Goal: Information Seeking & Learning: Learn about a topic

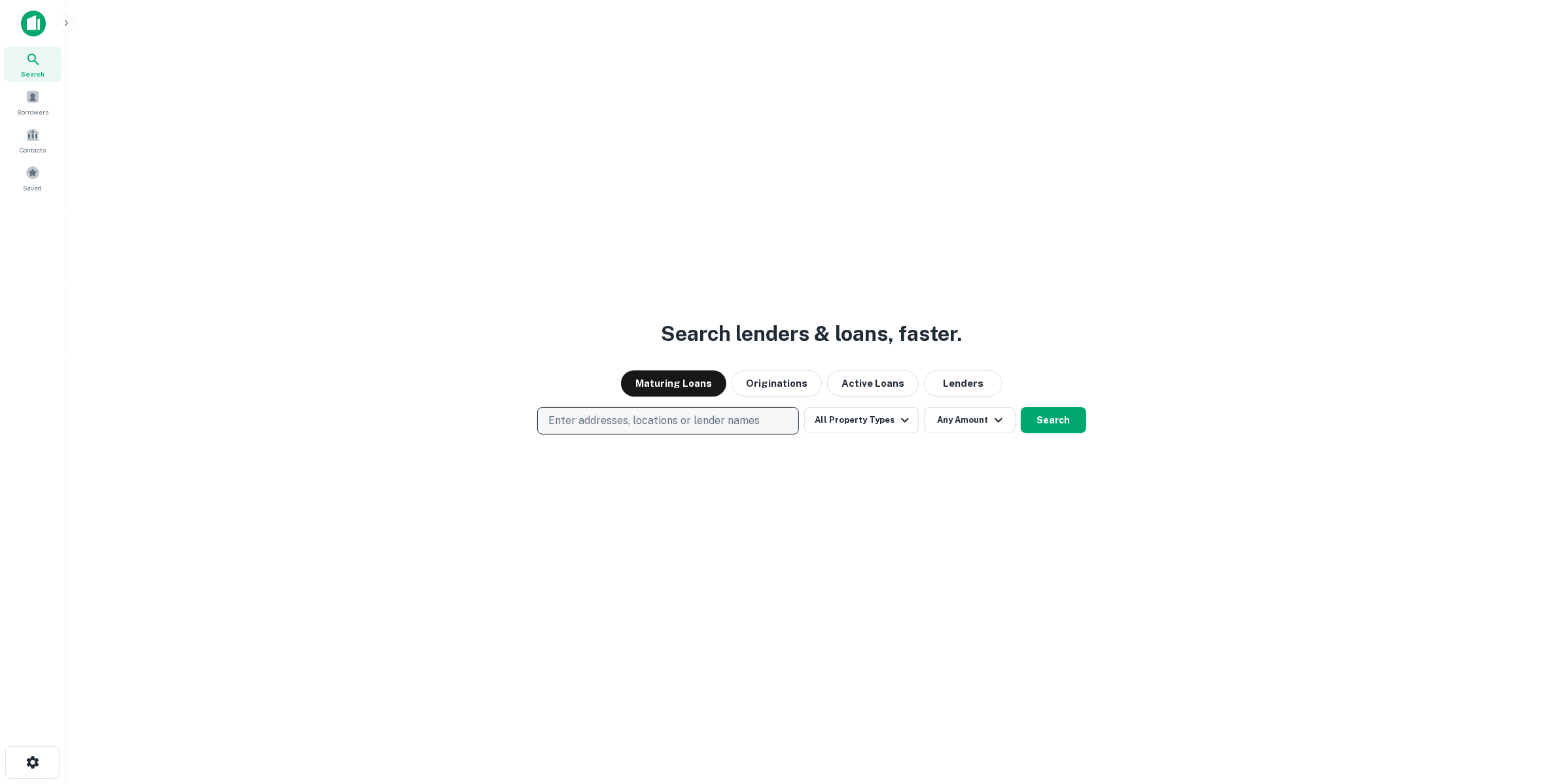
click at [690, 422] on p "Enter addresses, locations or lender names" at bounding box center [653, 420] width 211 height 16
click at [779, 389] on button "Originations" at bounding box center [776, 383] width 90 height 26
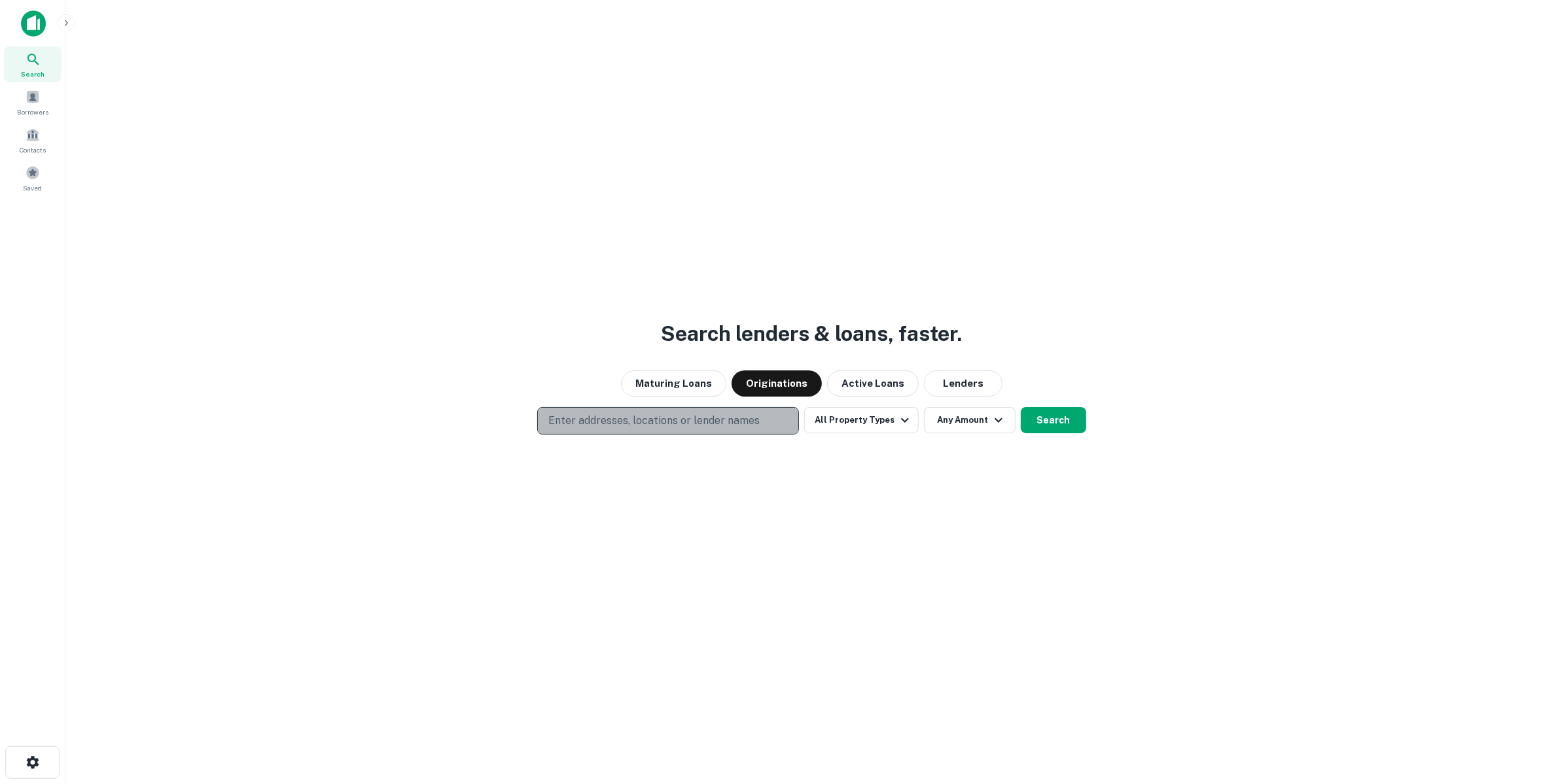
click at [773, 416] on button "Enter addresses, locations or lender names" at bounding box center [667, 420] width 261 height 28
type input "*******"
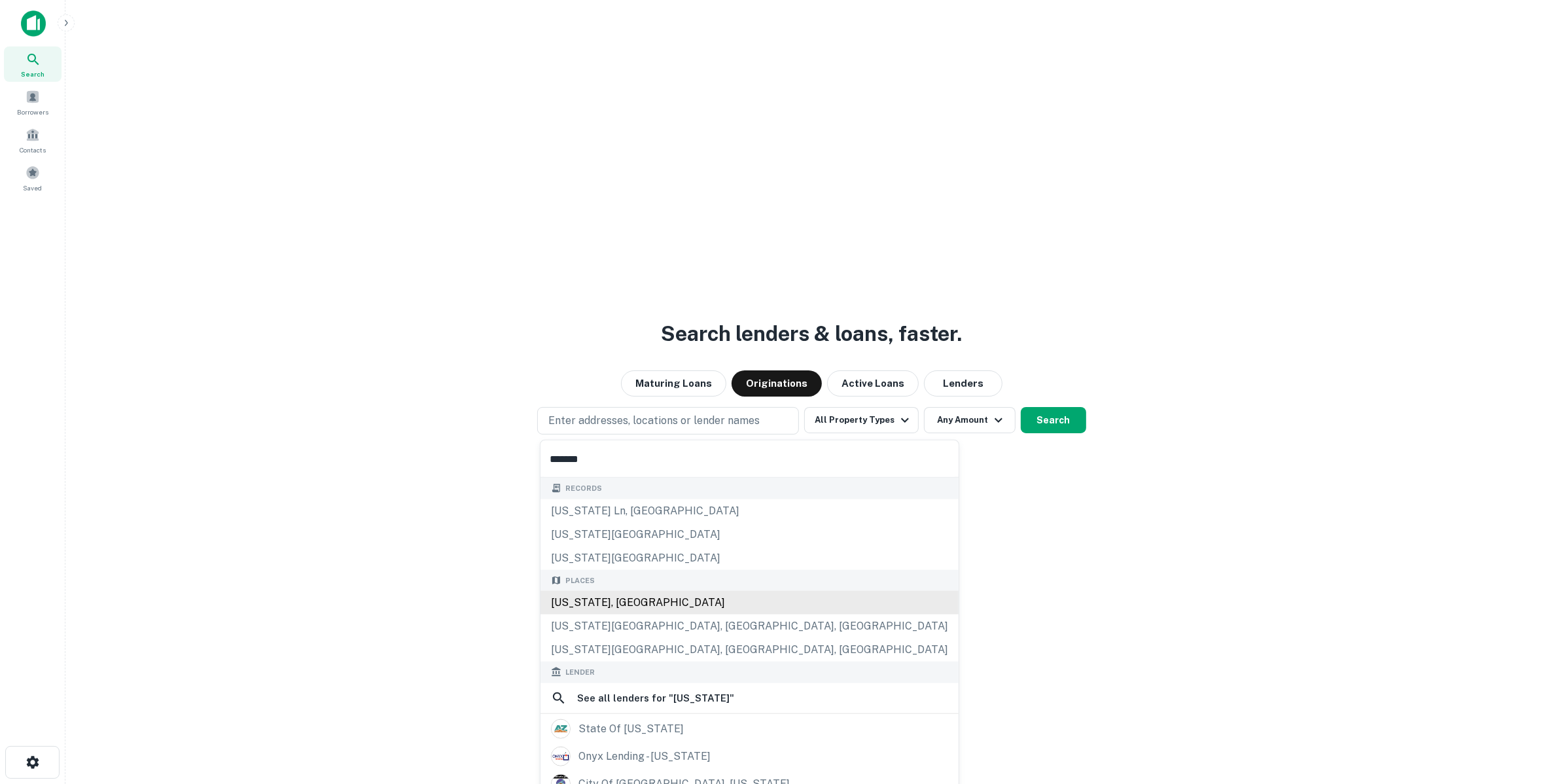
click at [646, 601] on div "[US_STATE], [GEOGRAPHIC_DATA]" at bounding box center [750, 602] width 418 height 24
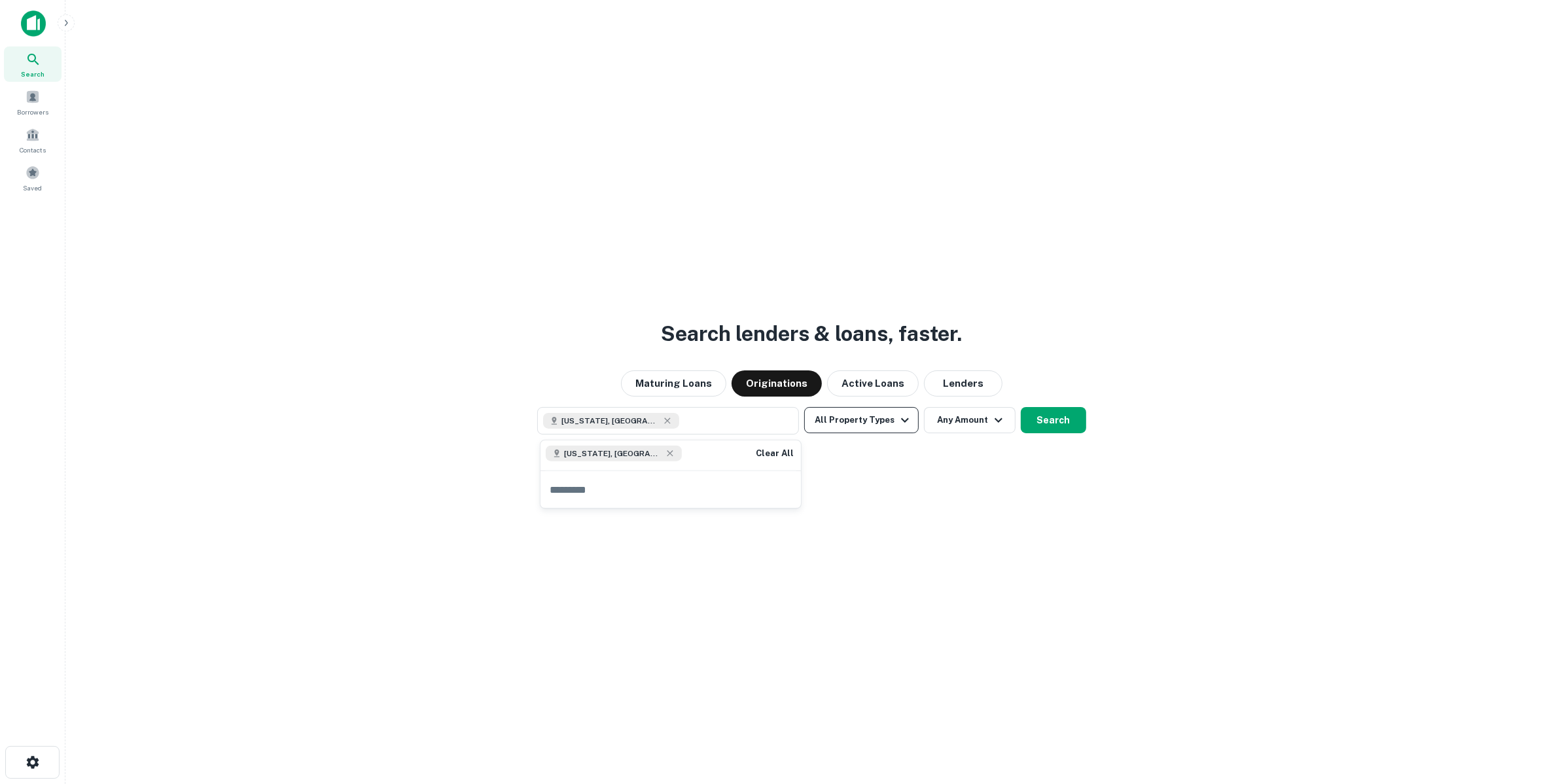
click at [883, 422] on button "All Property Types" at bounding box center [861, 419] width 113 height 26
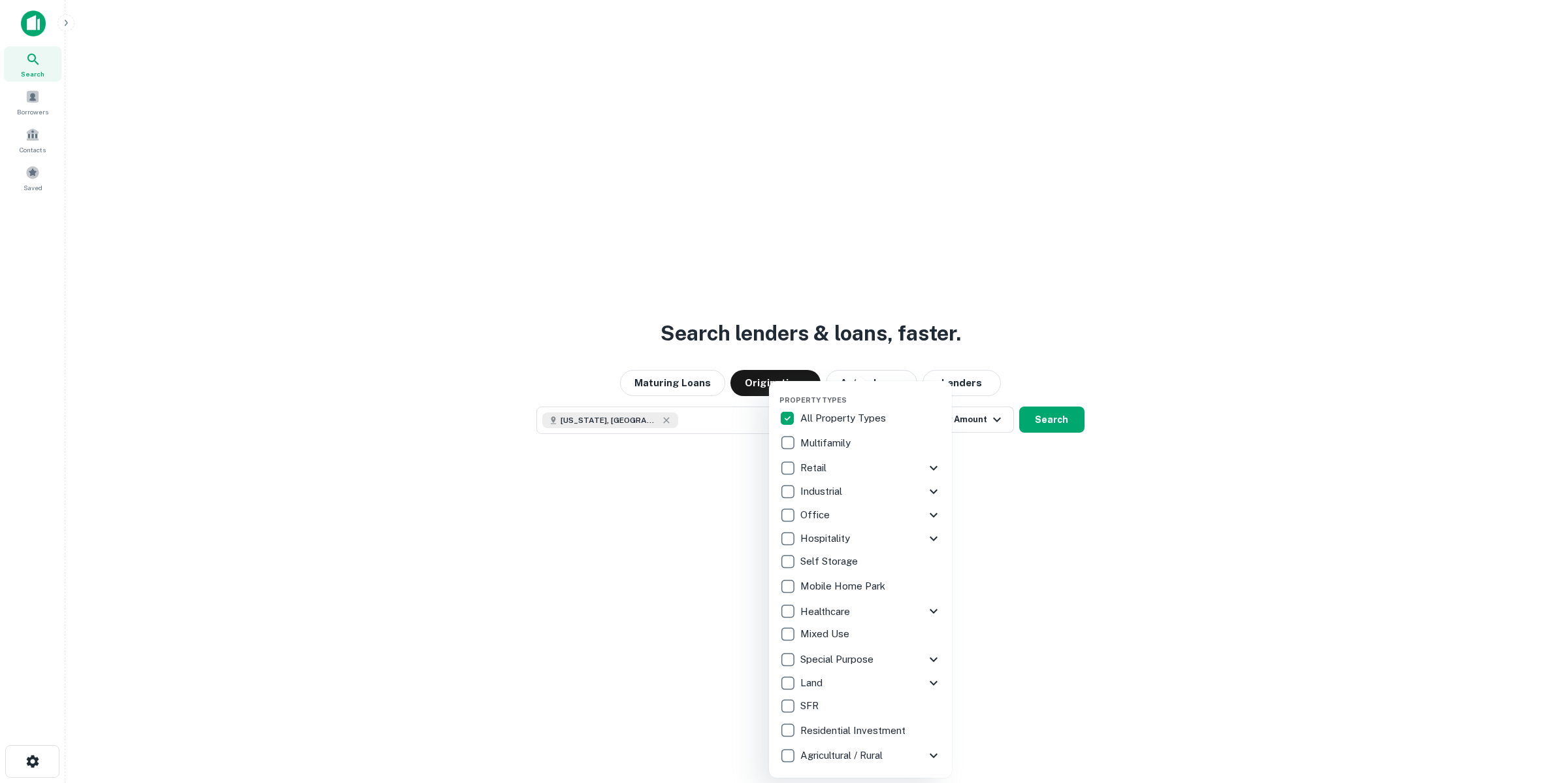
click at [828, 704] on div "SFR" at bounding box center [860, 706] width 162 height 22
click at [961, 409] on div at bounding box center [784, 391] width 1568 height 783
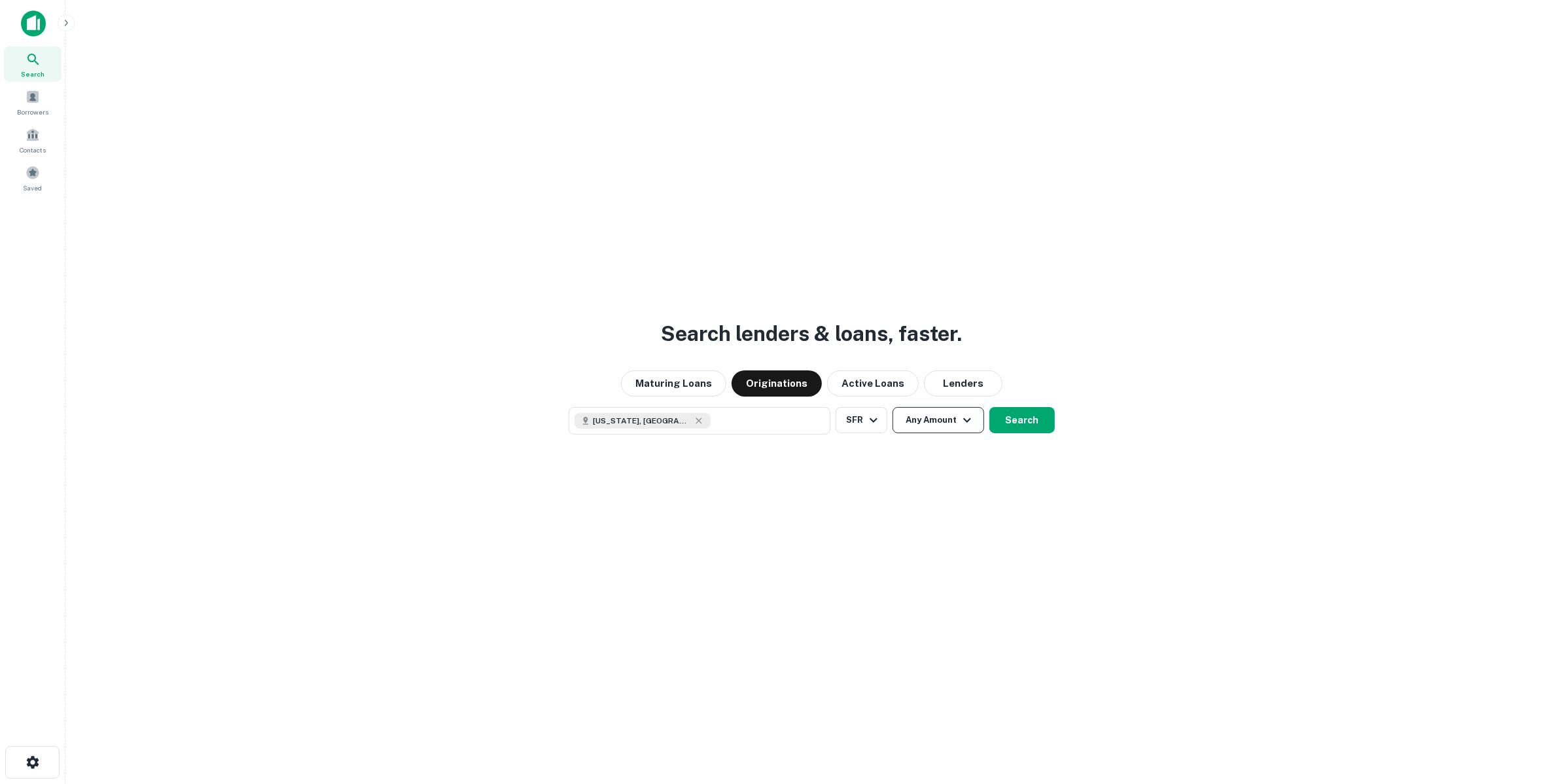
click at [941, 416] on button "Any Amount" at bounding box center [938, 419] width 92 height 26
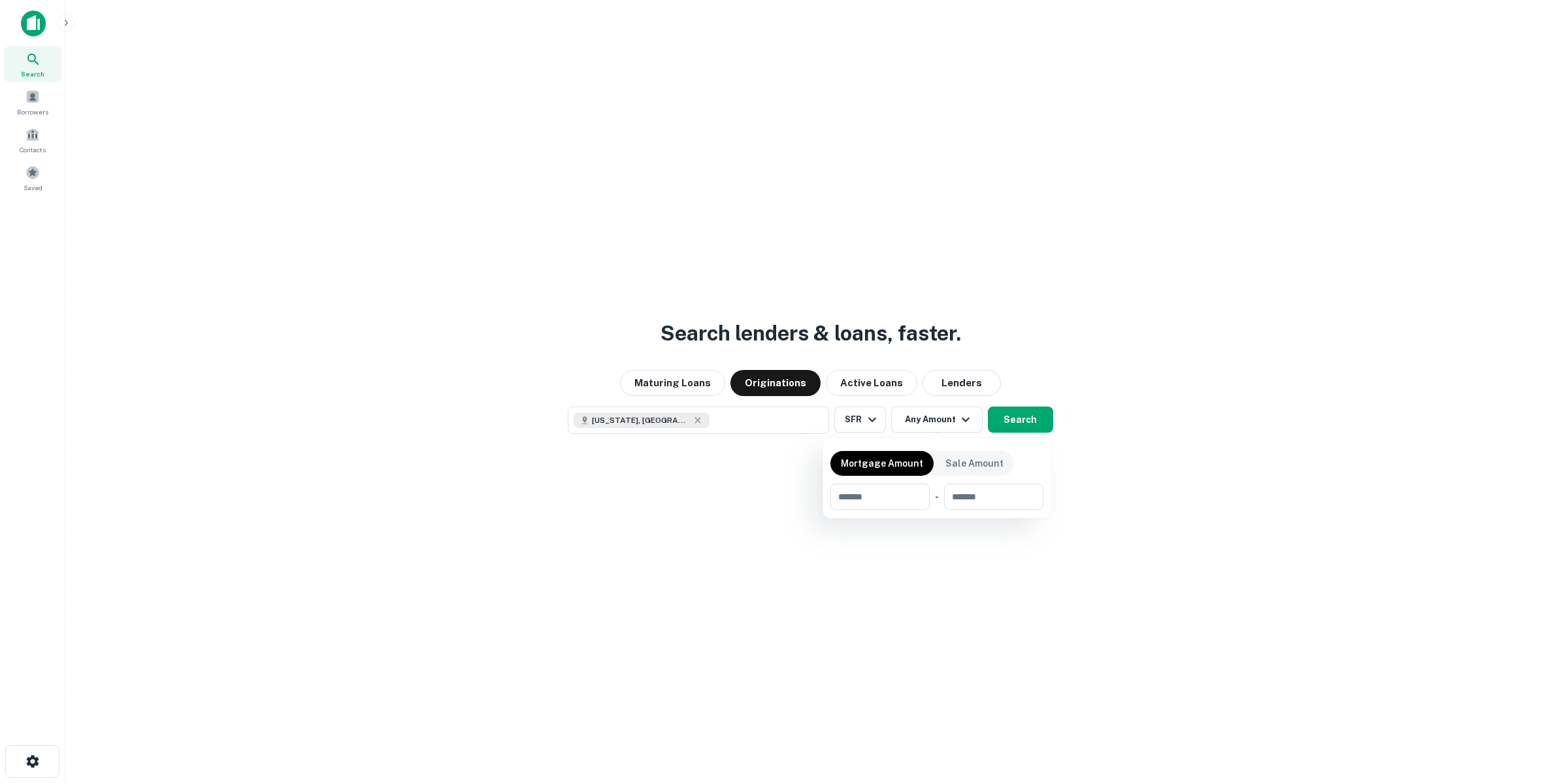
click at [1018, 415] on div at bounding box center [784, 391] width 1568 height 783
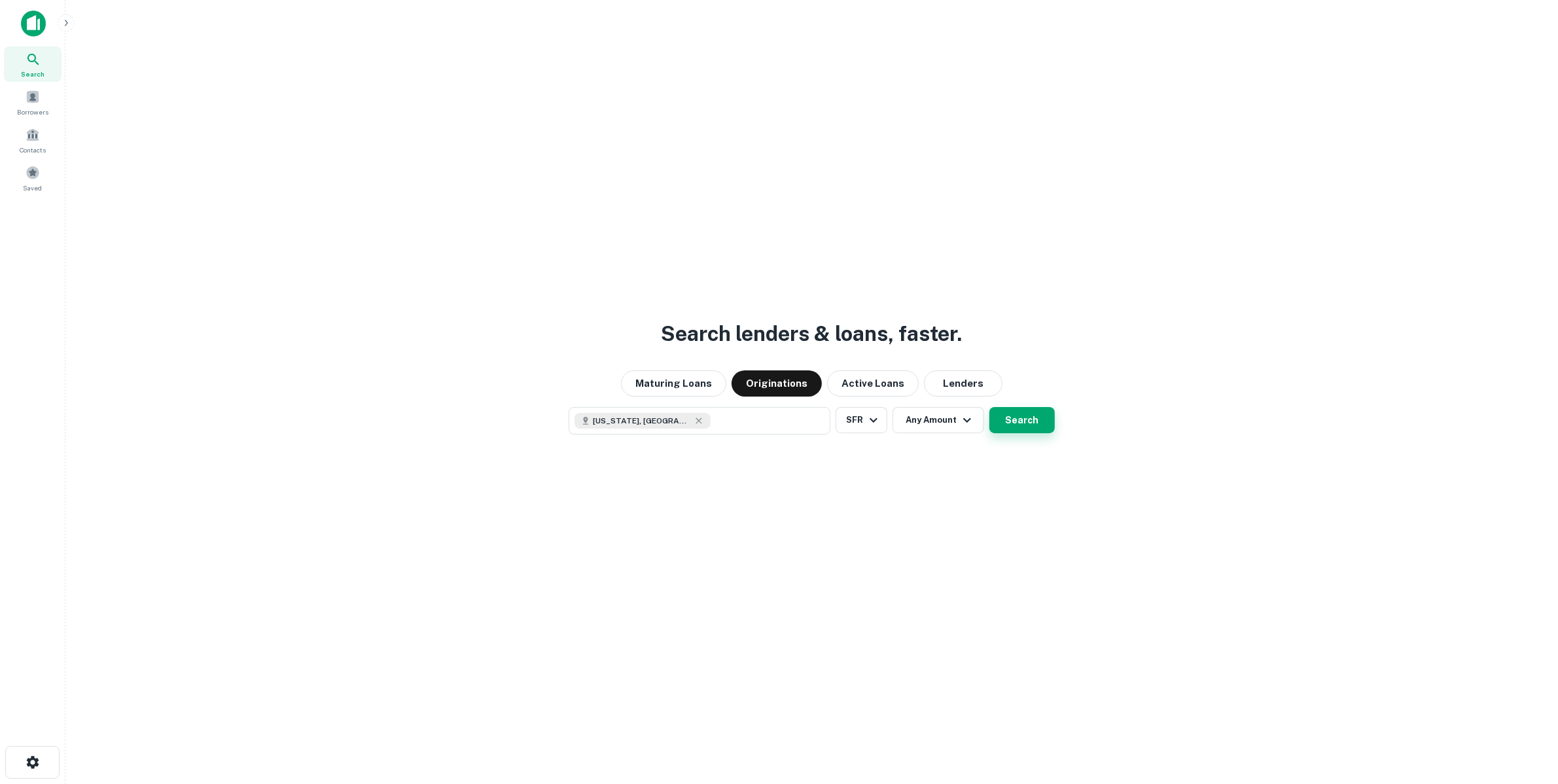
click at [1019, 418] on button "Search" at bounding box center [1022, 419] width 66 height 26
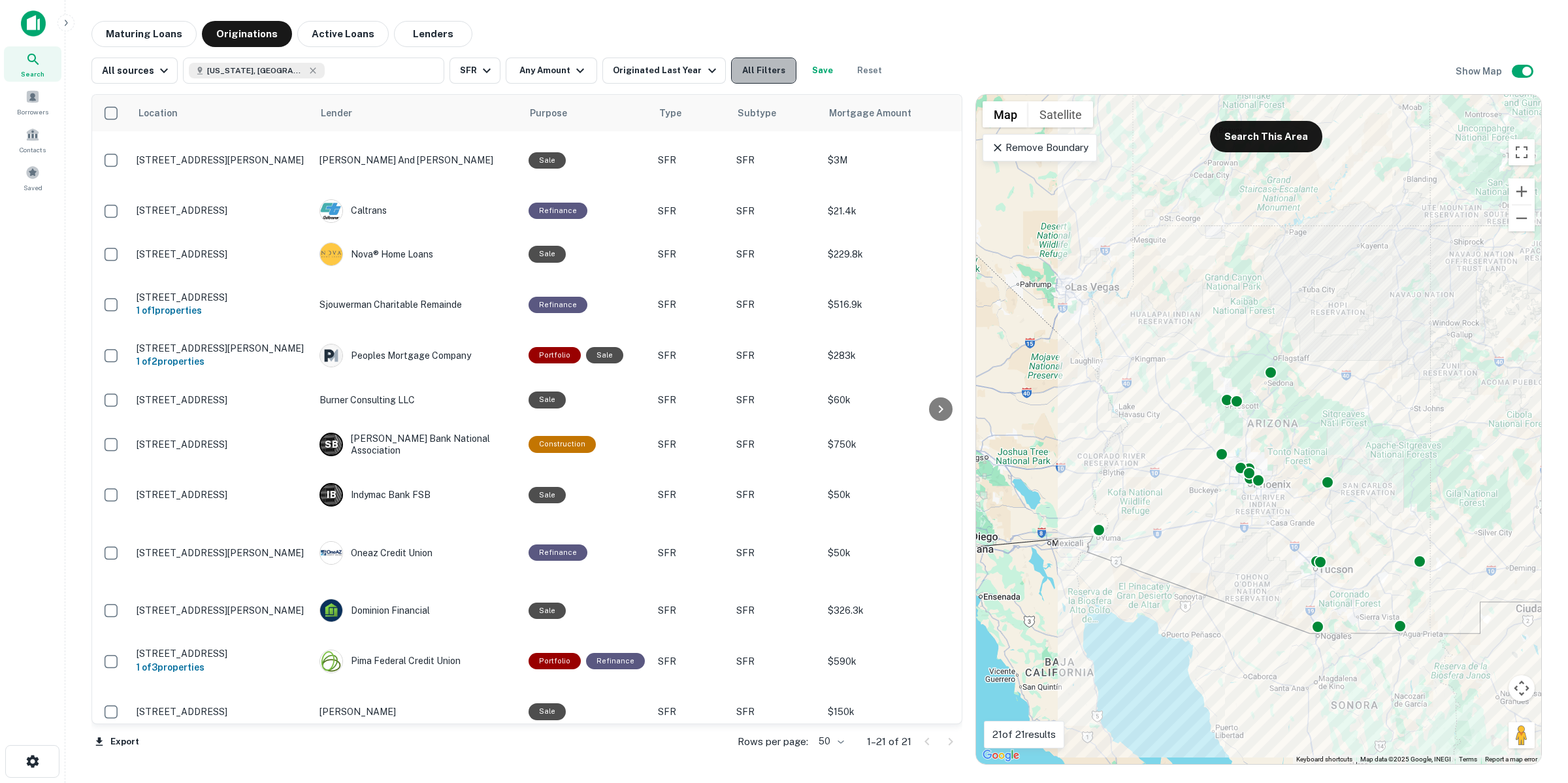
click at [749, 77] on button "All Filters" at bounding box center [763, 70] width 65 height 26
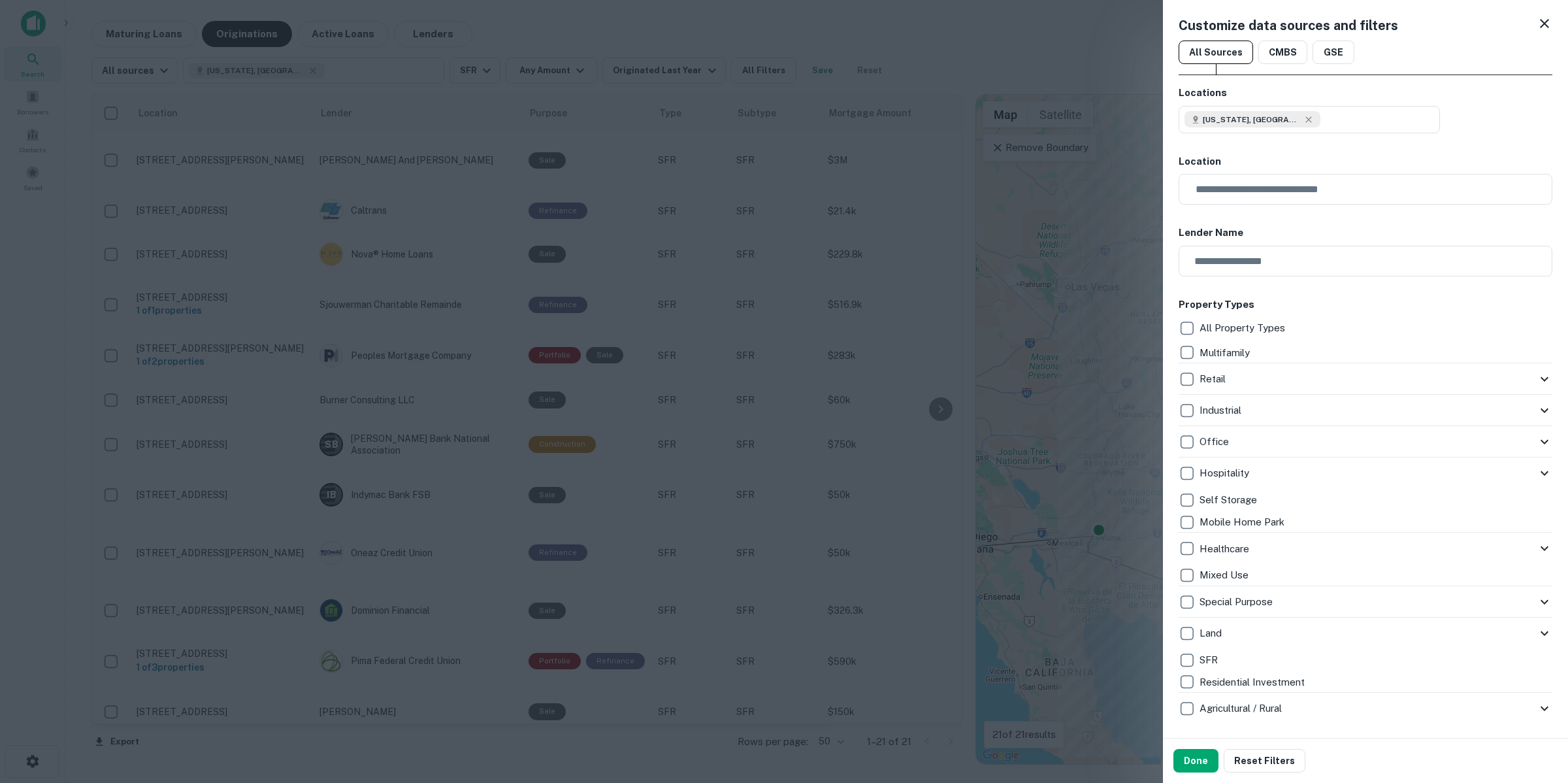
scroll to position [245, 0]
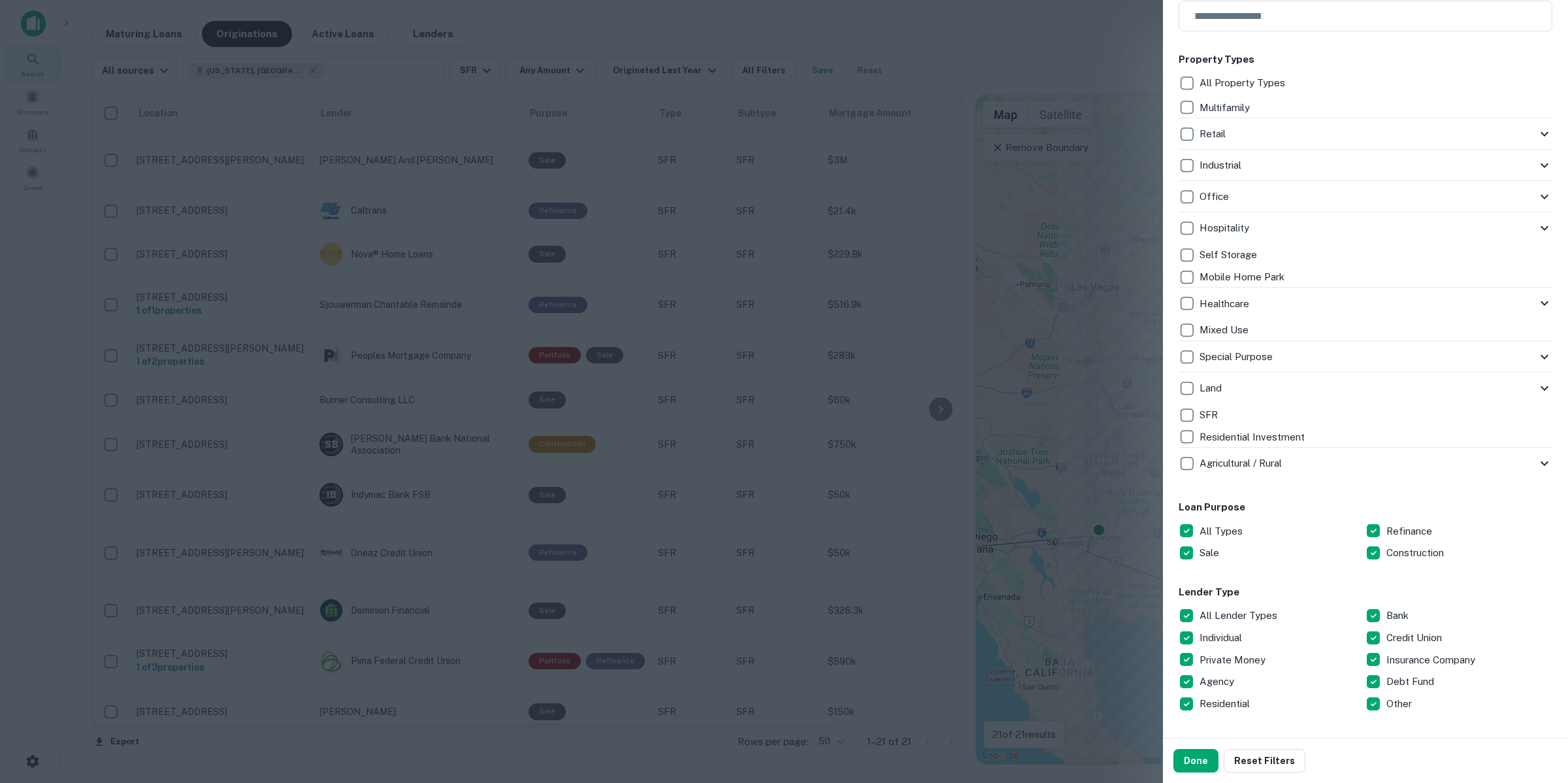
click at [1201, 416] on p "SFR" at bounding box center [1210, 415] width 21 height 16
click at [1397, 552] on p "Construction" at bounding box center [1416, 552] width 60 height 16
click at [1197, 768] on button "Done" at bounding box center [1196, 760] width 45 height 23
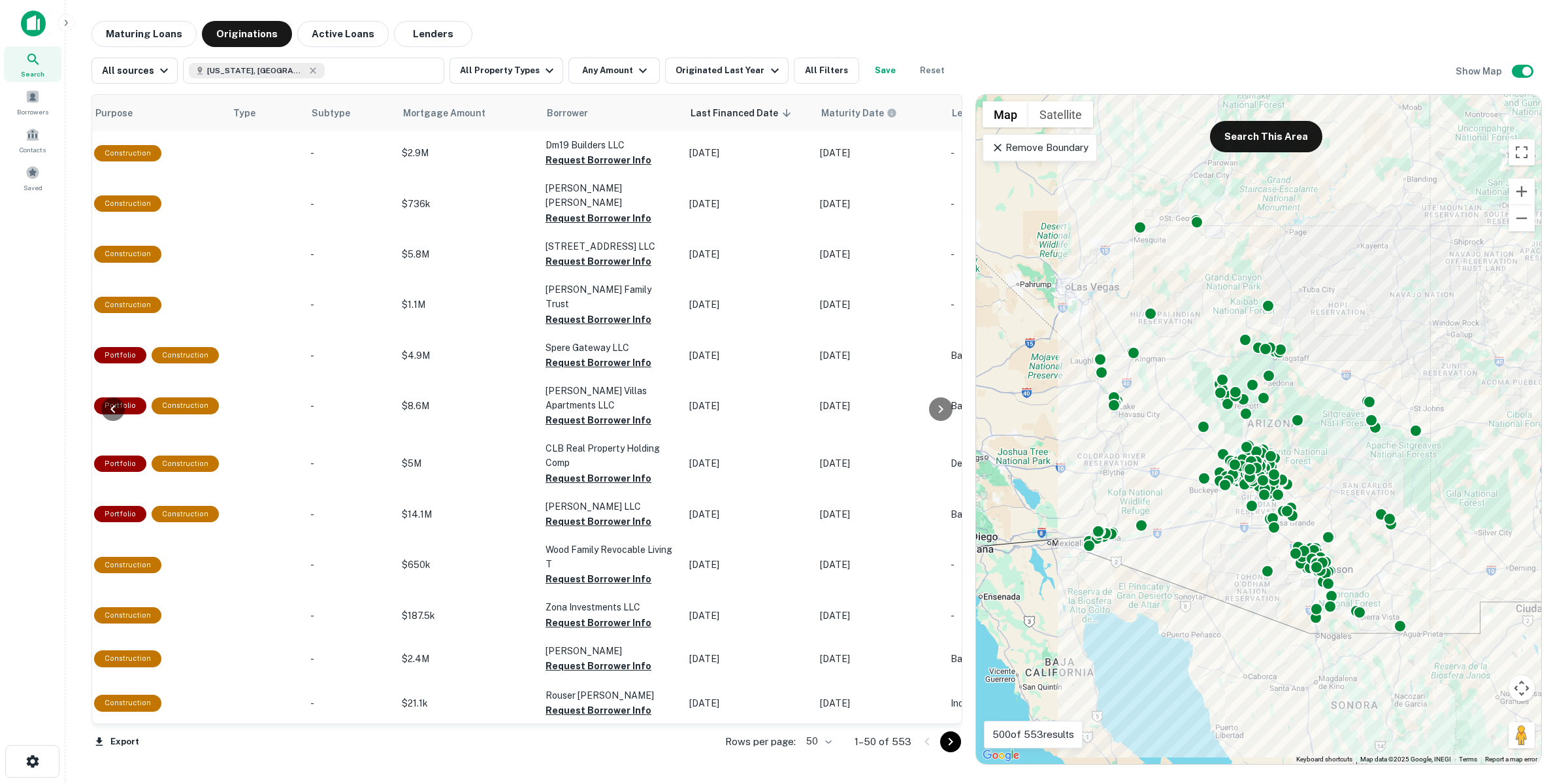
scroll to position [0, 289]
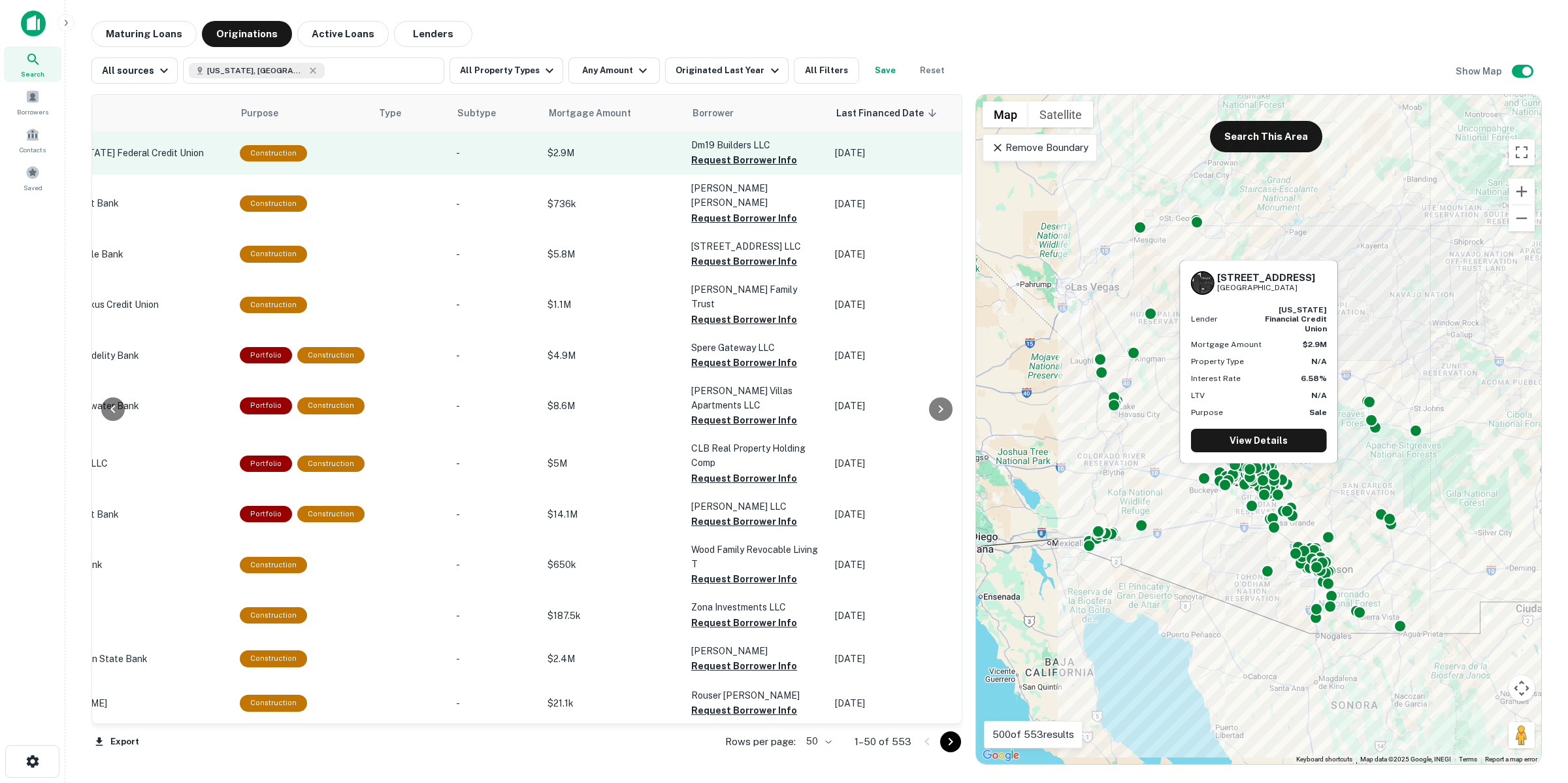
drag, startPoint x: 706, startPoint y: 154, endPoint x: 717, endPoint y: 165, distance: 15.6
click at [707, 154] on button "Request Borrower Info" at bounding box center [744, 159] width 106 height 16
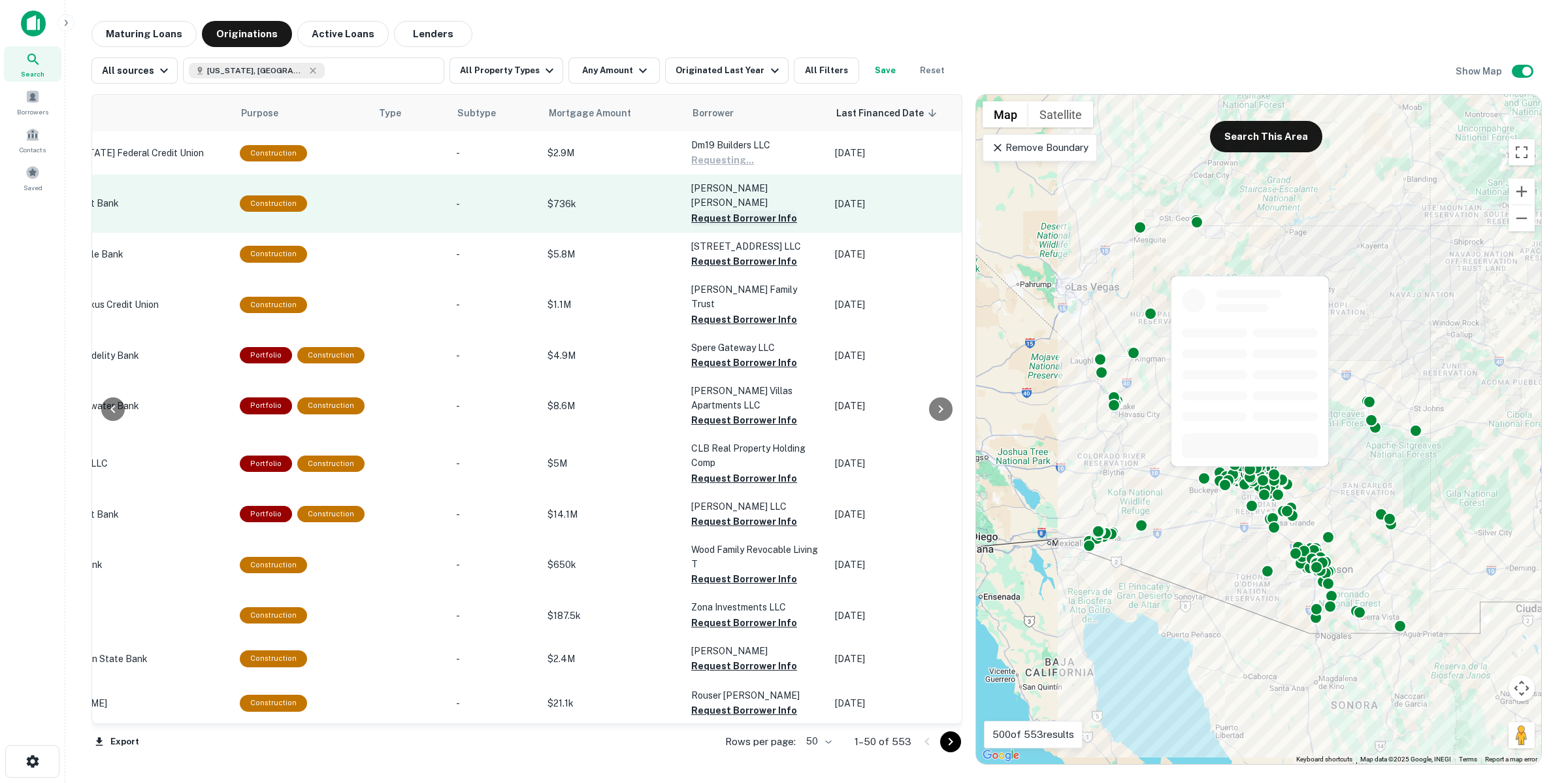
click at [729, 211] on button "Request Borrower Info" at bounding box center [744, 218] width 106 height 16
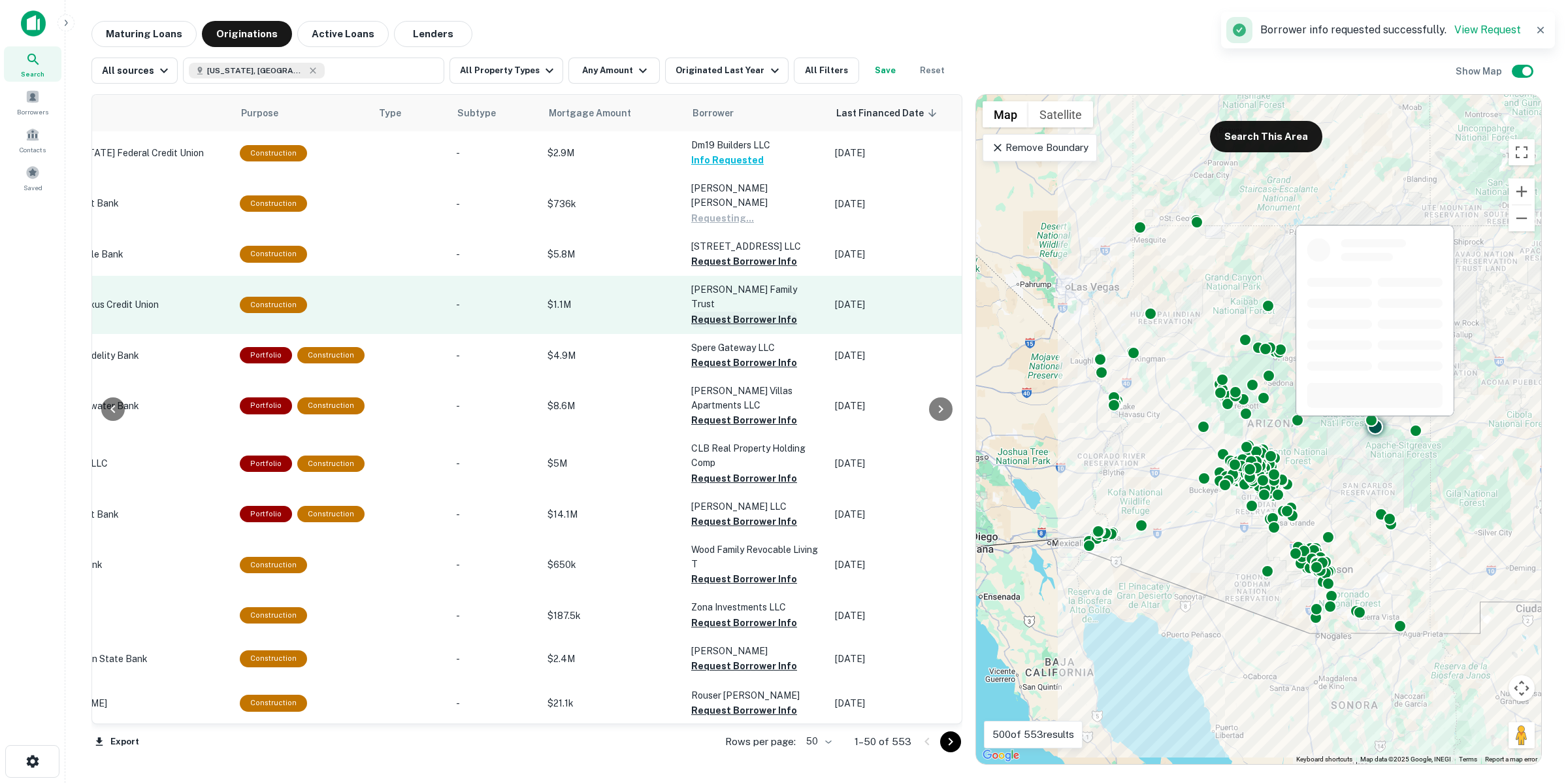
click at [730, 311] on button "Request Borrower Info" at bounding box center [744, 319] width 106 height 16
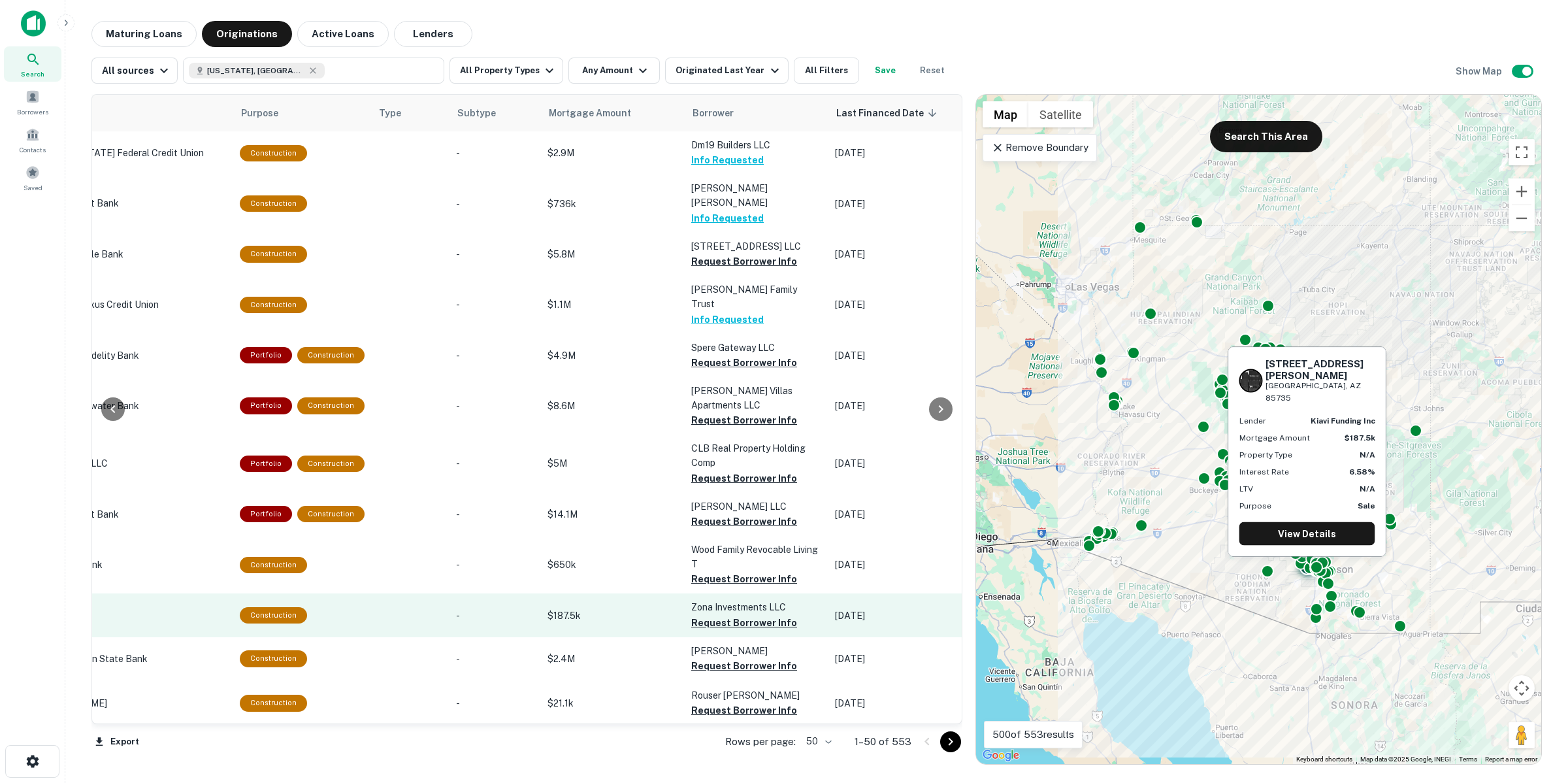
click at [735, 593] on td "Zona Investments LLC Request Borrower Info" at bounding box center [756, 614] width 143 height 43
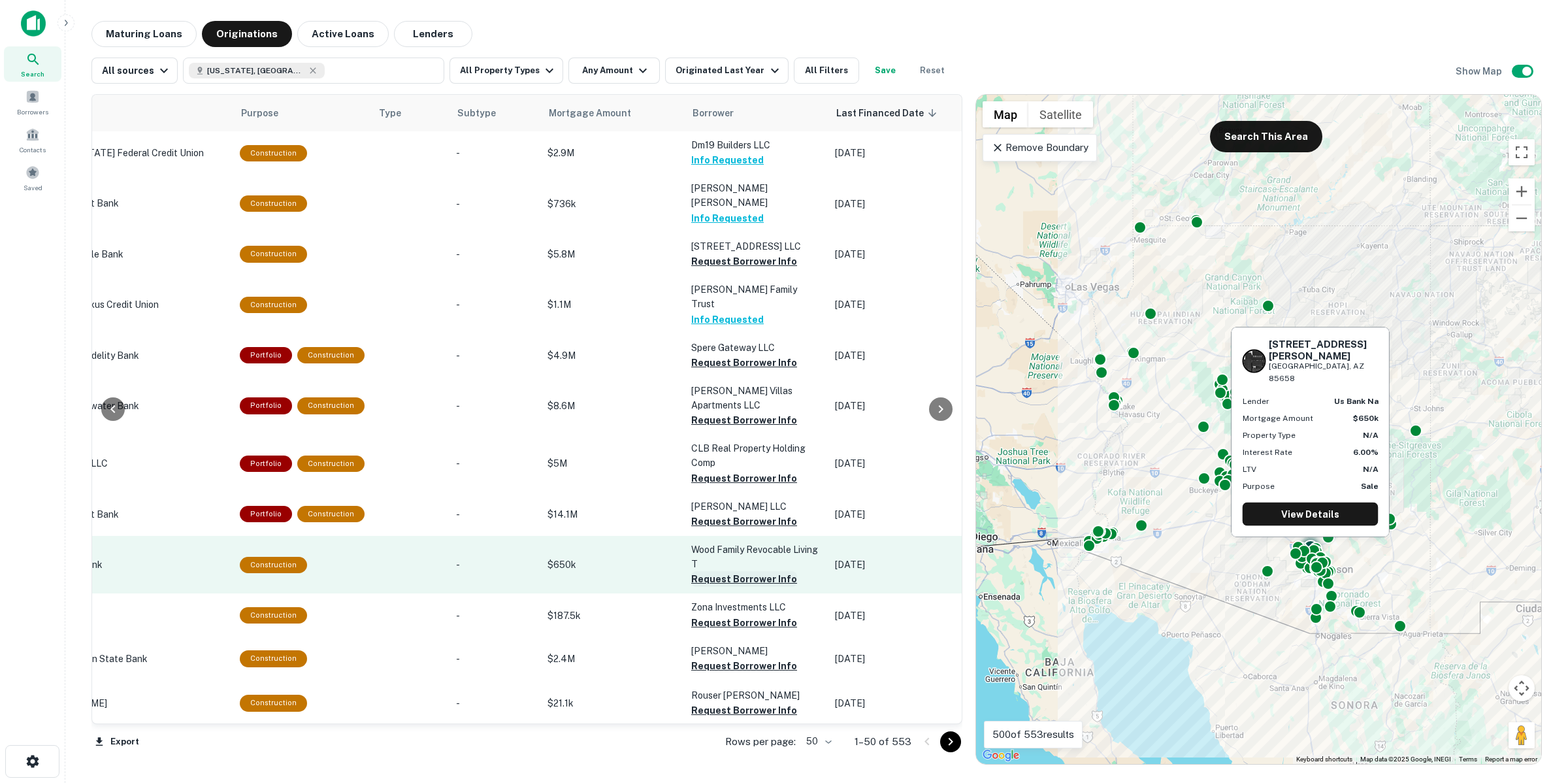
click at [739, 572] on button "Request Borrower Info" at bounding box center [744, 579] width 106 height 16
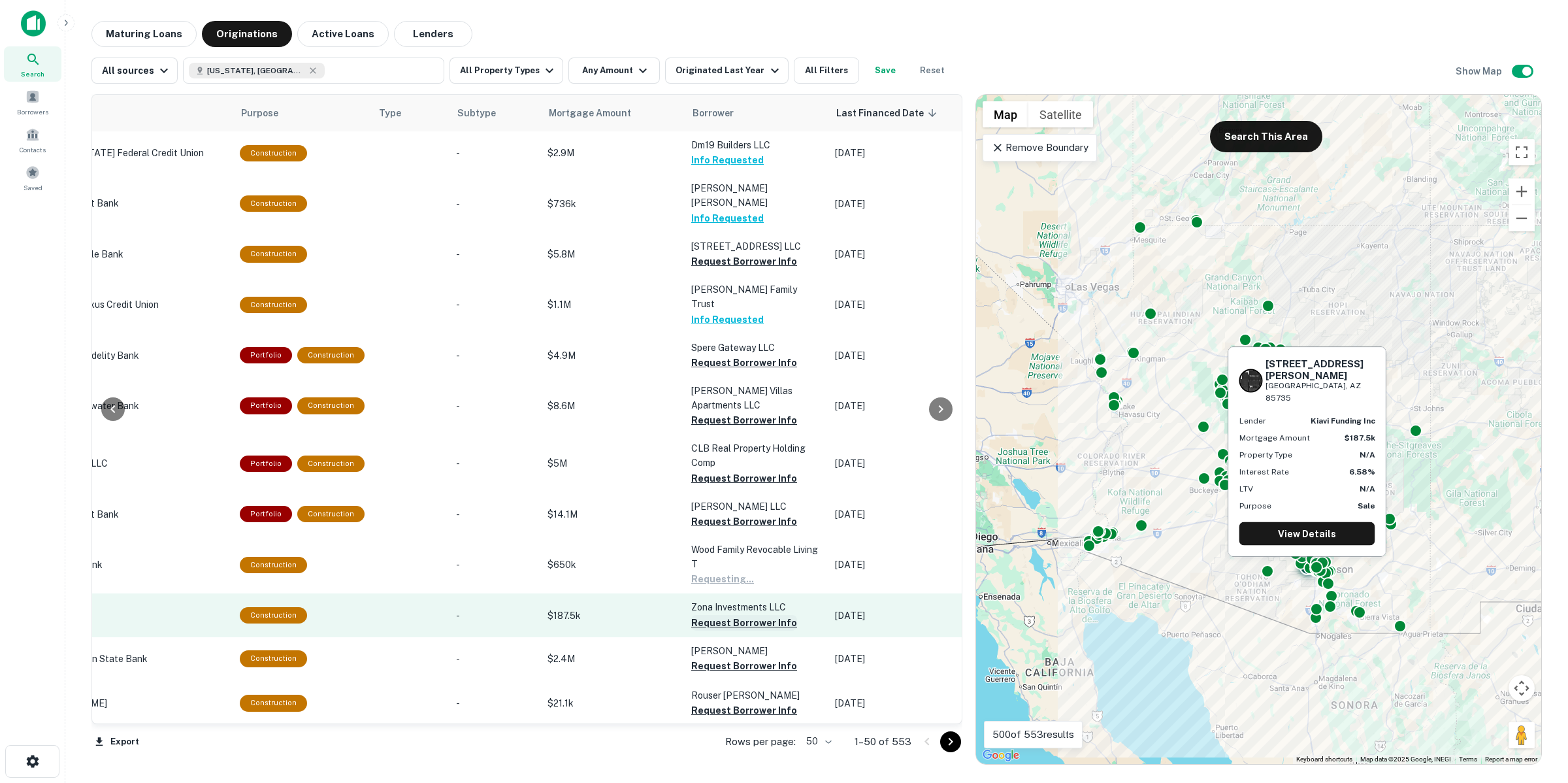
click at [742, 615] on button "Request Borrower Info" at bounding box center [744, 623] width 106 height 16
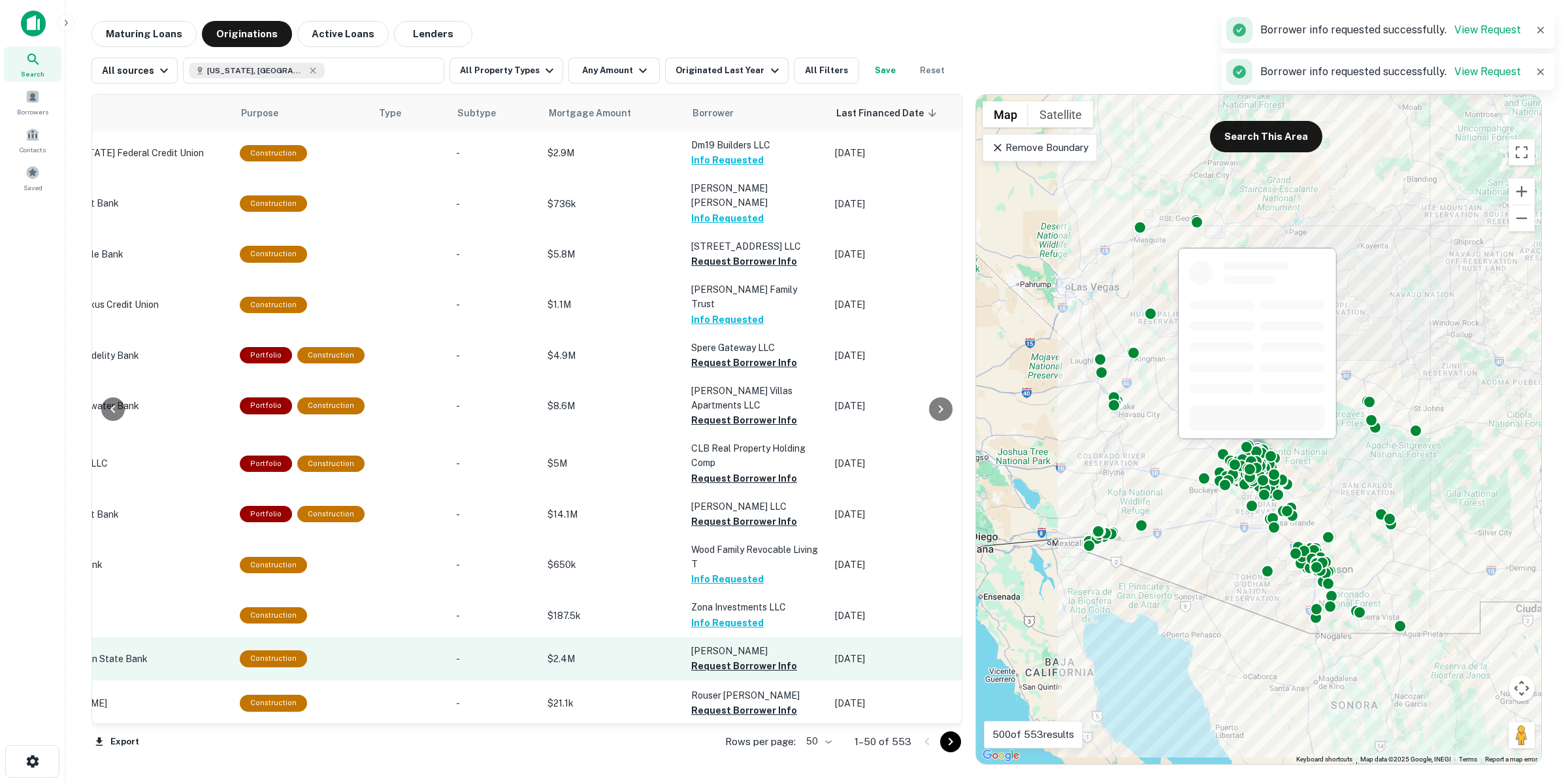
scroll to position [81, 289]
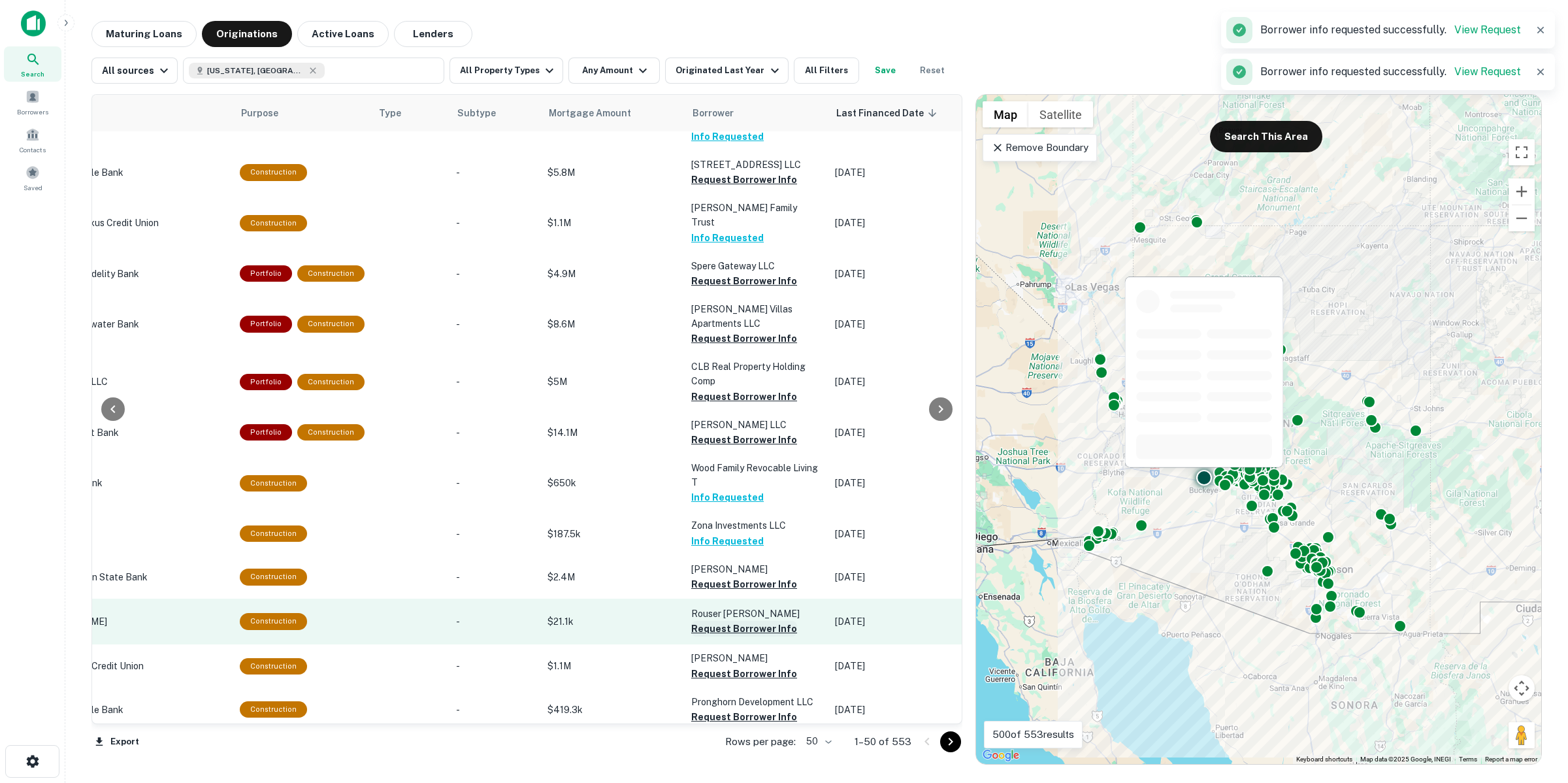
click at [742, 621] on button "Request Borrower Info" at bounding box center [744, 629] width 106 height 16
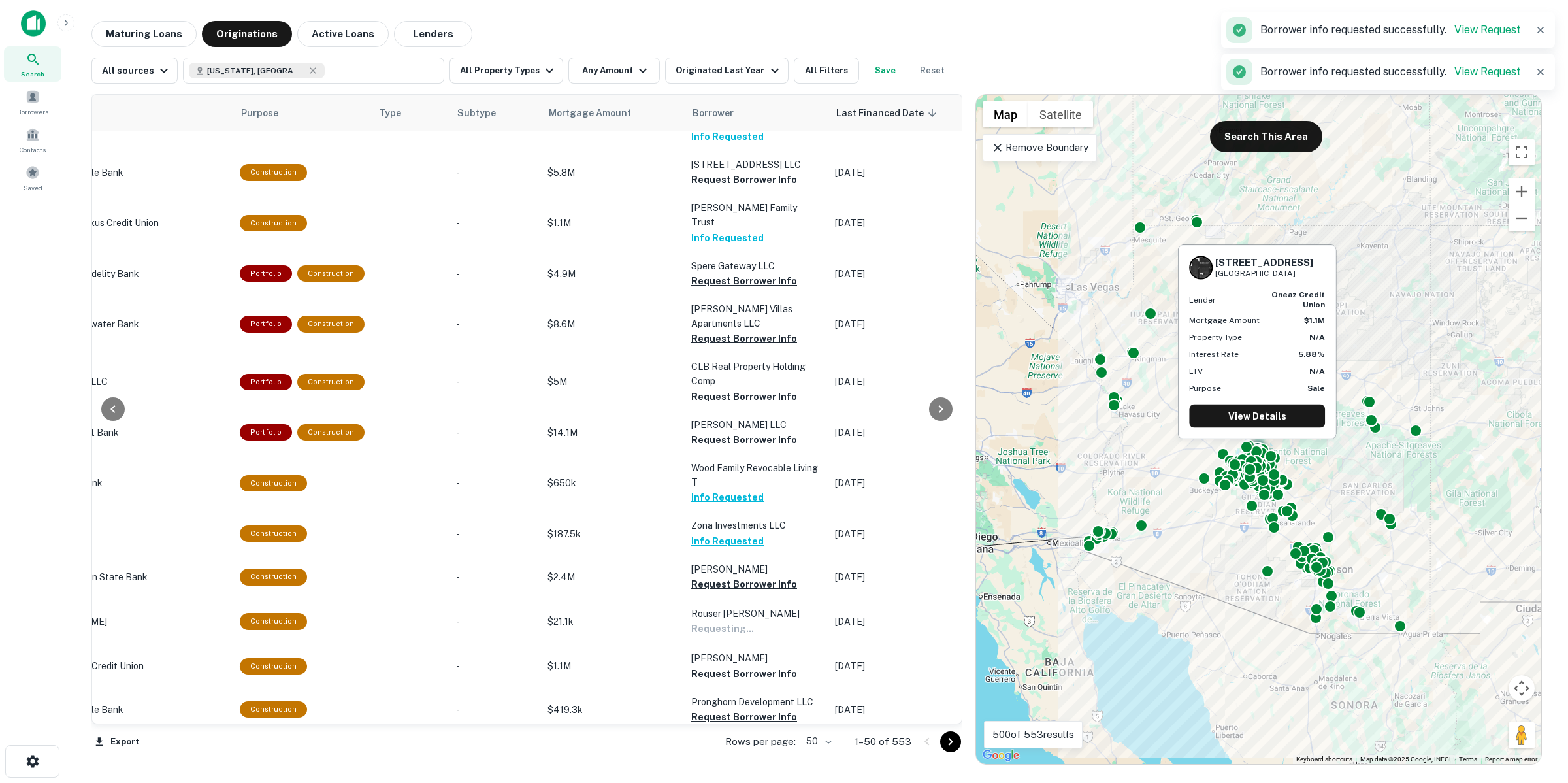
scroll to position [164, 289]
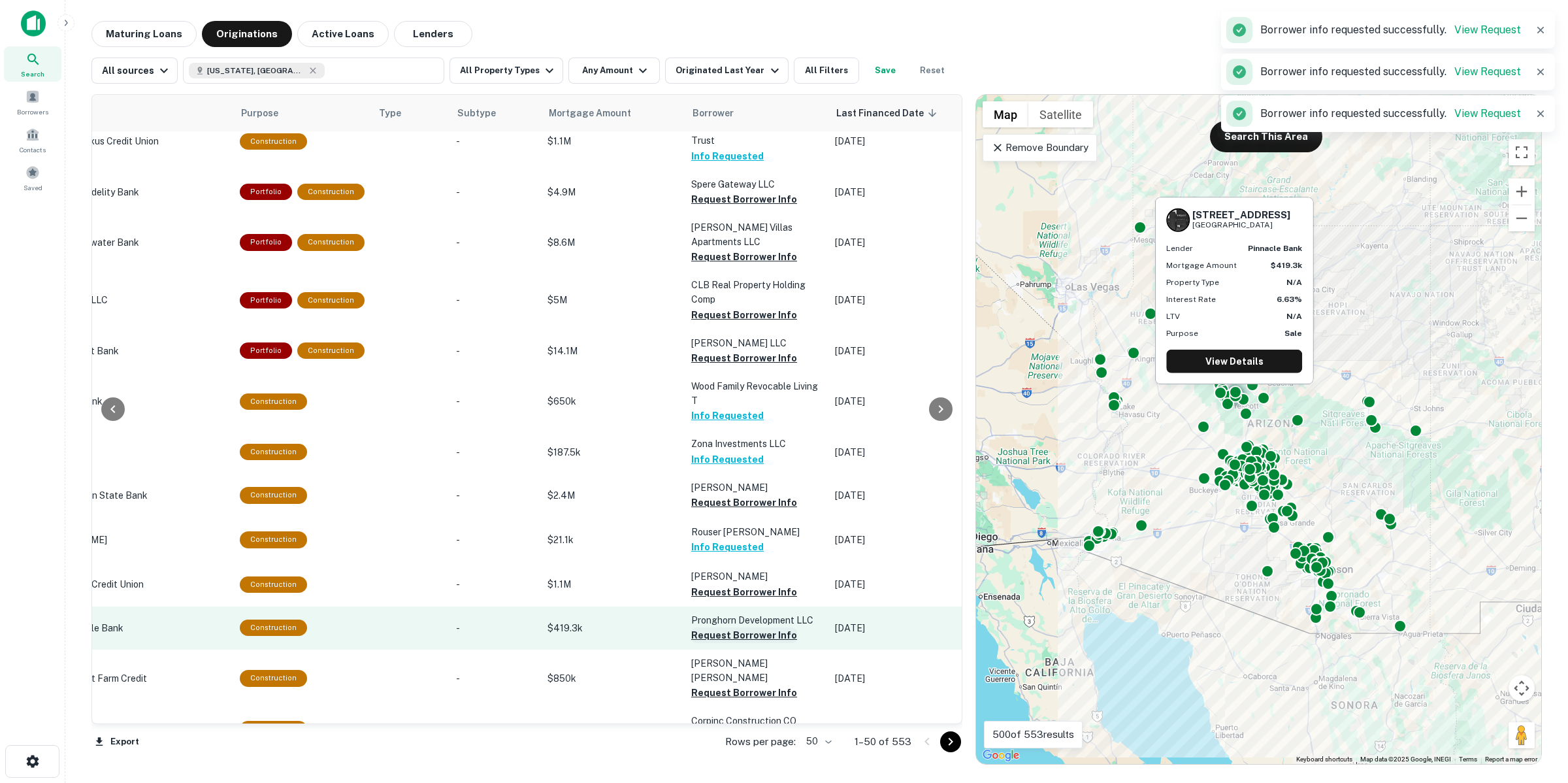
click at [739, 627] on button "Request Borrower Info" at bounding box center [744, 634] width 106 height 16
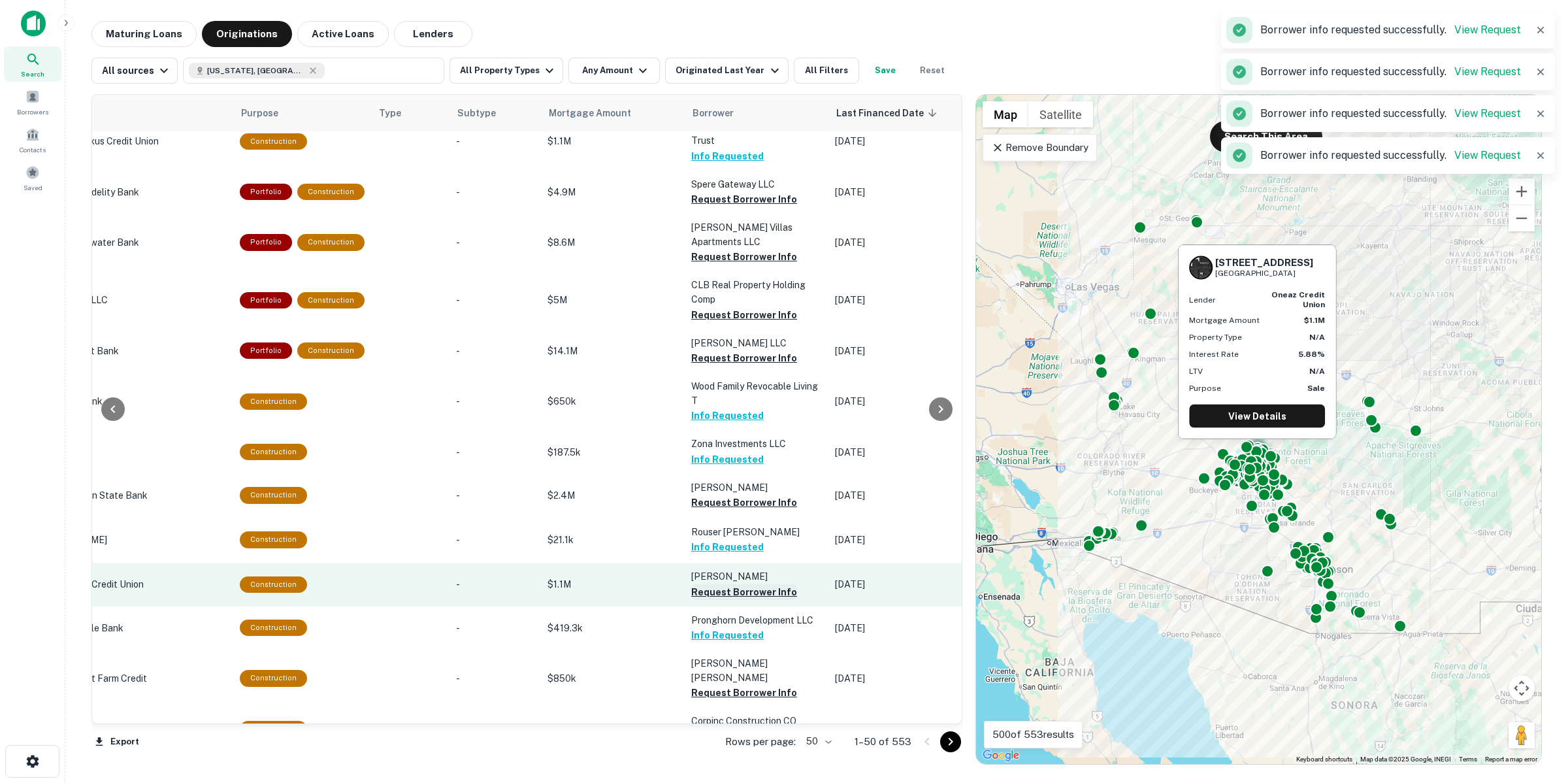
click at [739, 584] on button "Request Borrower Info" at bounding box center [744, 592] width 106 height 16
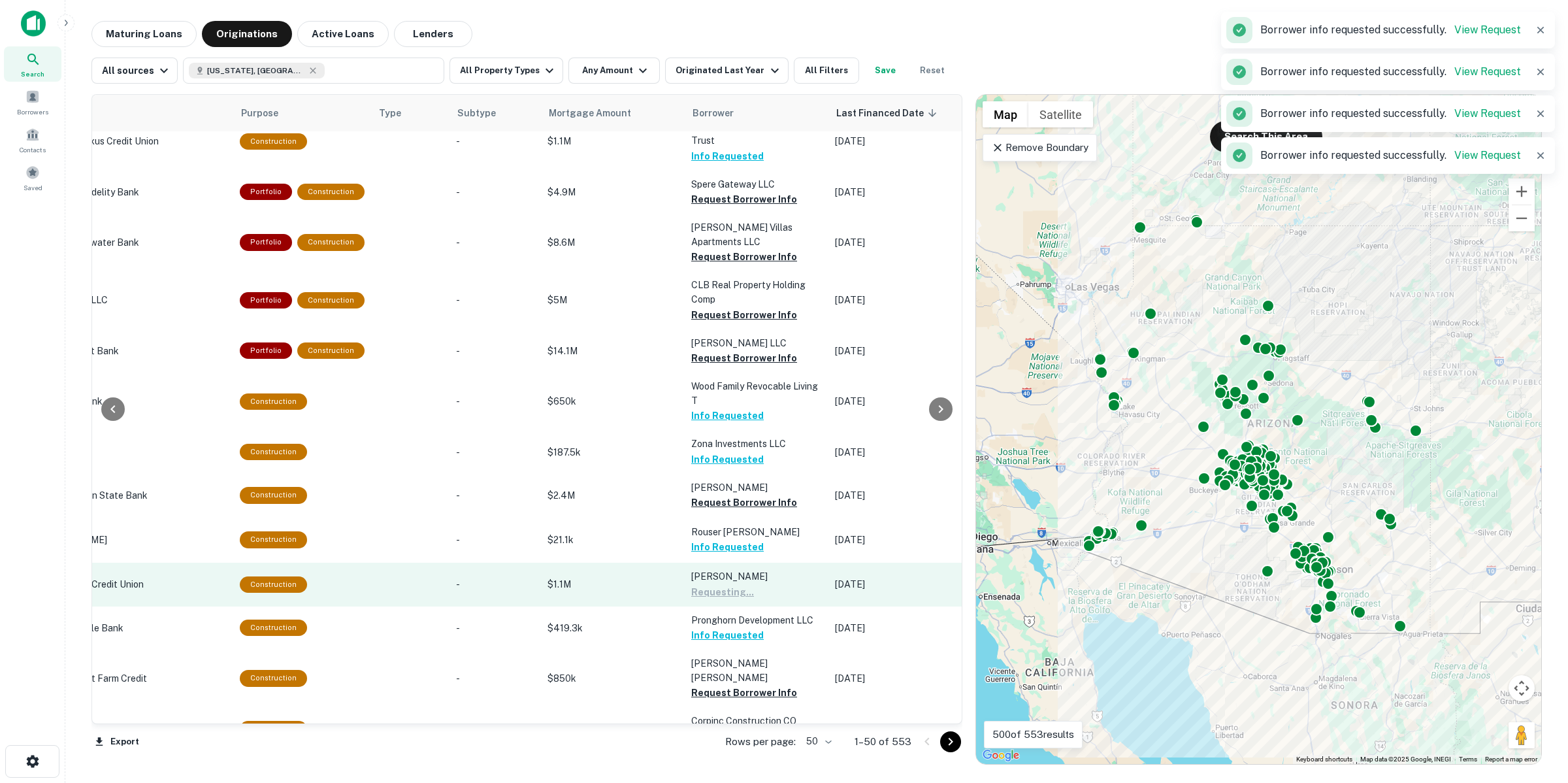
scroll to position [245, 289]
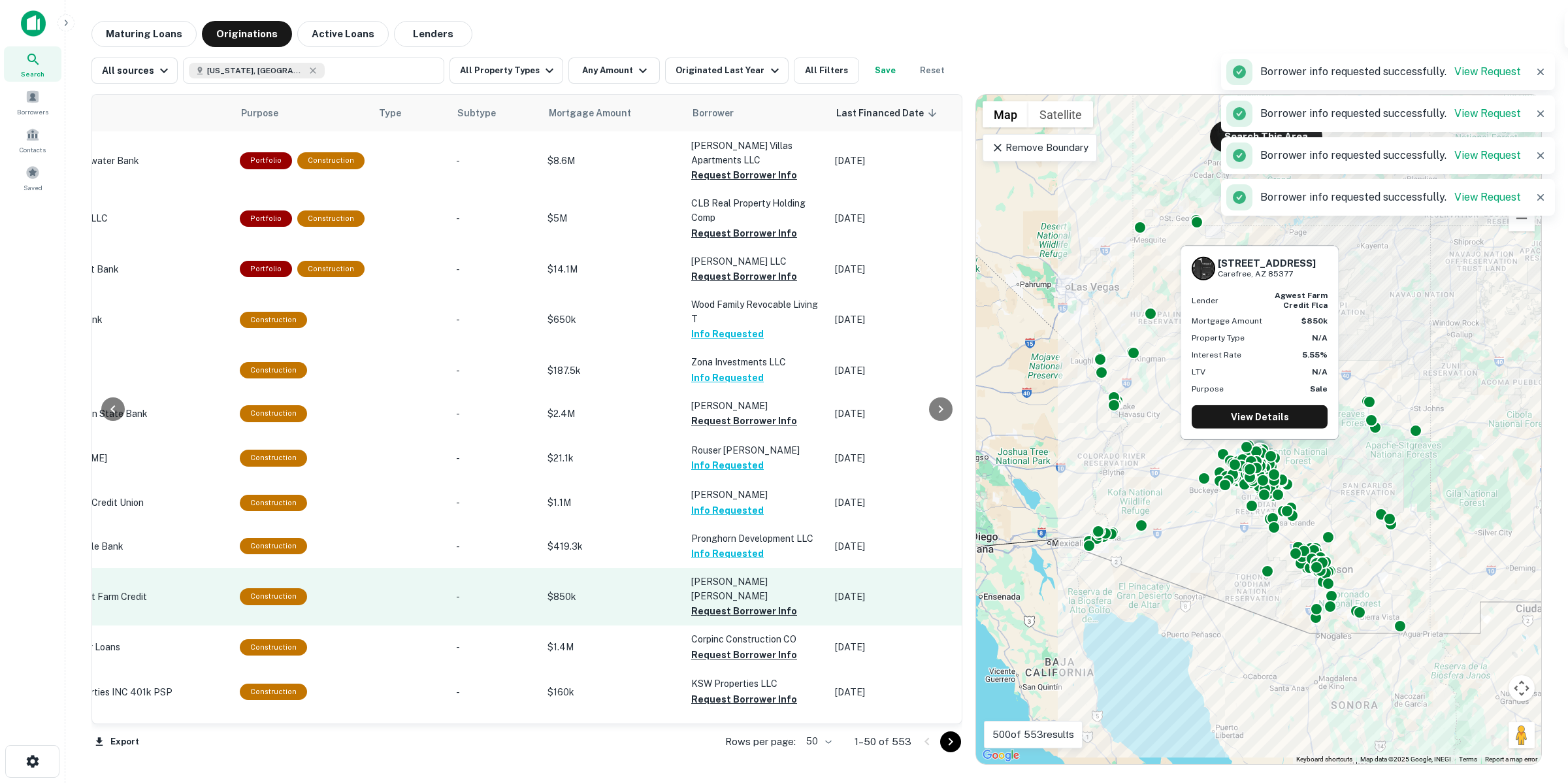
click at [737, 574] on p "[PERSON_NAME] [PERSON_NAME]" at bounding box center [757, 588] width 131 height 29
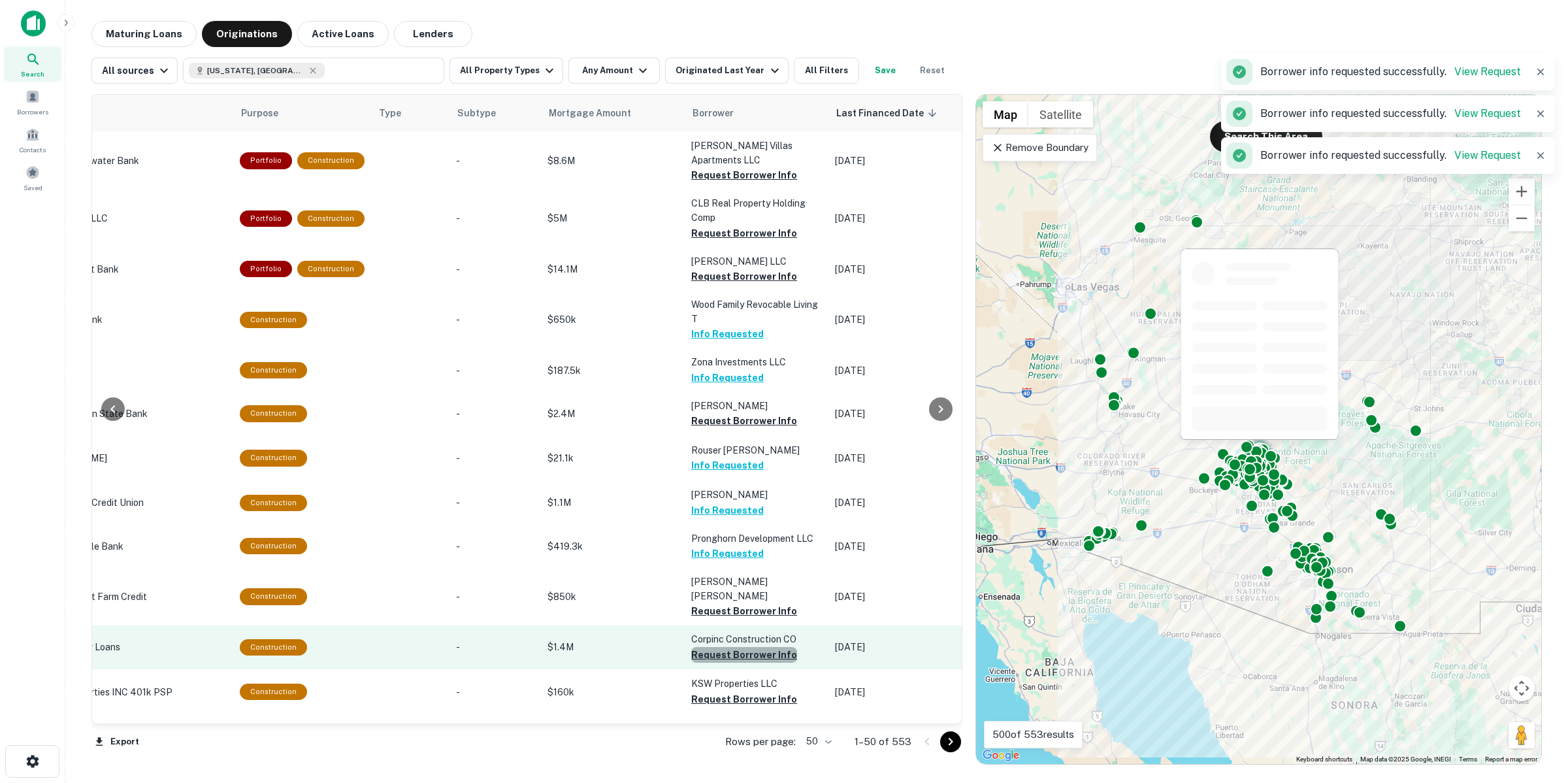
click at [739, 647] on button "Request Borrower Info" at bounding box center [744, 655] width 106 height 16
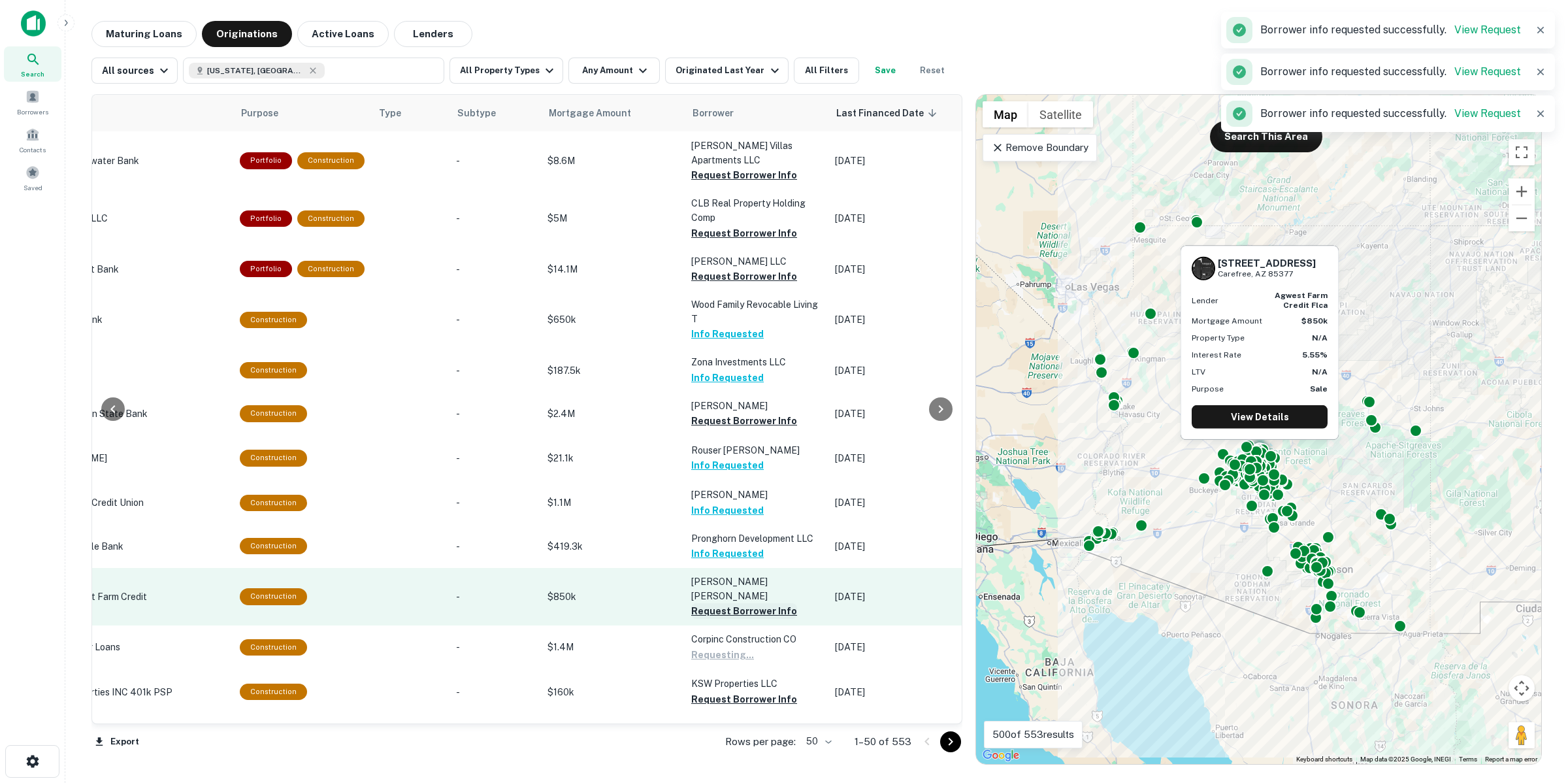
click at [732, 603] on button "Request Borrower Info" at bounding box center [744, 611] width 106 height 16
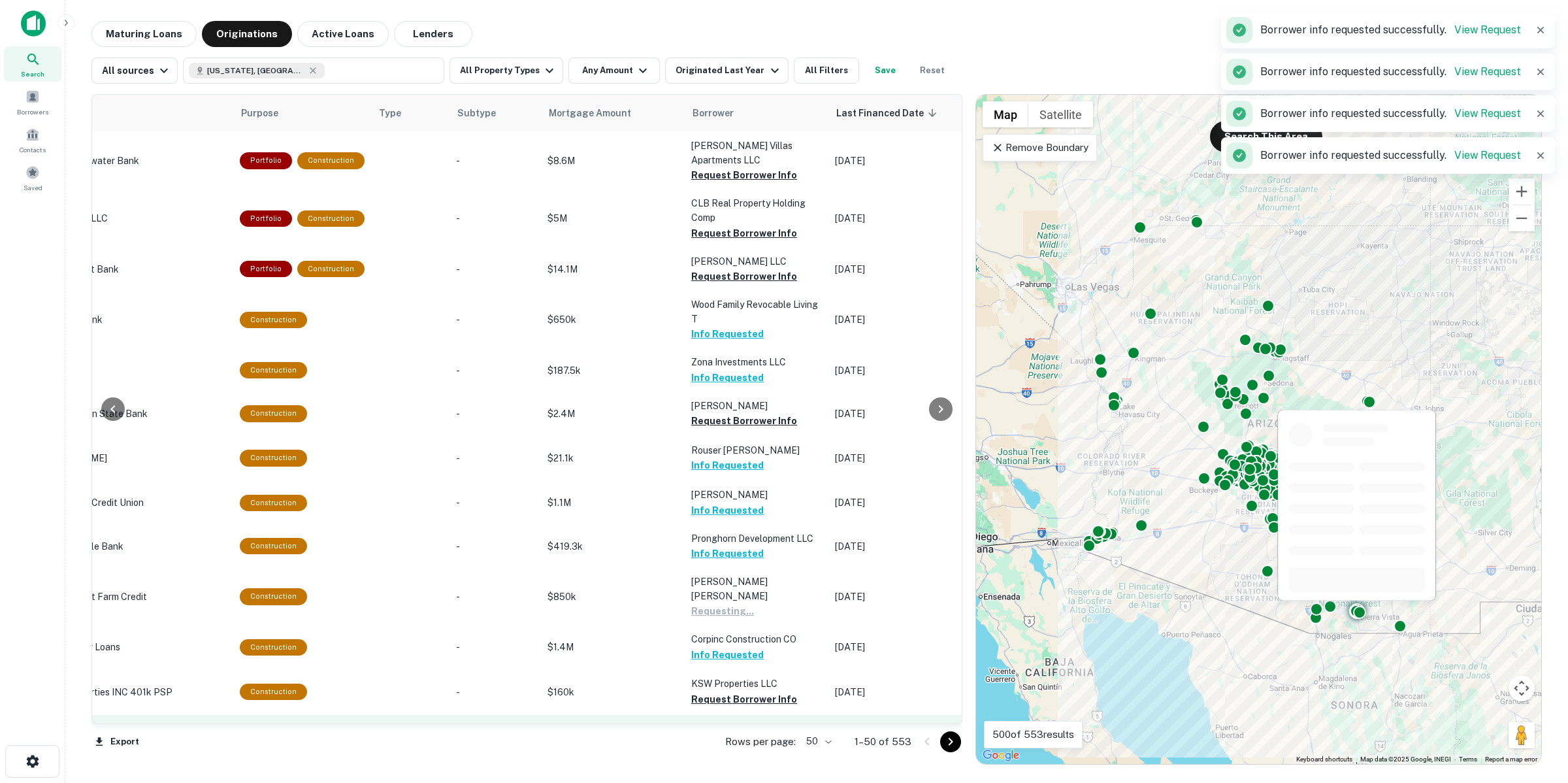
scroll to position [326, 289]
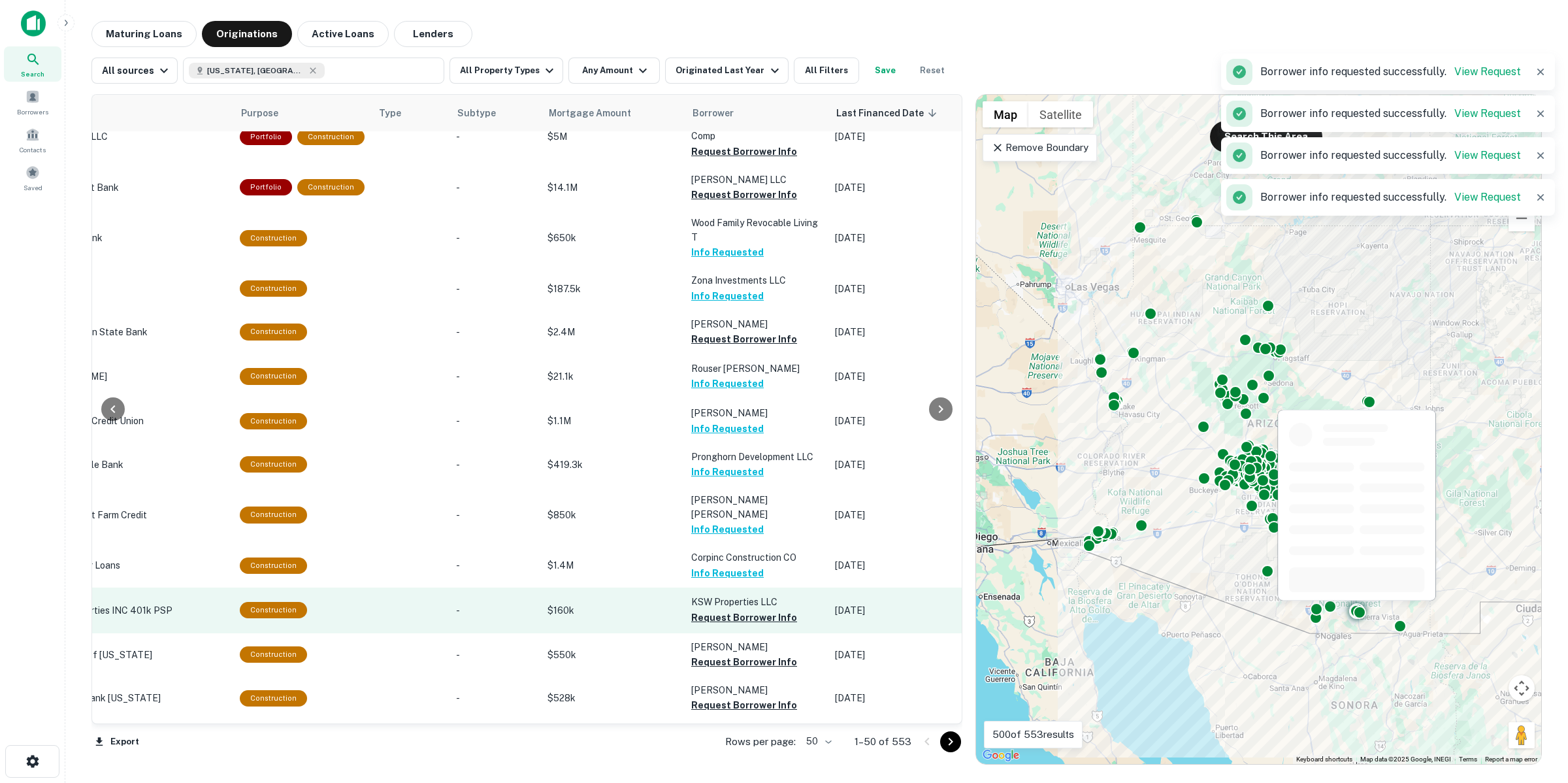
click at [737, 609] on button "Request Borrower Info" at bounding box center [744, 617] width 106 height 16
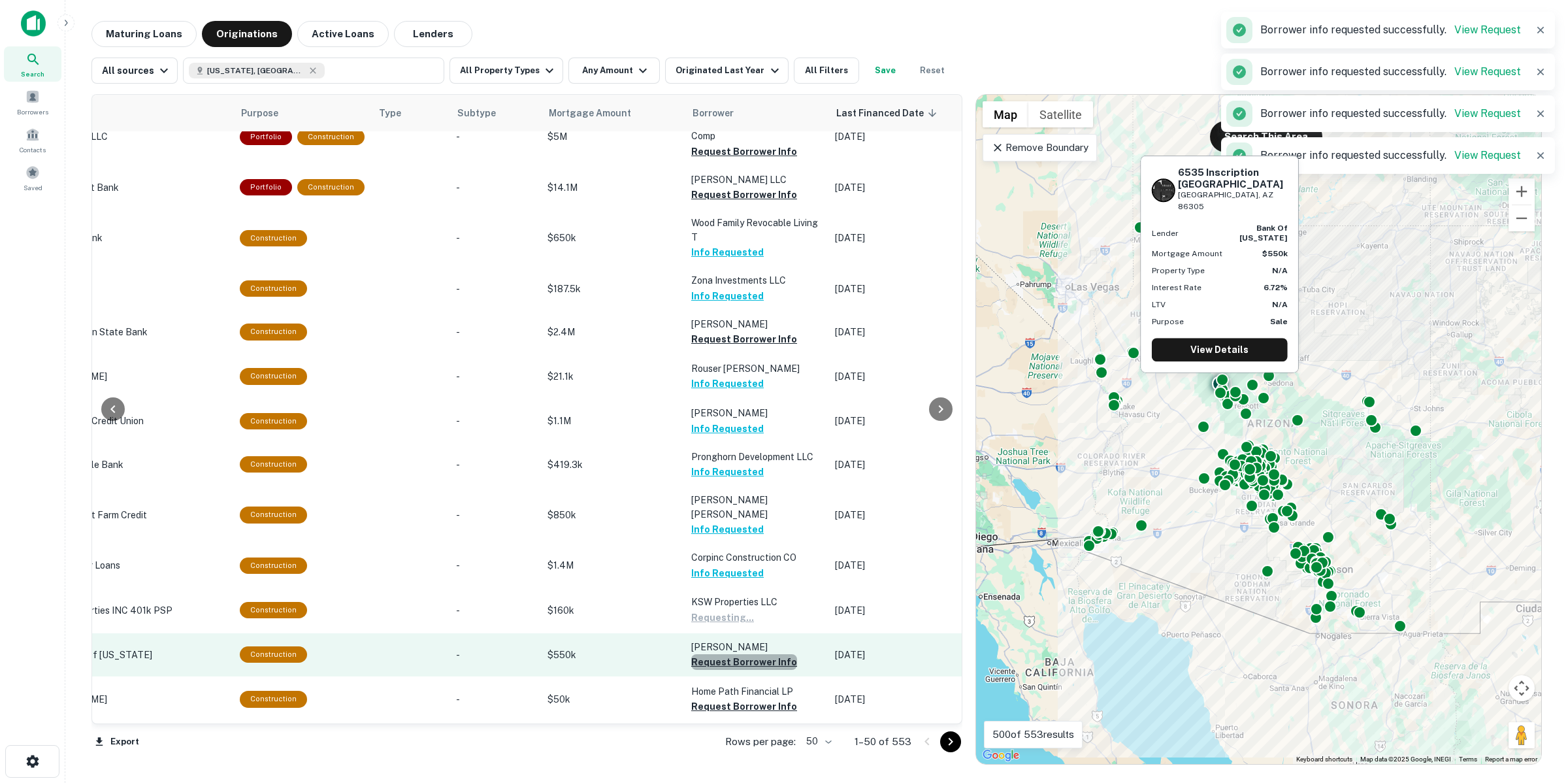
click at [738, 654] on button "Request Borrower Info" at bounding box center [744, 661] width 106 height 16
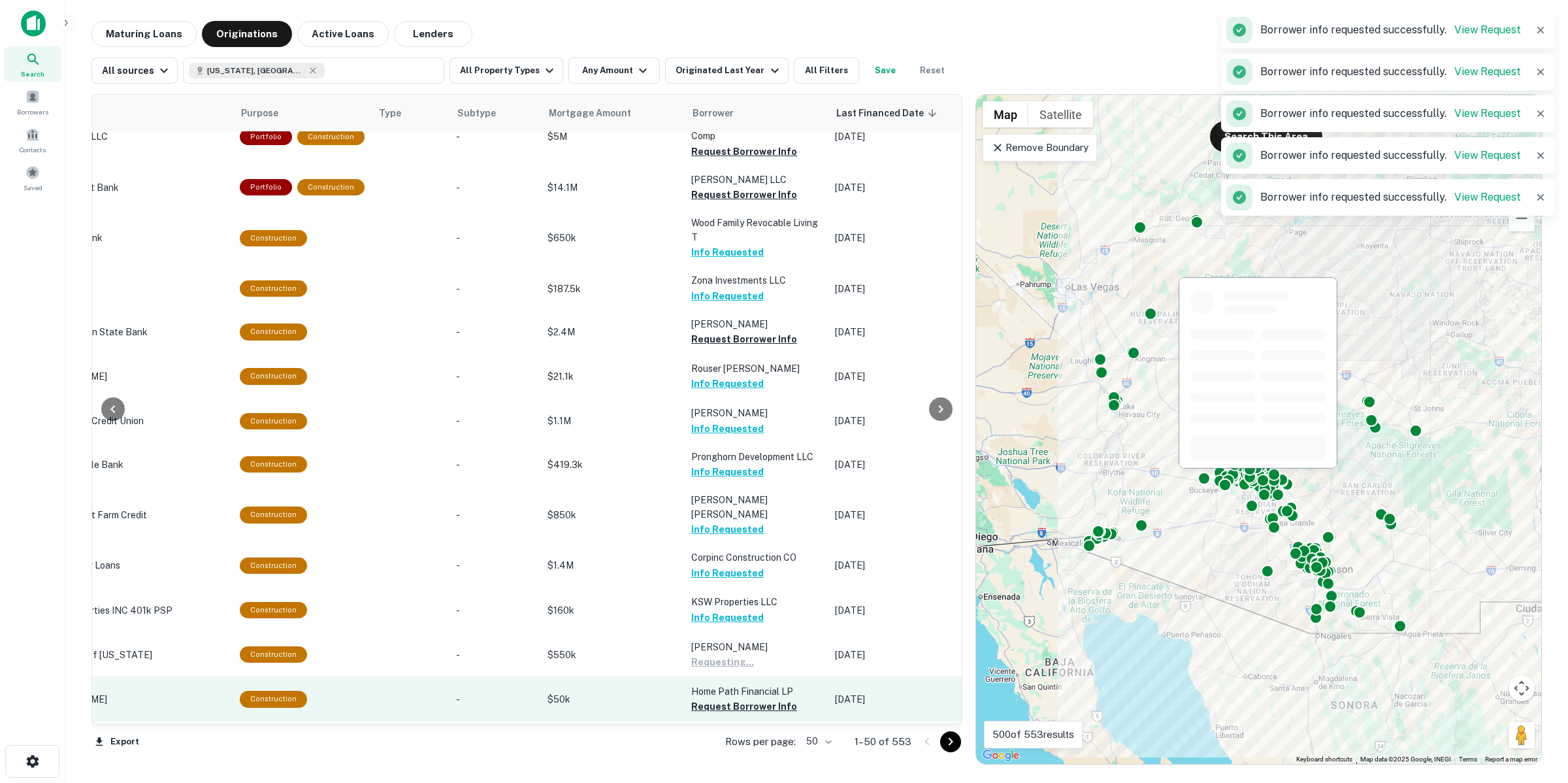
click at [737, 684] on p "Home Path Financial LP" at bounding box center [757, 691] width 131 height 14
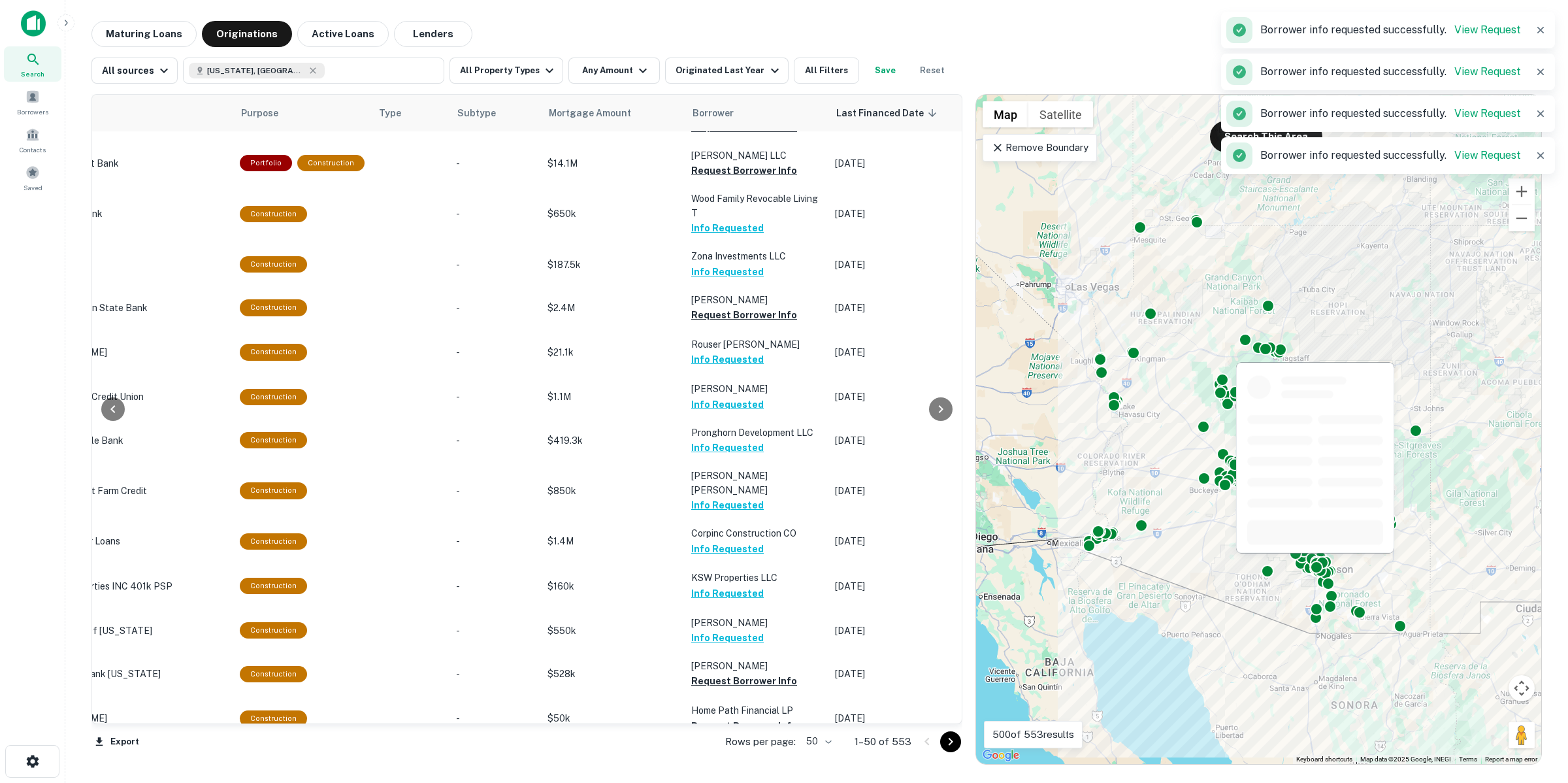
scroll to position [490, 289]
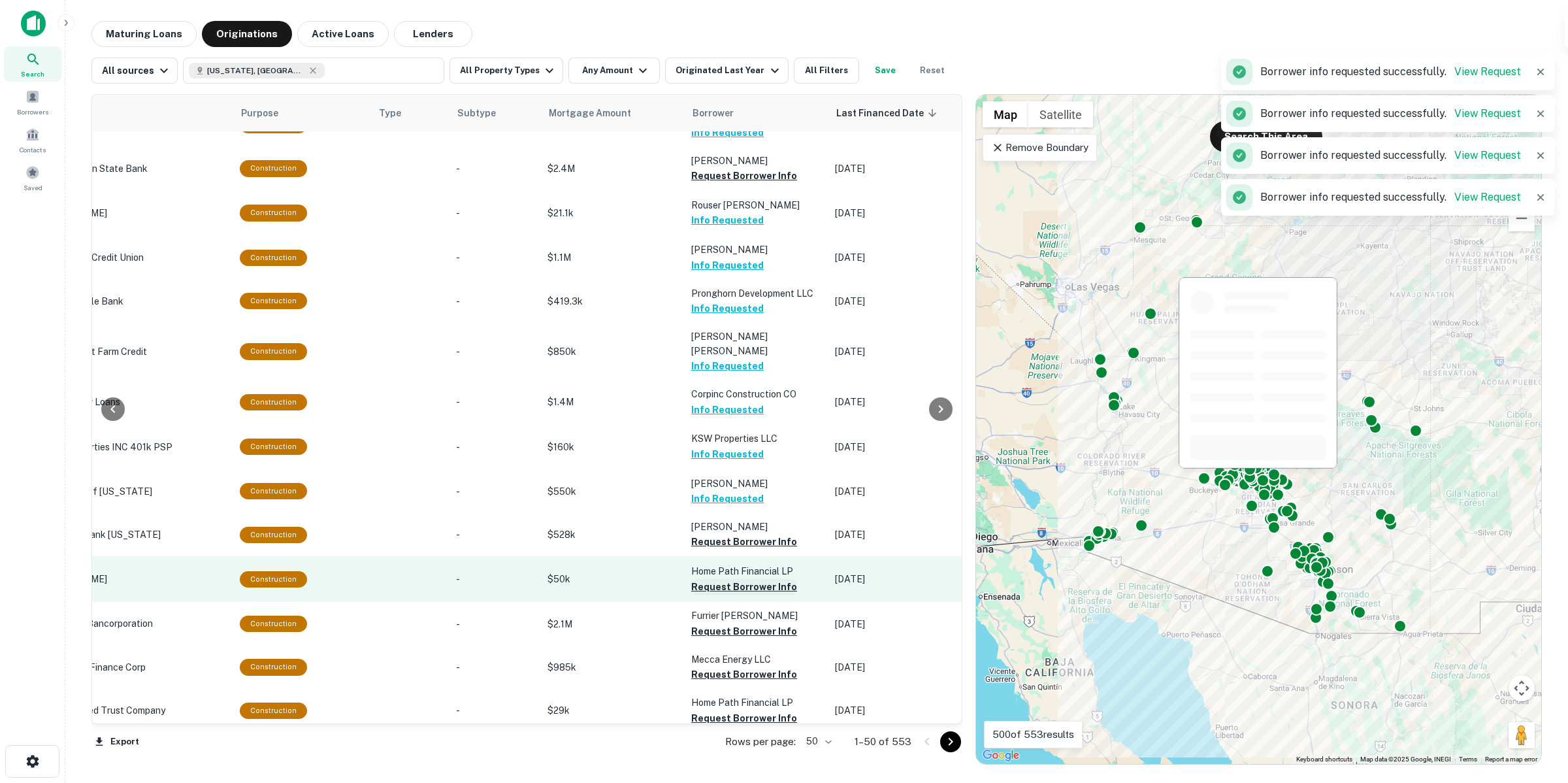
click at [732, 579] on button "Request Borrower Info" at bounding box center [744, 587] width 106 height 16
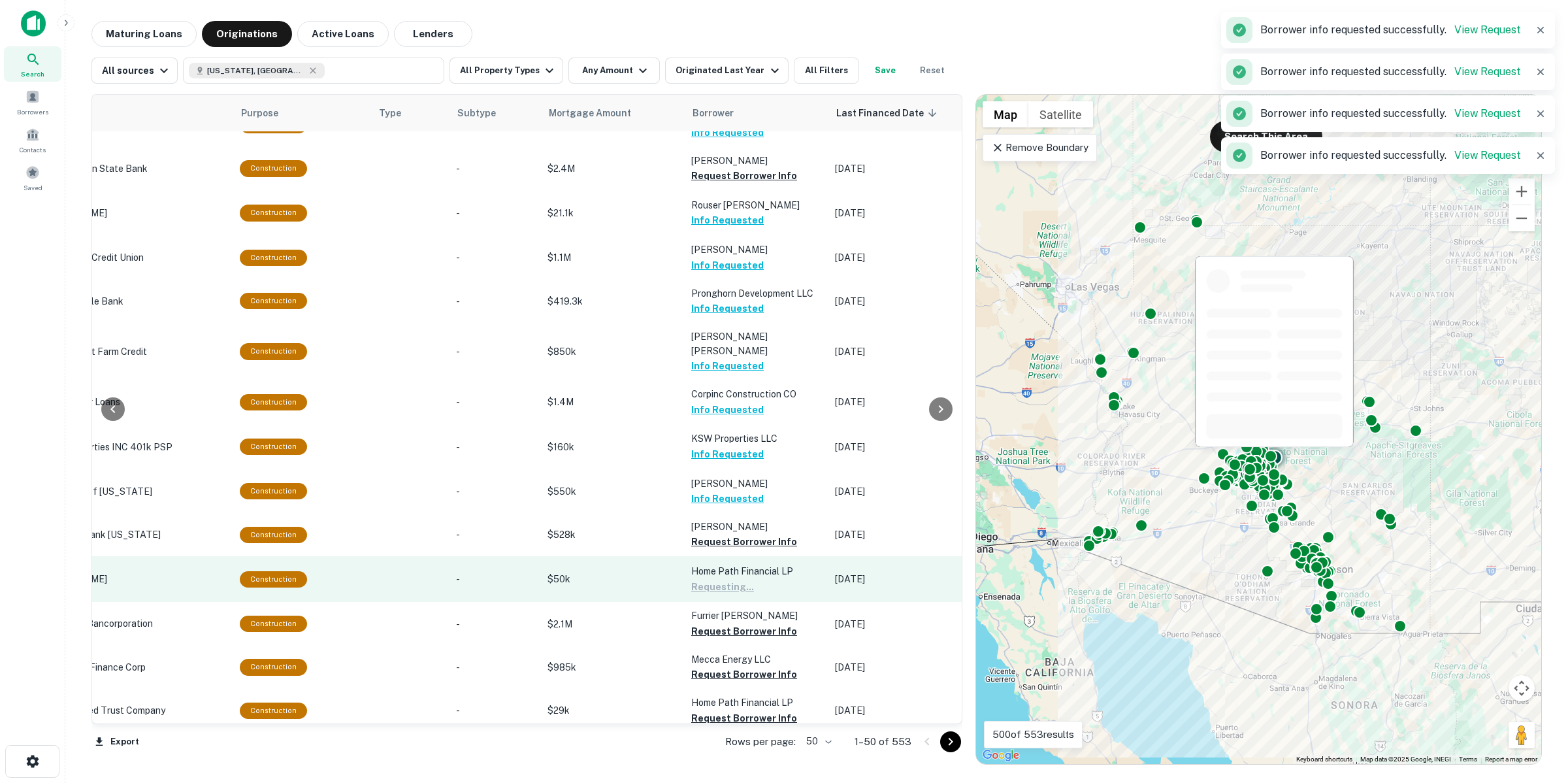
click at [737, 534] on button "Request Borrower Info" at bounding box center [744, 541] width 106 height 16
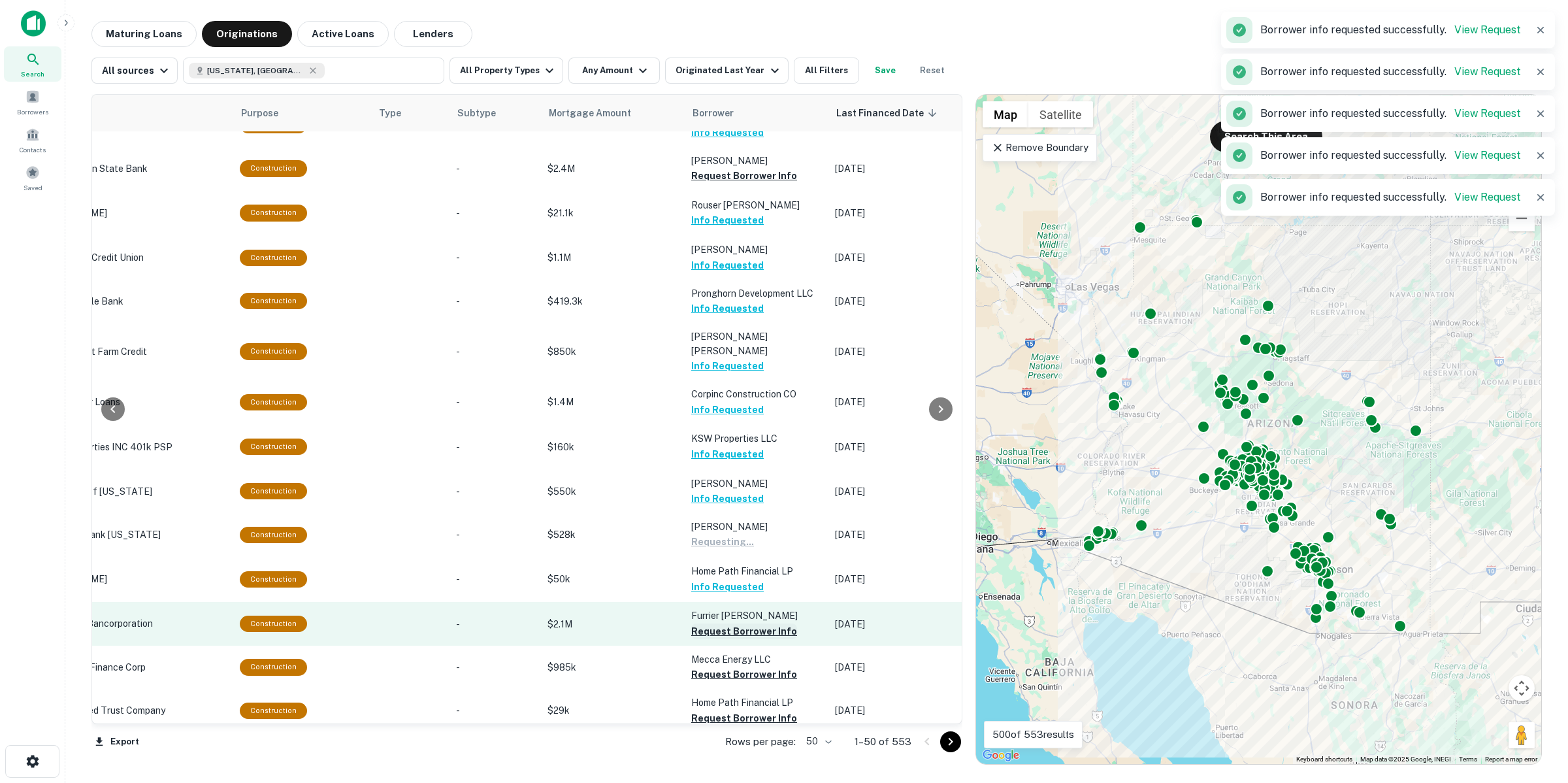
click at [745, 624] on button "Request Borrower Info" at bounding box center [744, 631] width 106 height 16
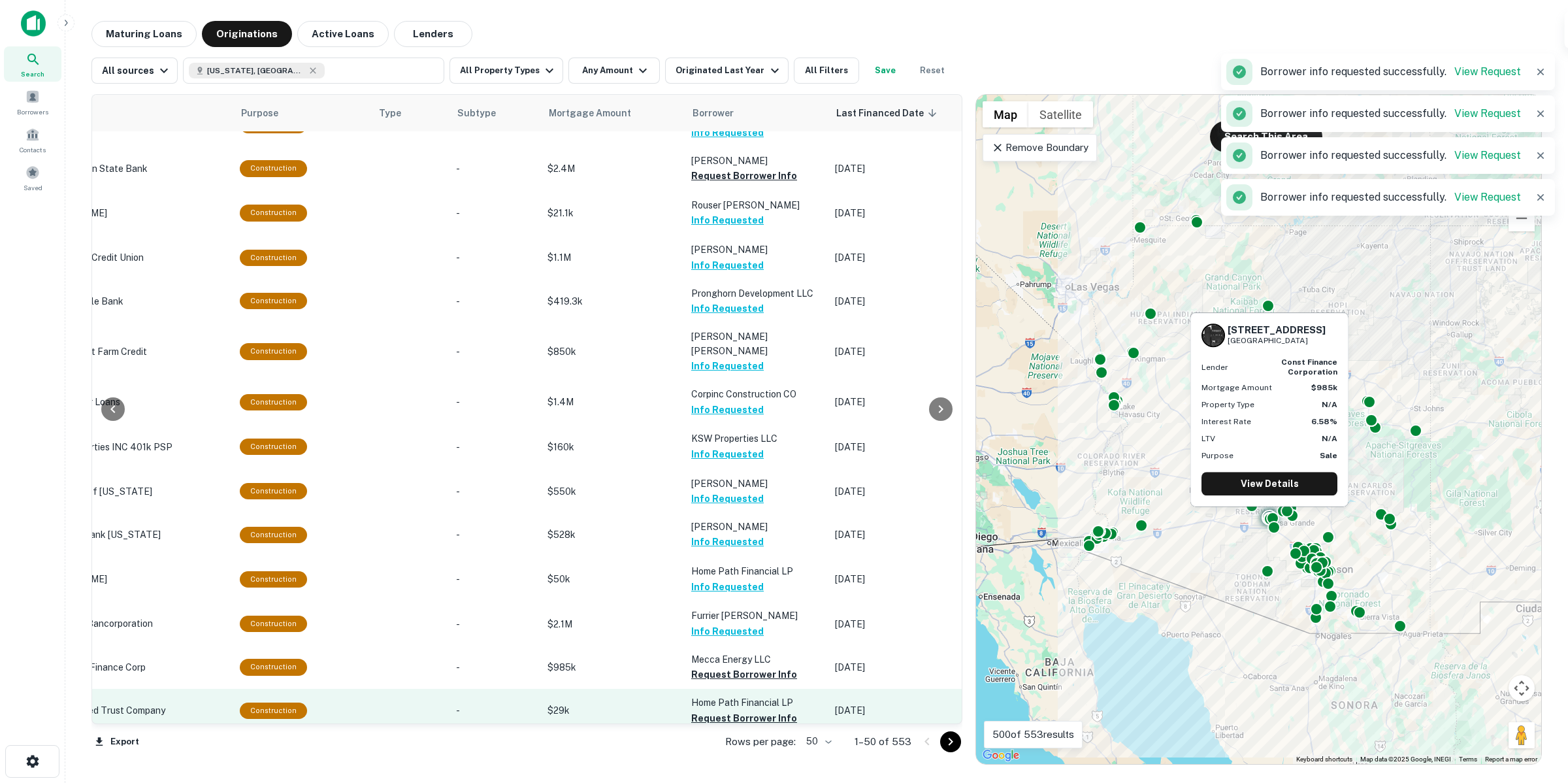
click at [746, 666] on button "Request Borrower Info" at bounding box center [744, 674] width 106 height 16
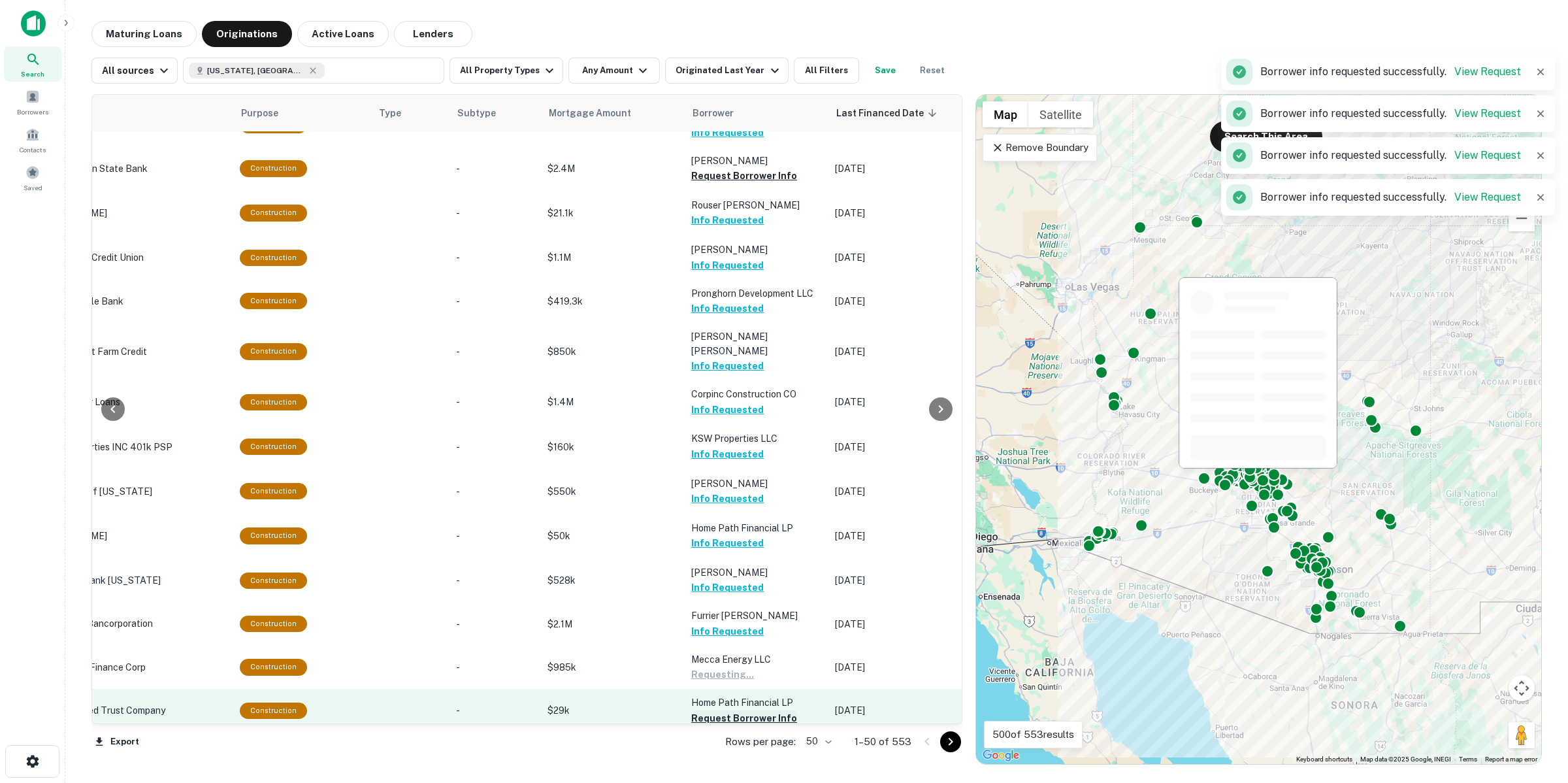
click at [742, 710] on button "Request Borrower Info" at bounding box center [744, 718] width 106 height 16
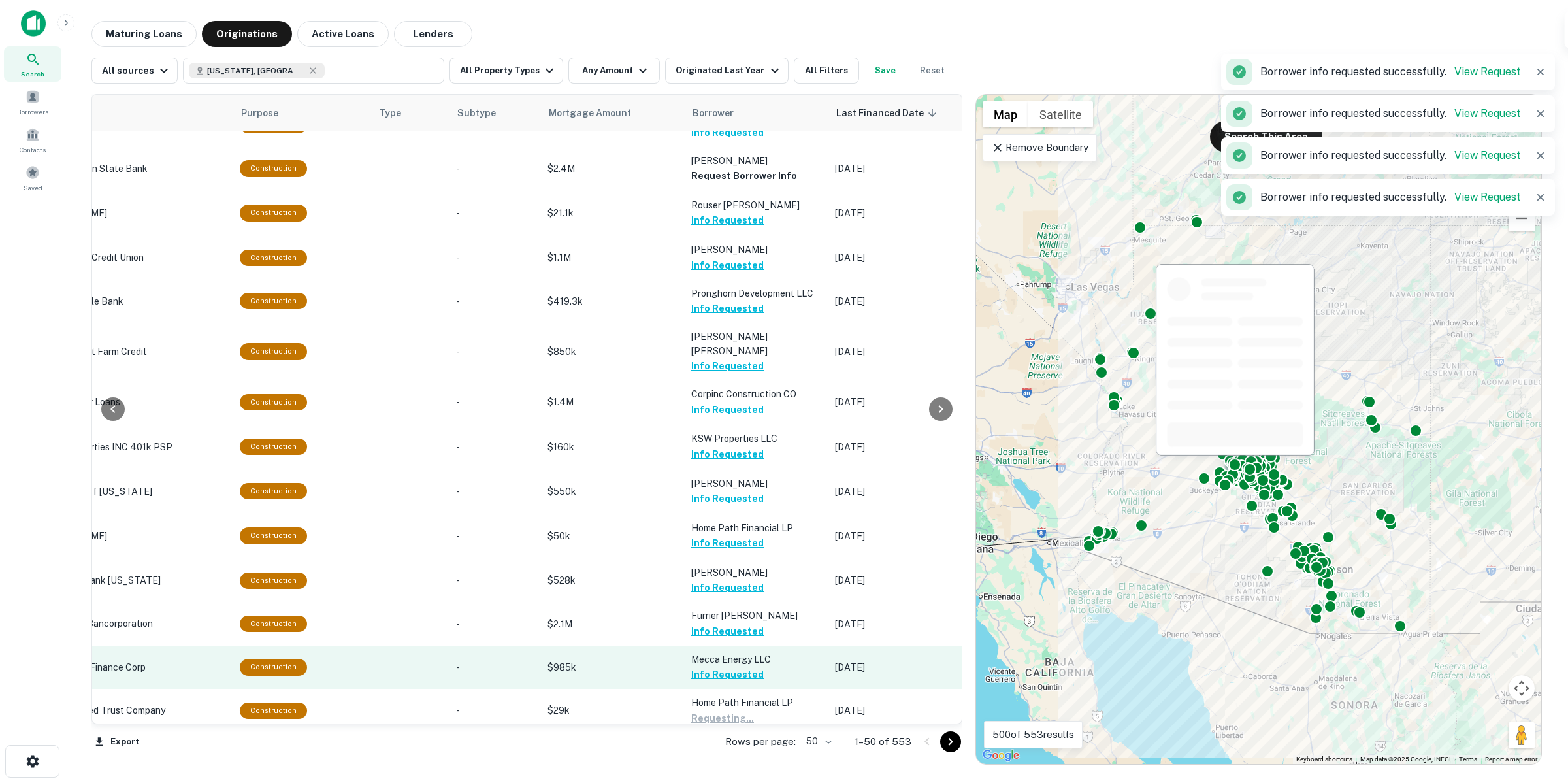
scroll to position [654, 289]
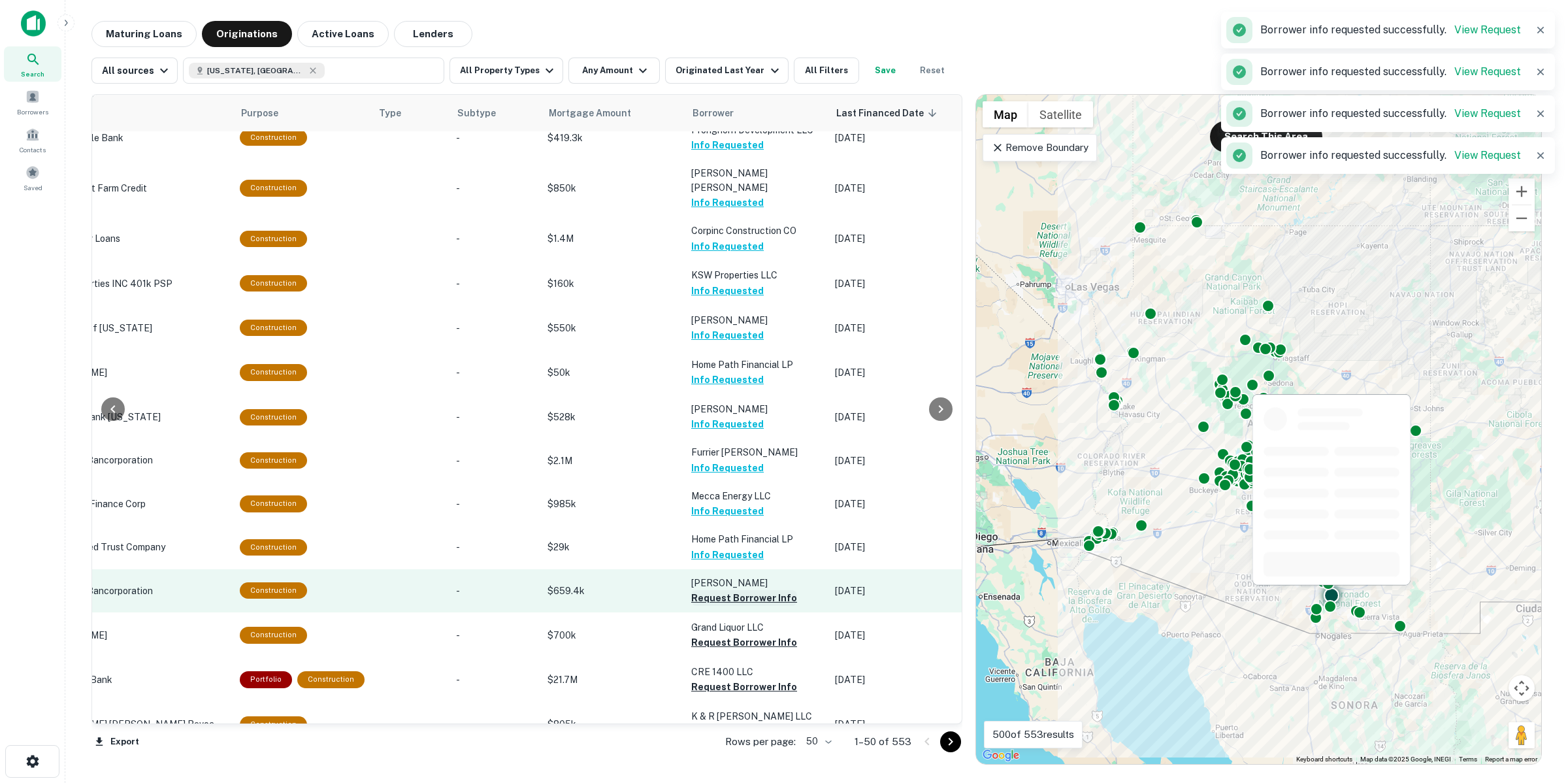
click at [732, 590] on button "Request Borrower Info" at bounding box center [744, 598] width 106 height 16
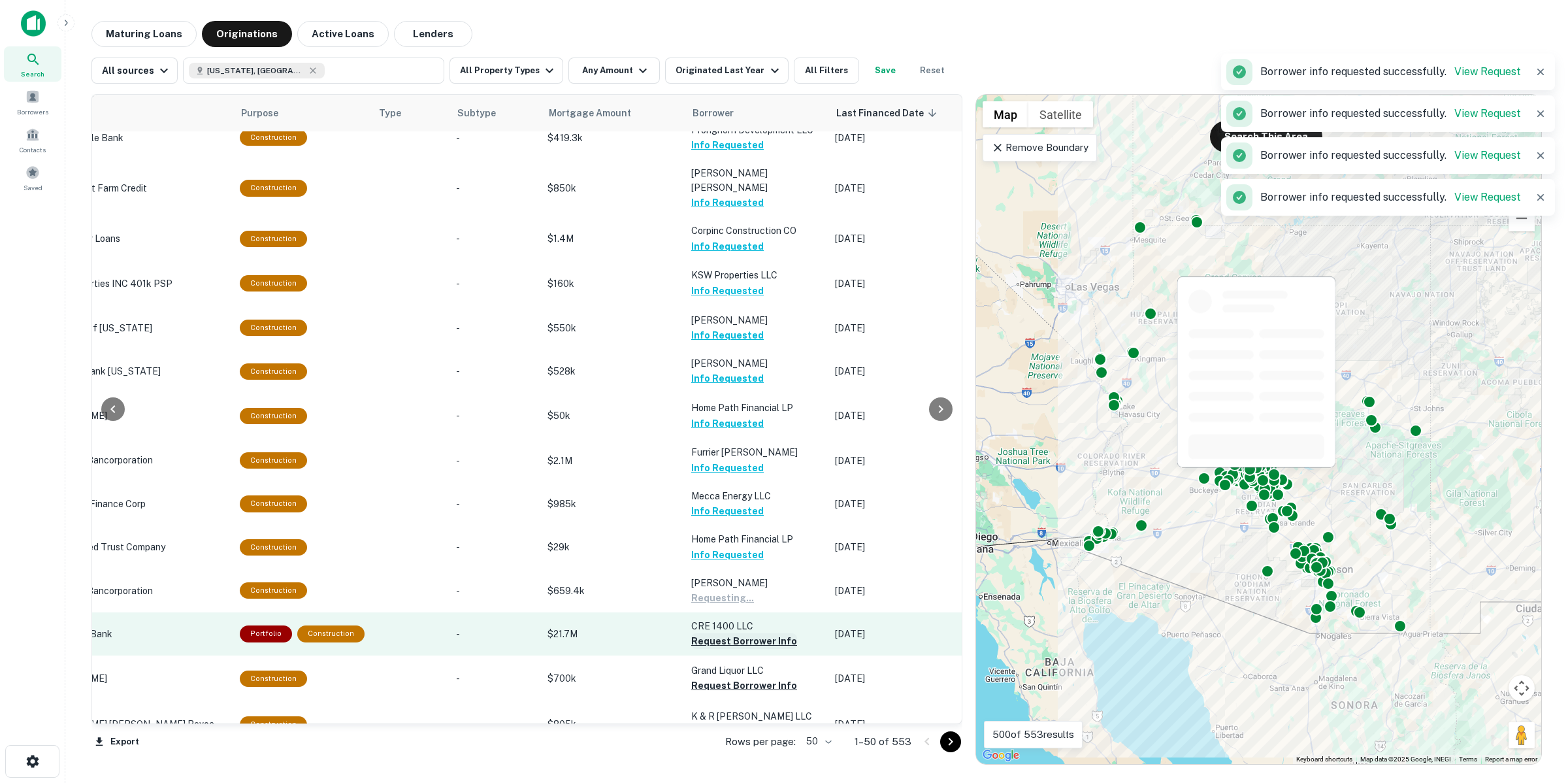
click at [733, 633] on button "Request Borrower Info" at bounding box center [744, 640] width 106 height 16
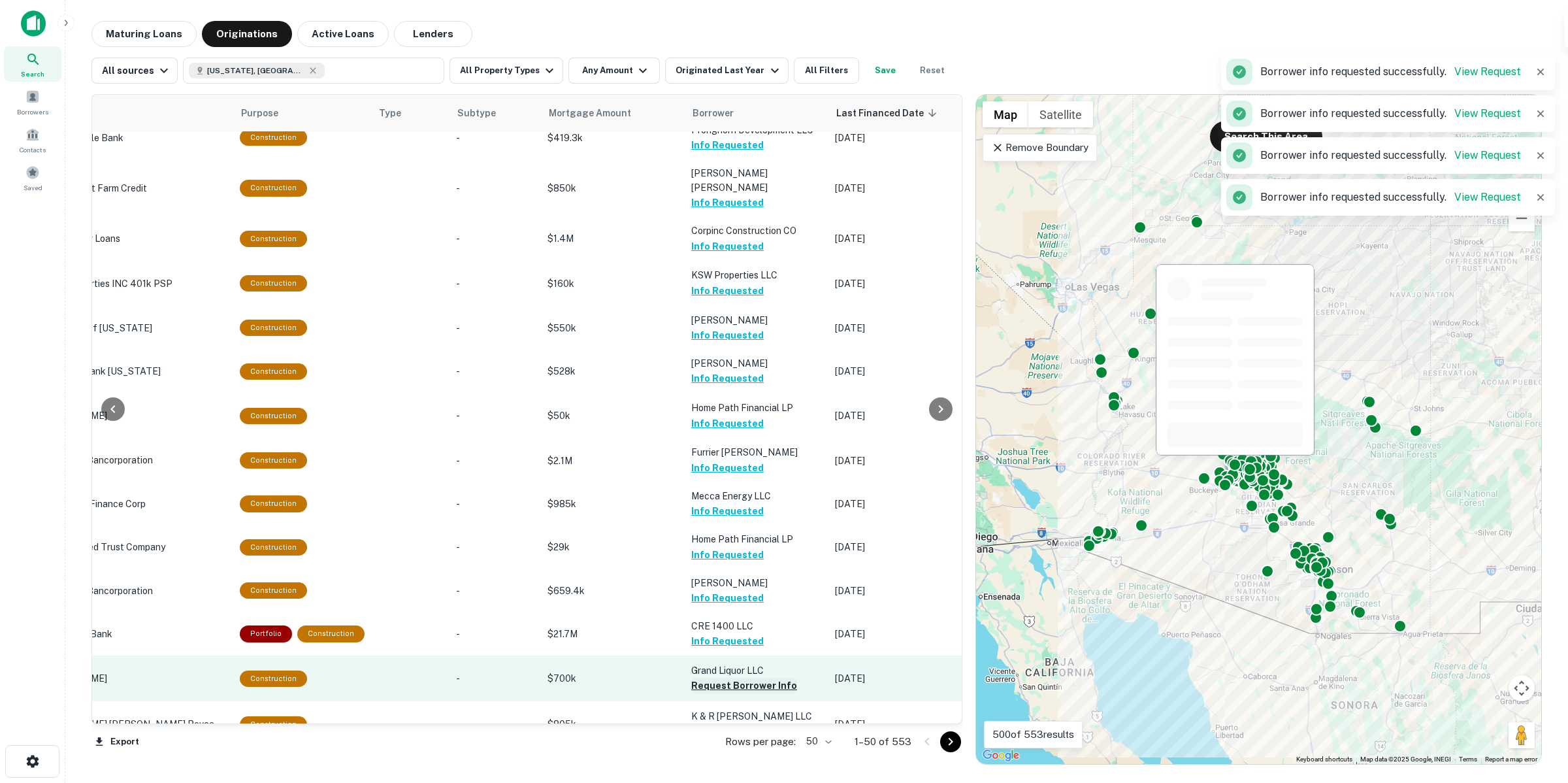
click at [732, 677] on button "Request Borrower Info" at bounding box center [744, 685] width 106 height 16
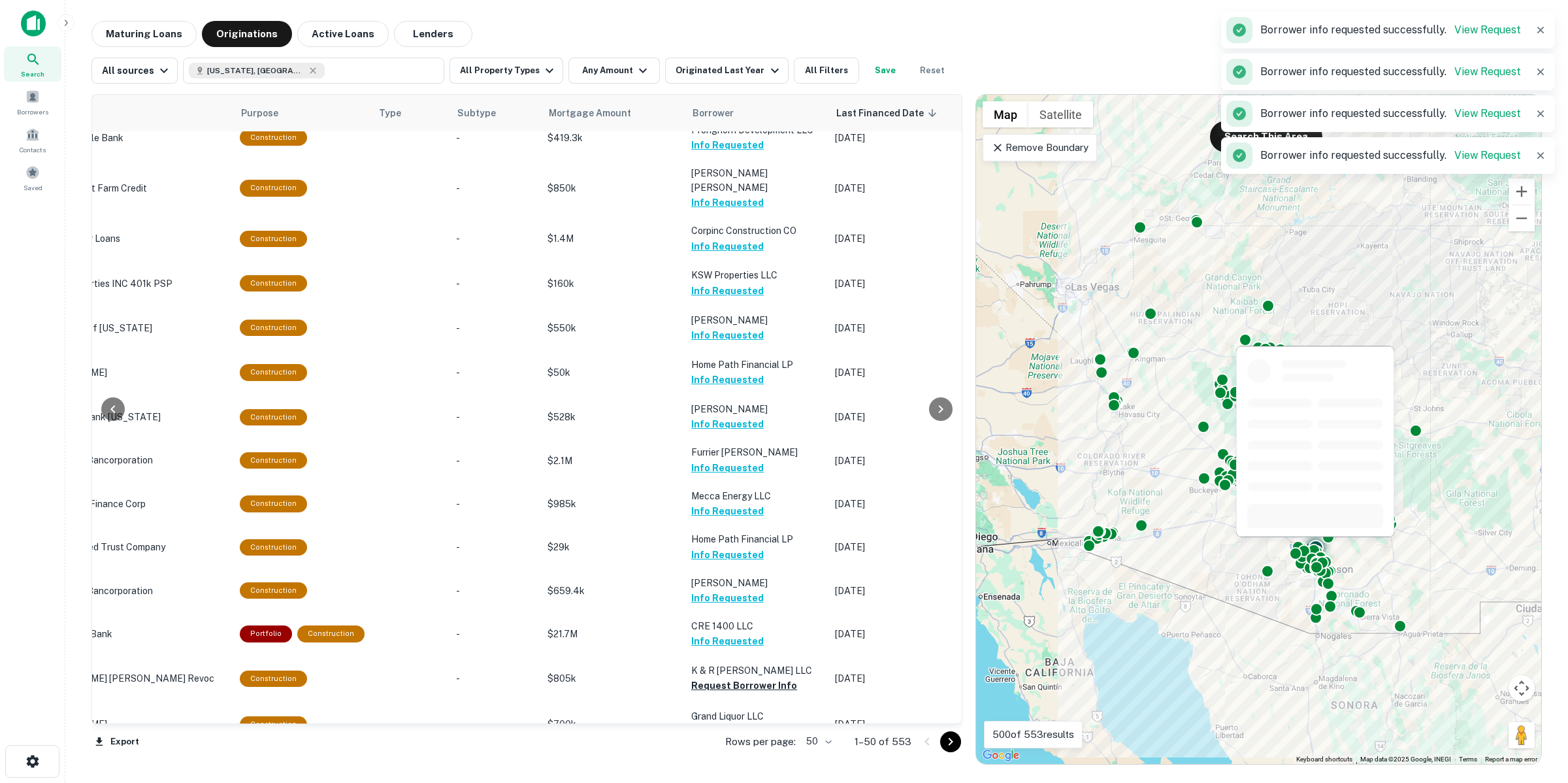
scroll to position [817, 289]
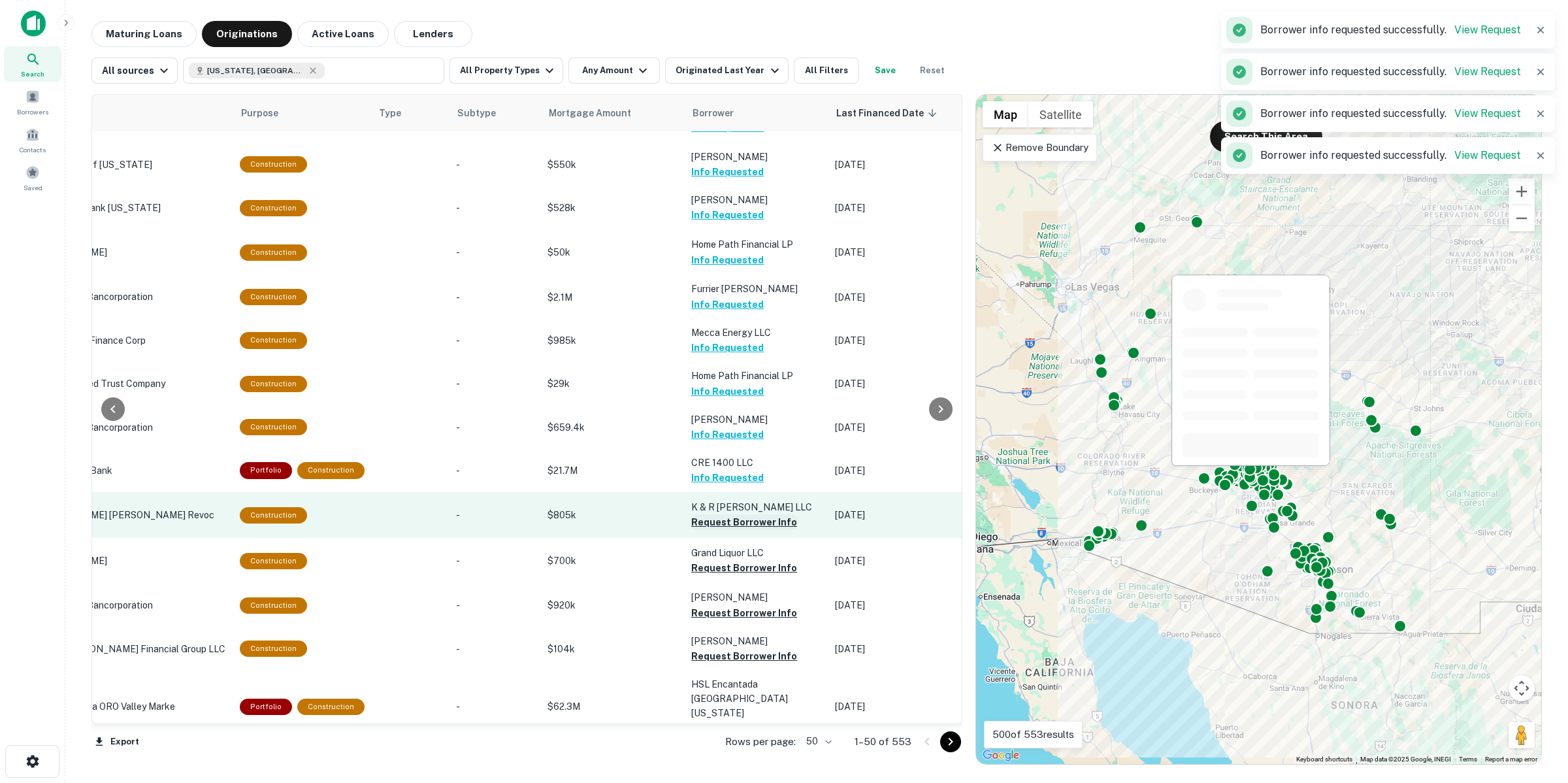
click at [736, 514] on button "Request Borrower Info" at bounding box center [744, 522] width 106 height 16
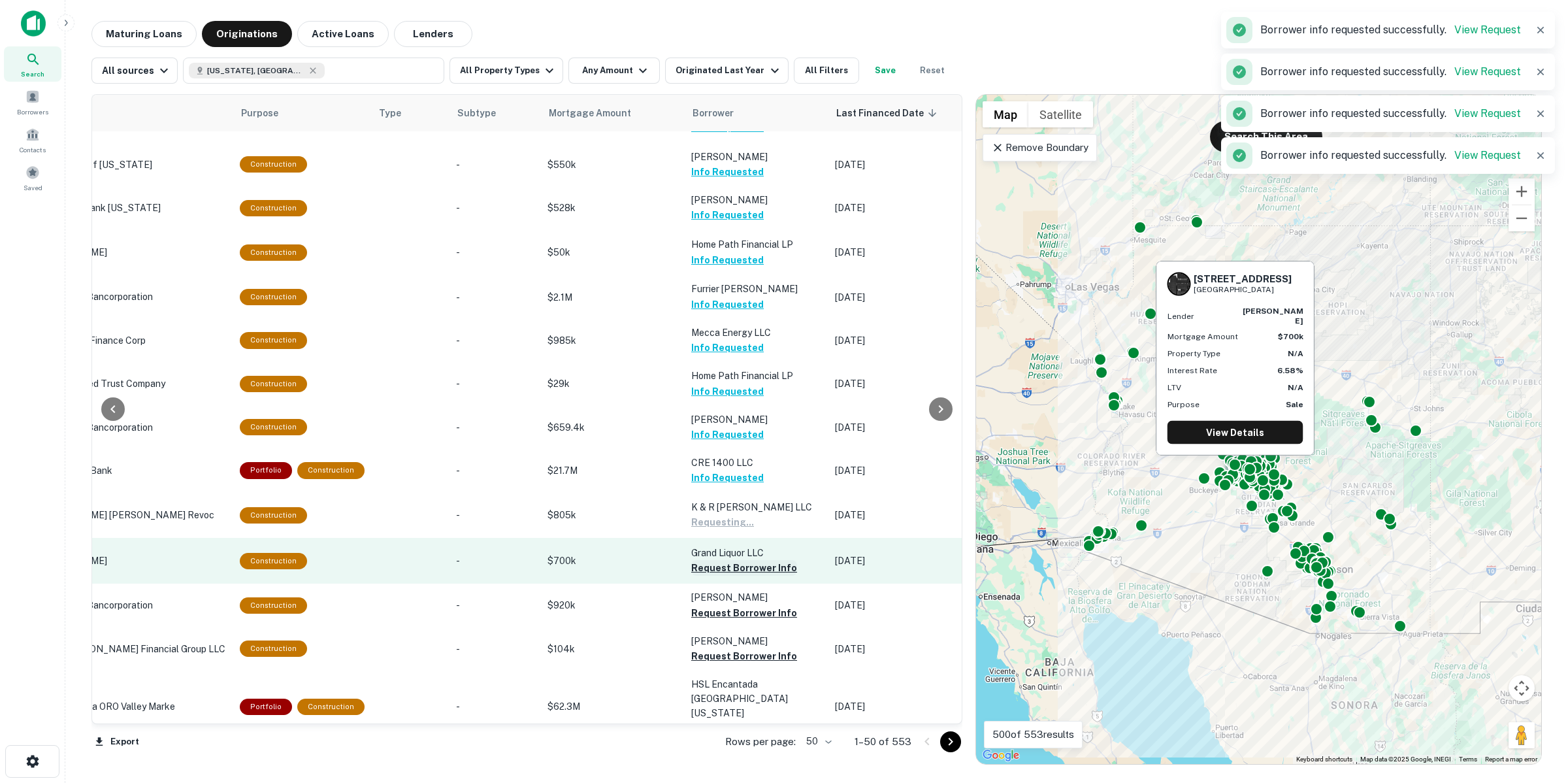
click at [733, 560] on button "Request Borrower Info" at bounding box center [744, 567] width 106 height 16
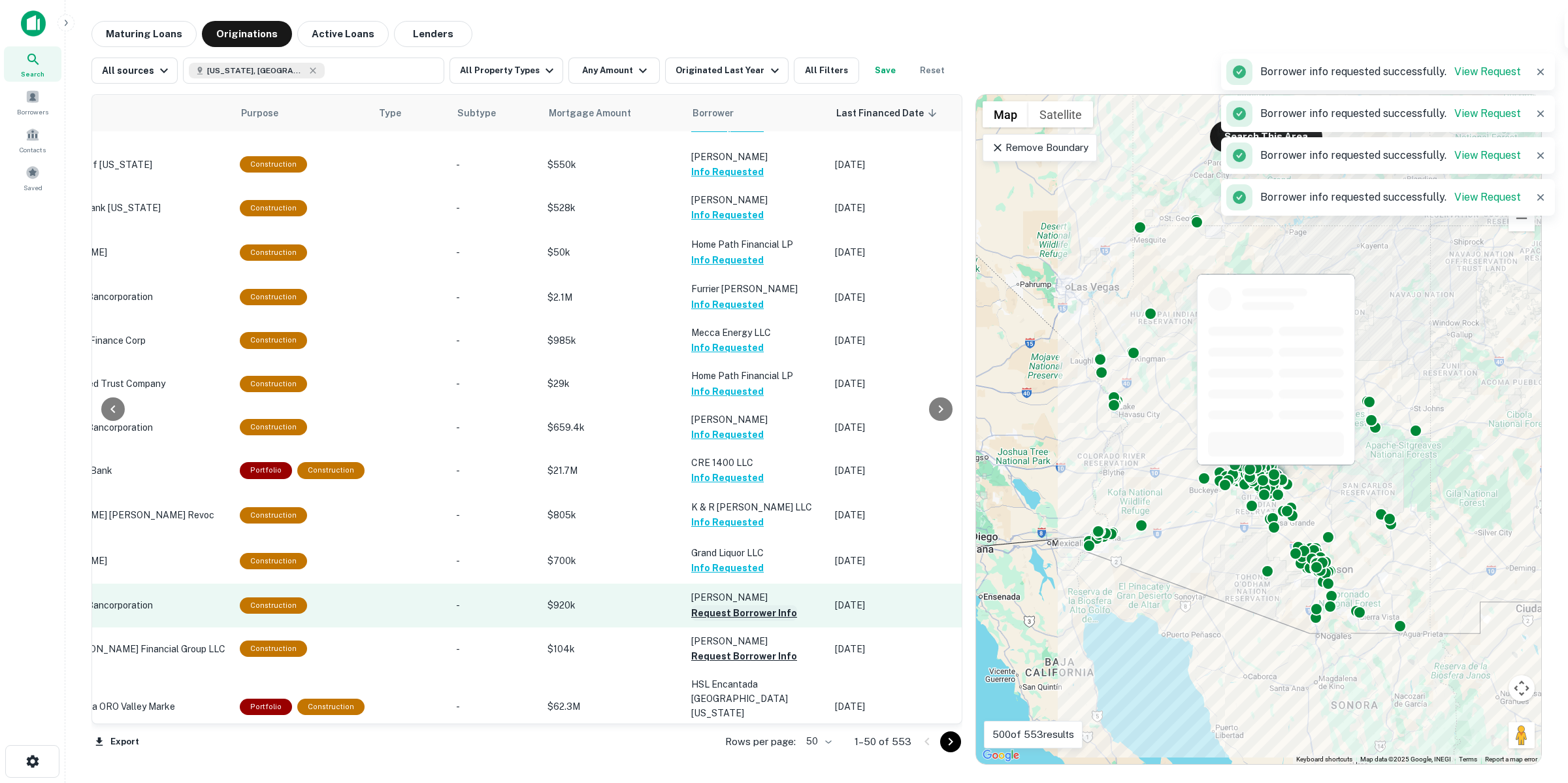
click at [733, 590] on p "[PERSON_NAME]" at bounding box center [757, 597] width 131 height 14
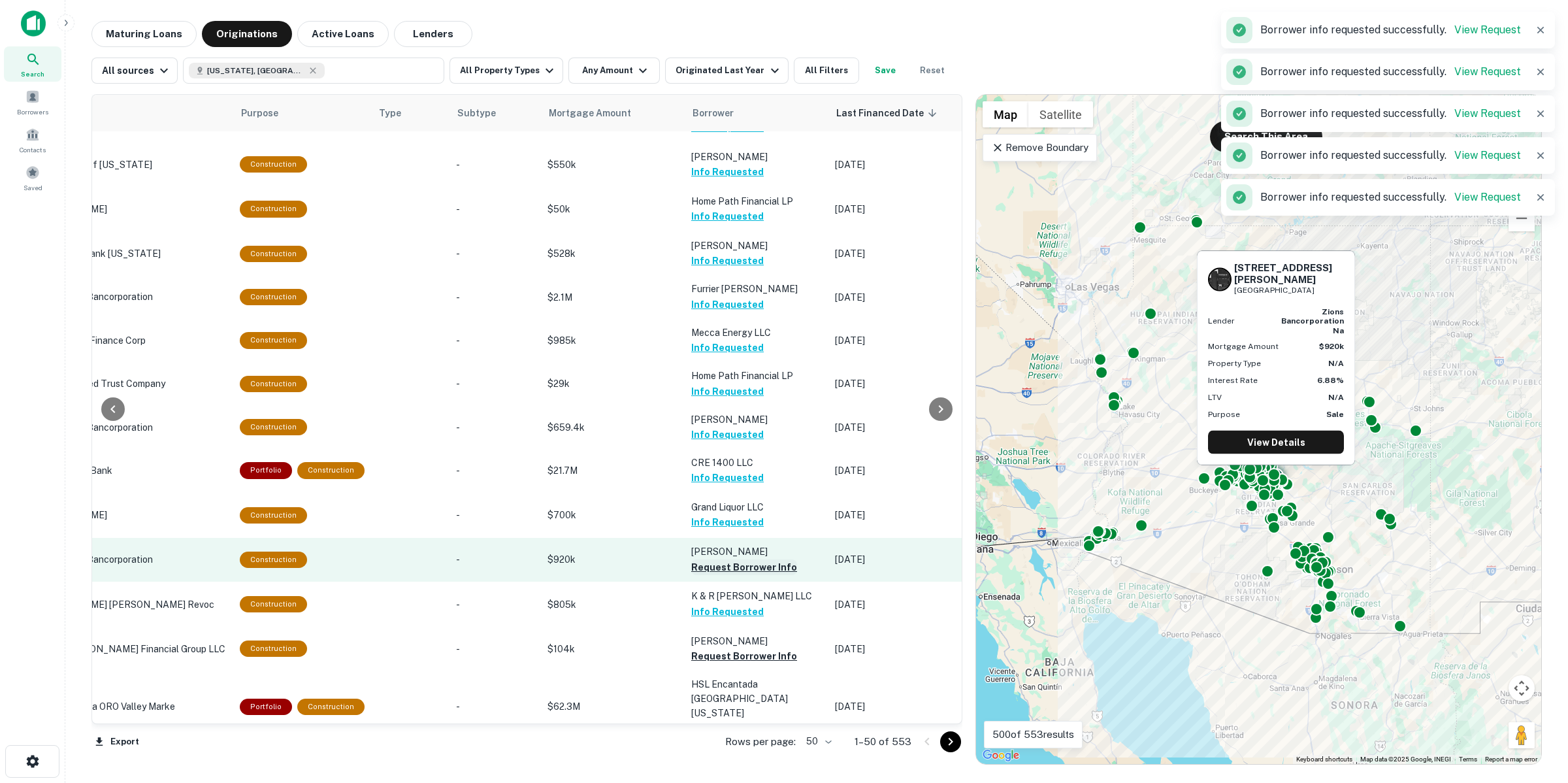
click at [733, 560] on button "Request Borrower Info" at bounding box center [744, 567] width 106 height 16
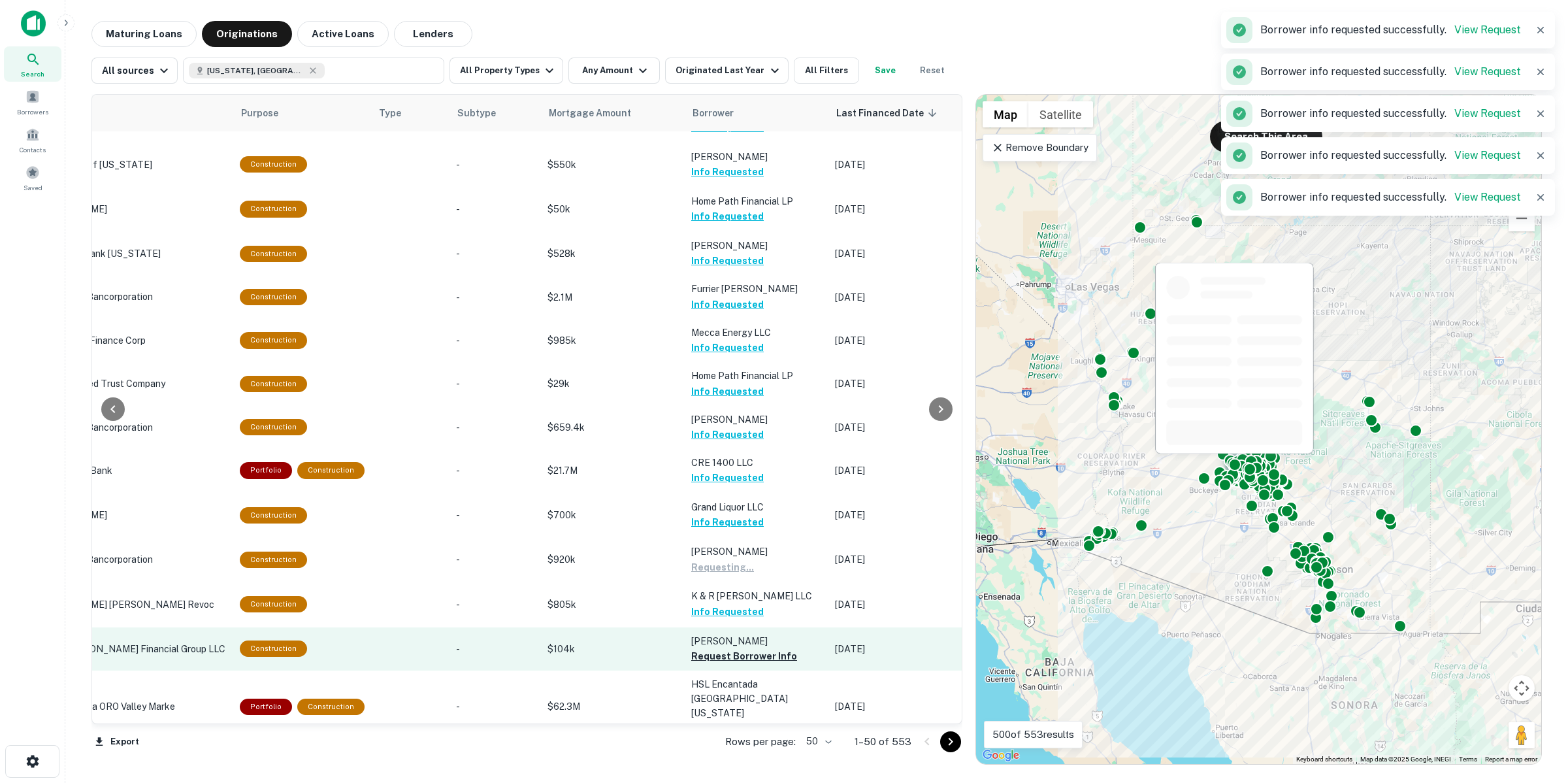
click at [759, 627] on td "[PERSON_NAME] E Request Borrower Info" at bounding box center [756, 648] width 143 height 43
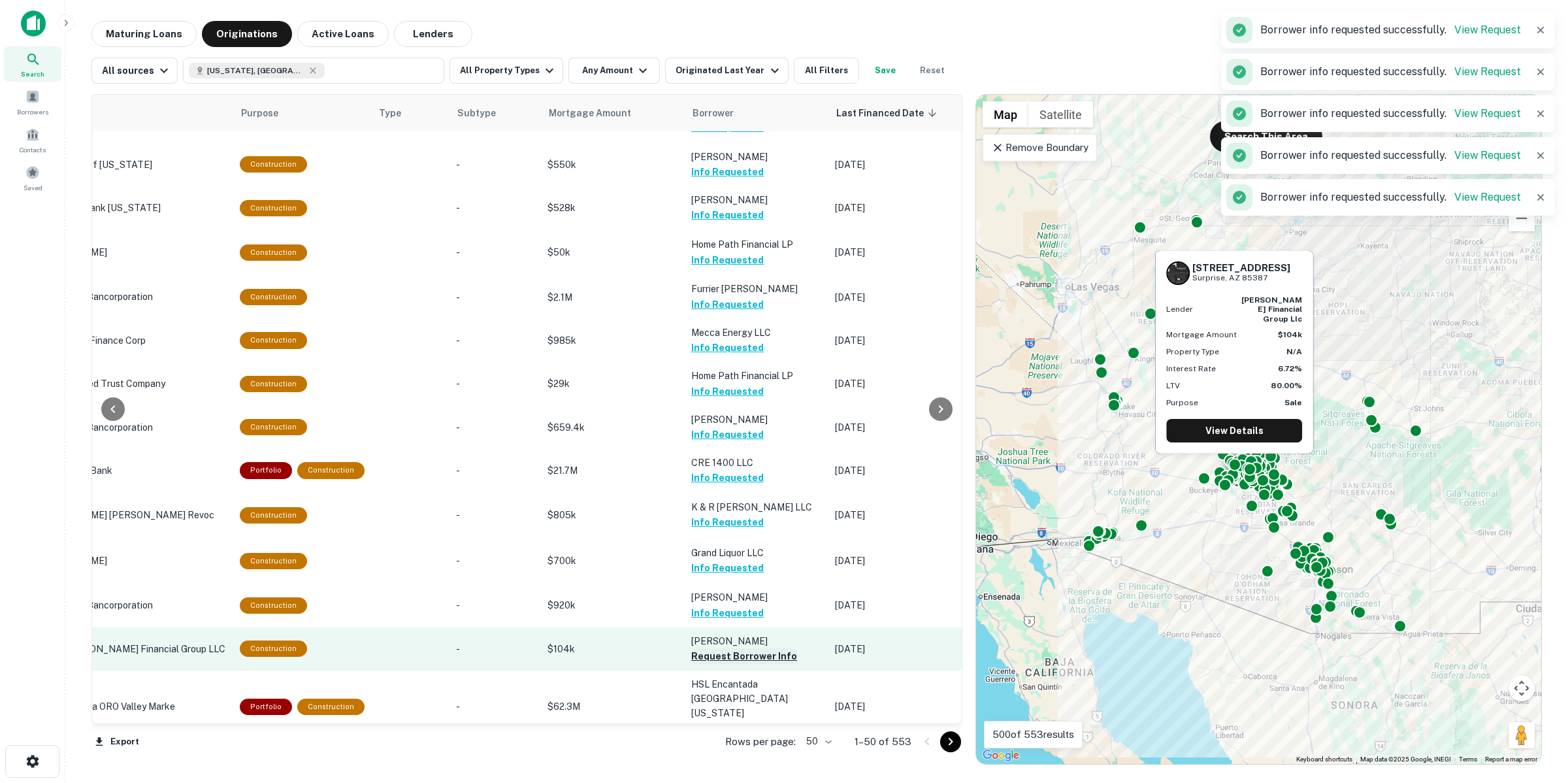
click at [753, 648] on button "Request Borrower Info" at bounding box center [744, 655] width 106 height 16
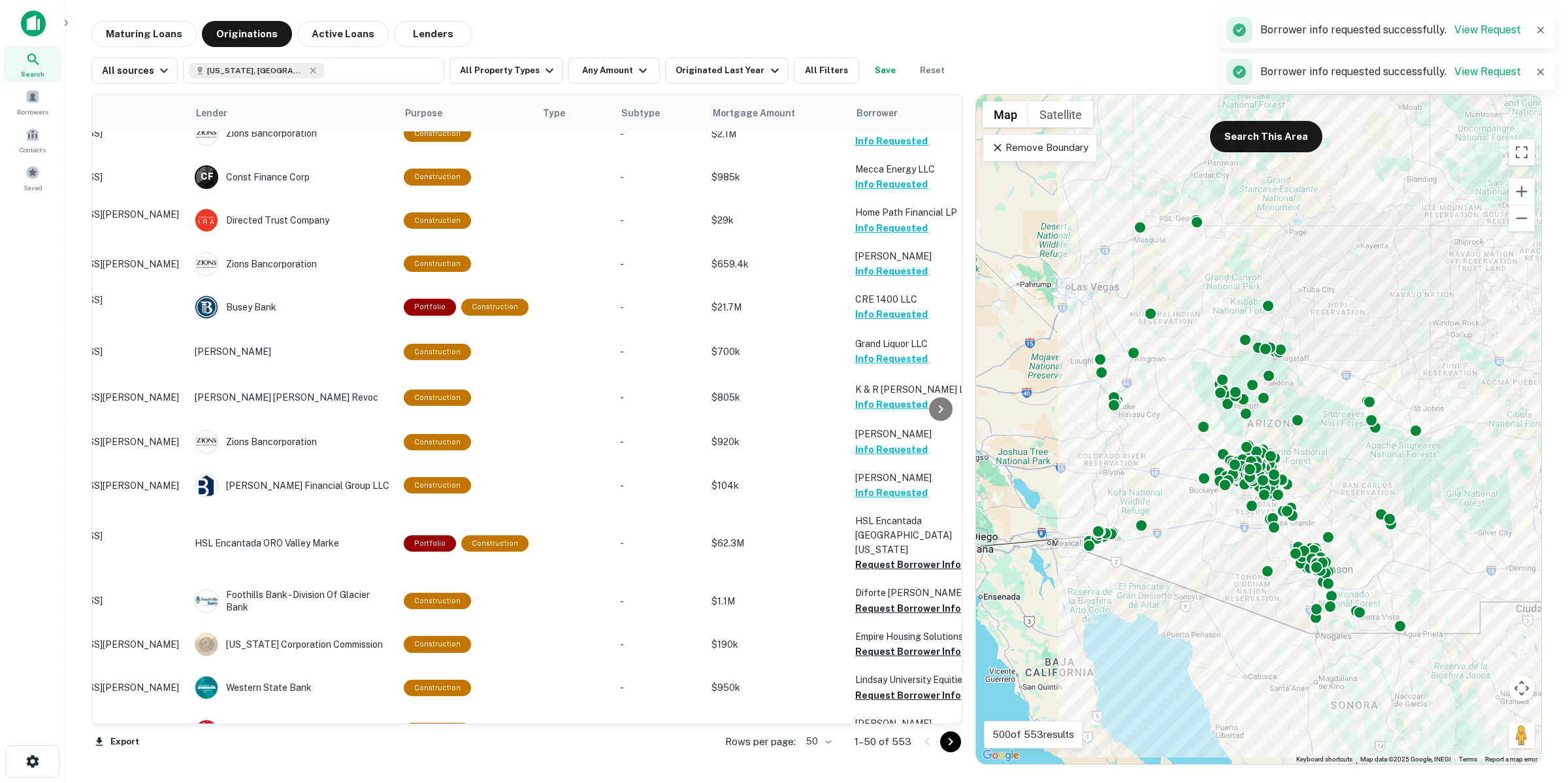
scroll to position [980, 0]
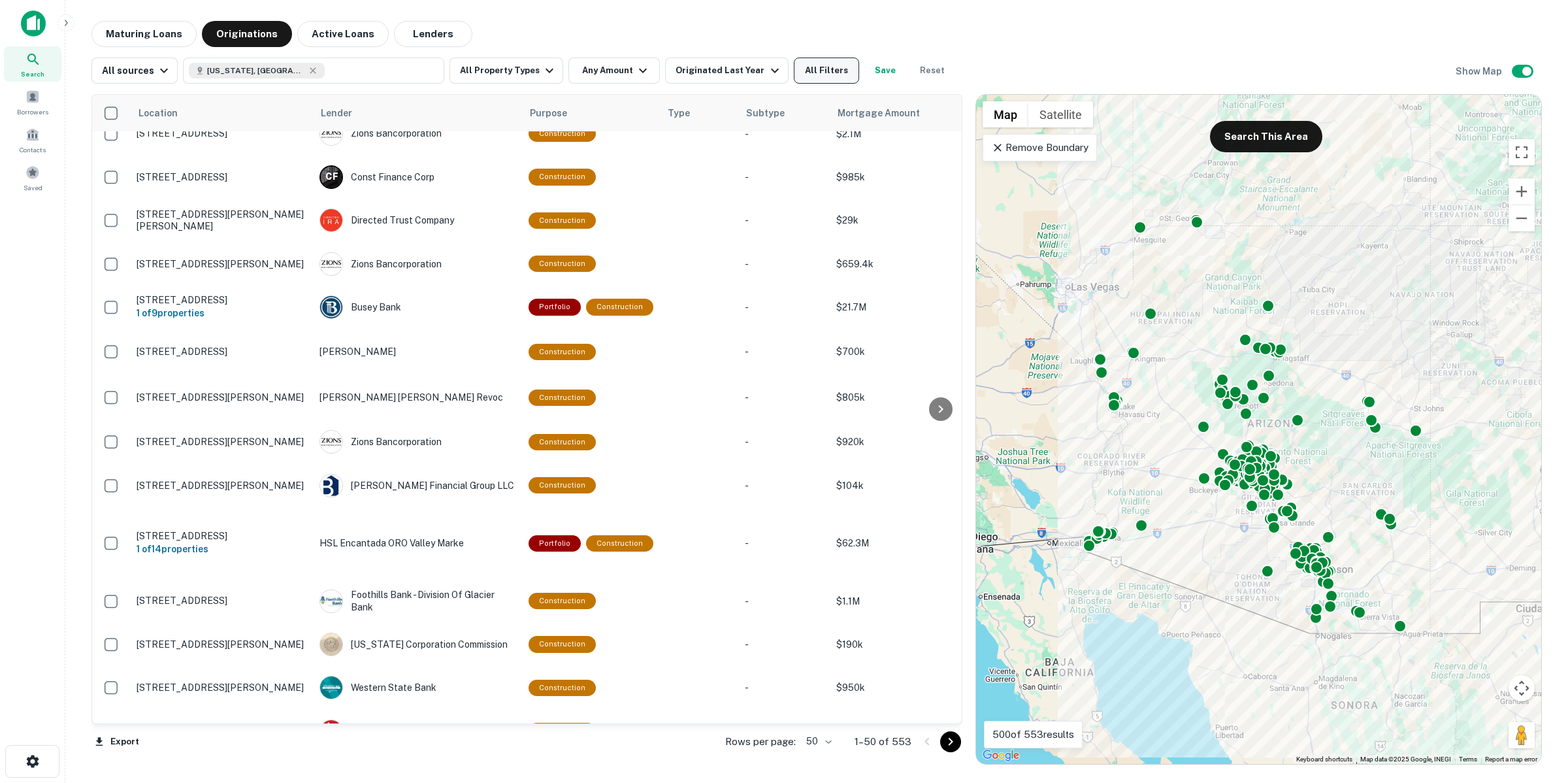
click at [822, 66] on button "All Filters" at bounding box center [826, 70] width 65 height 26
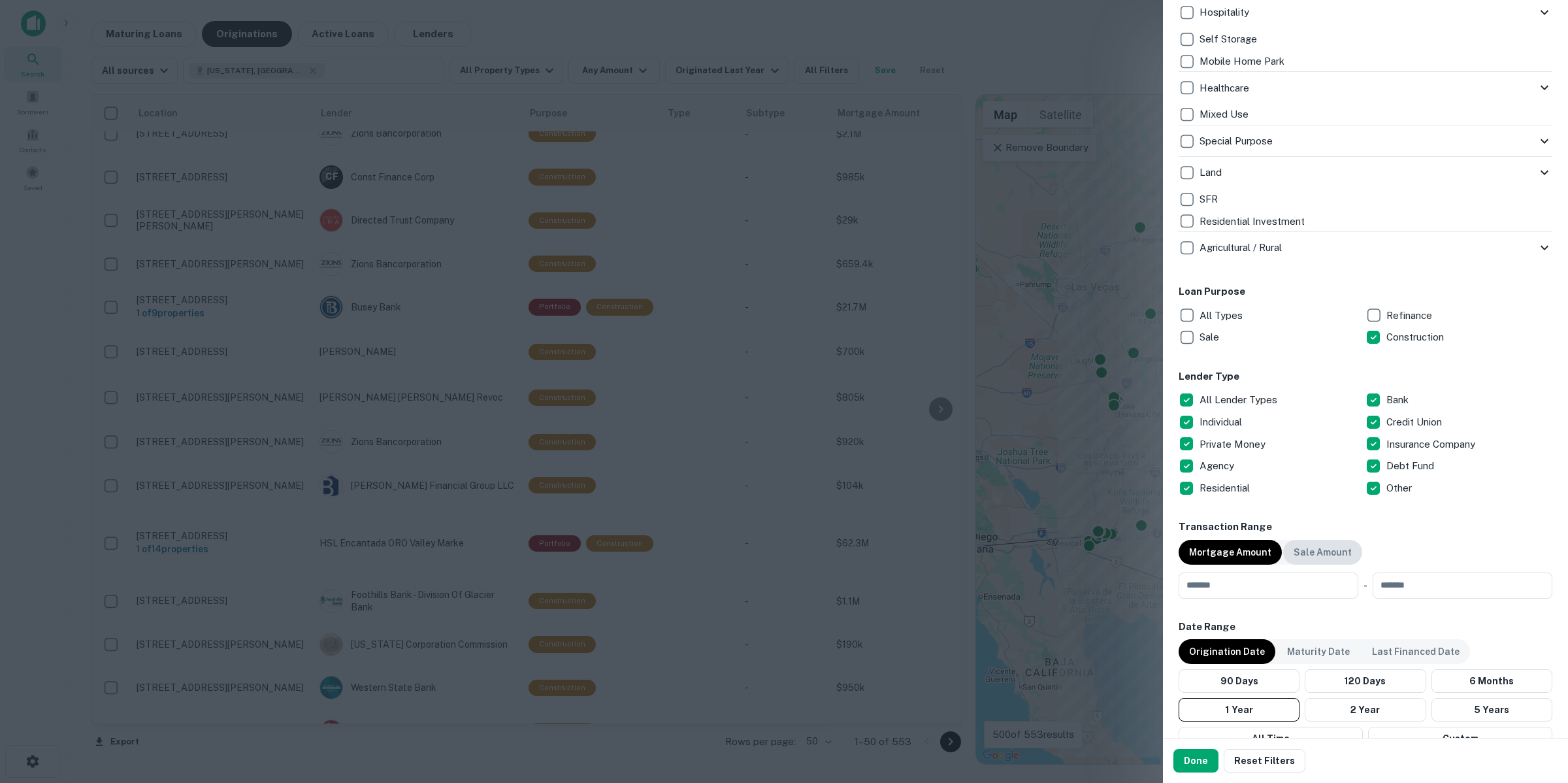
scroll to position [490, 0]
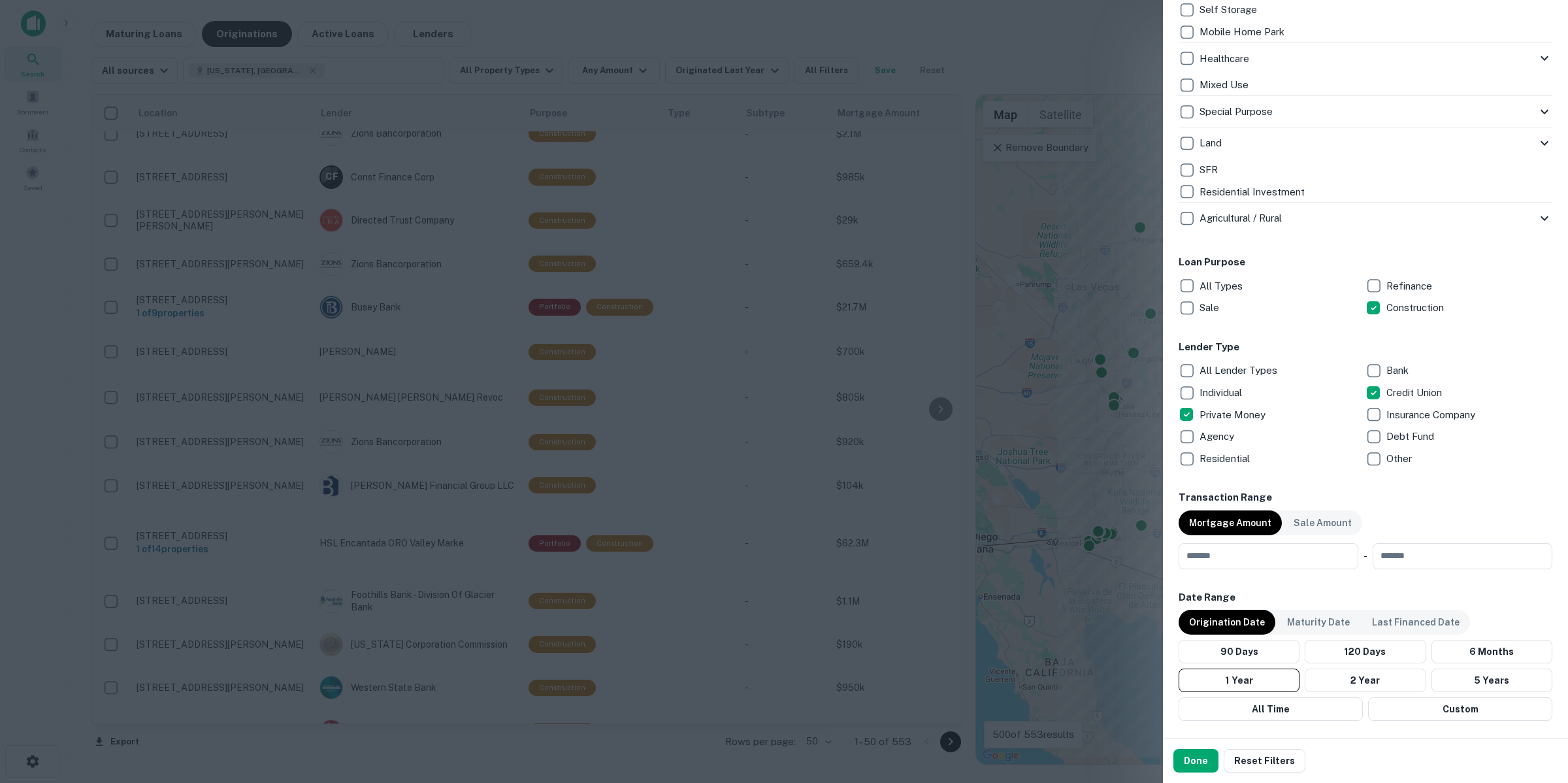
click at [1249, 459] on p "Residential" at bounding box center [1226, 458] width 53 height 16
click at [1263, 465] on div "Residential" at bounding box center [1272, 458] width 187 height 22
click at [1185, 754] on button "Done" at bounding box center [1196, 760] width 45 height 23
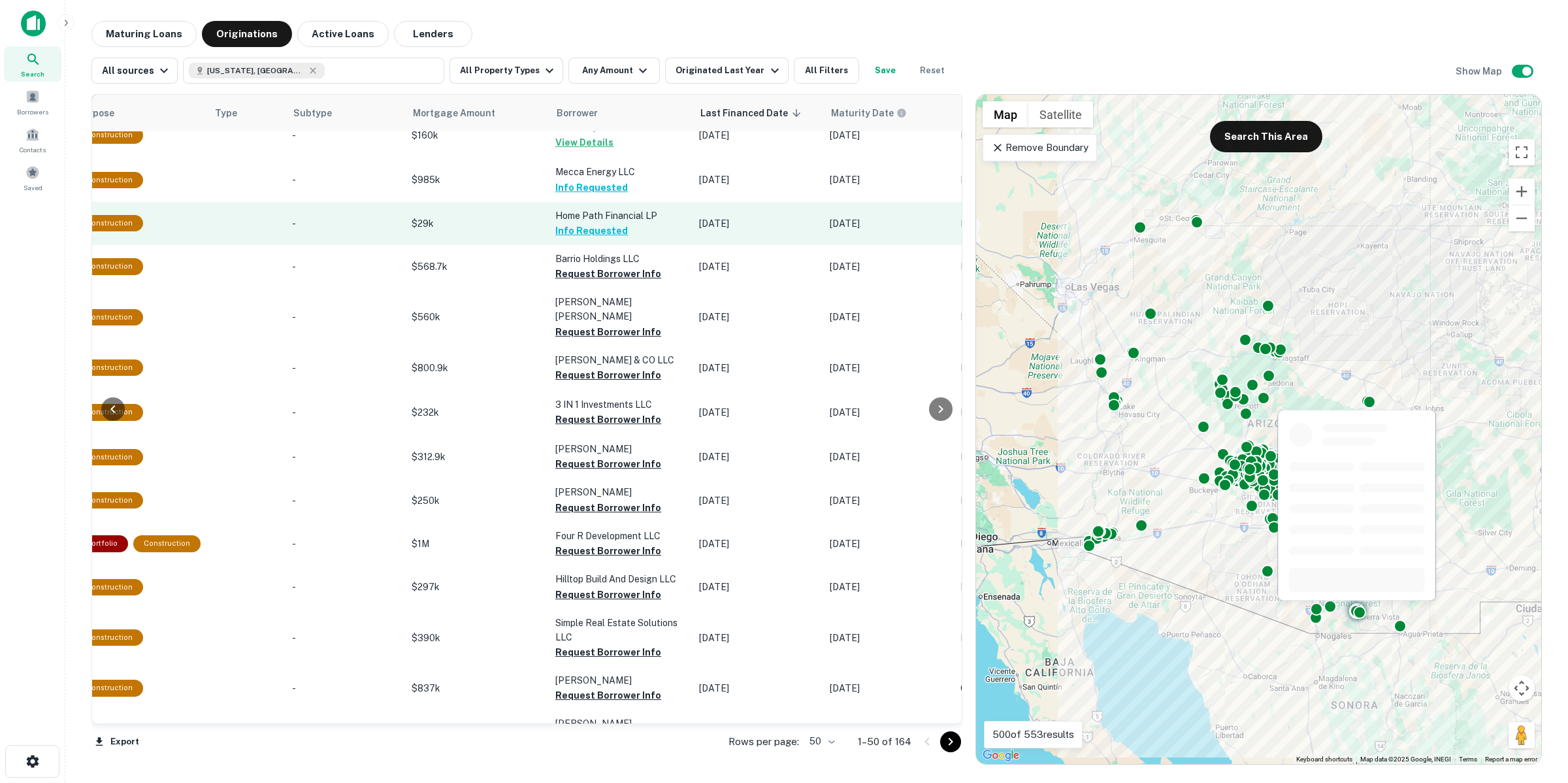
scroll to position [0, 453]
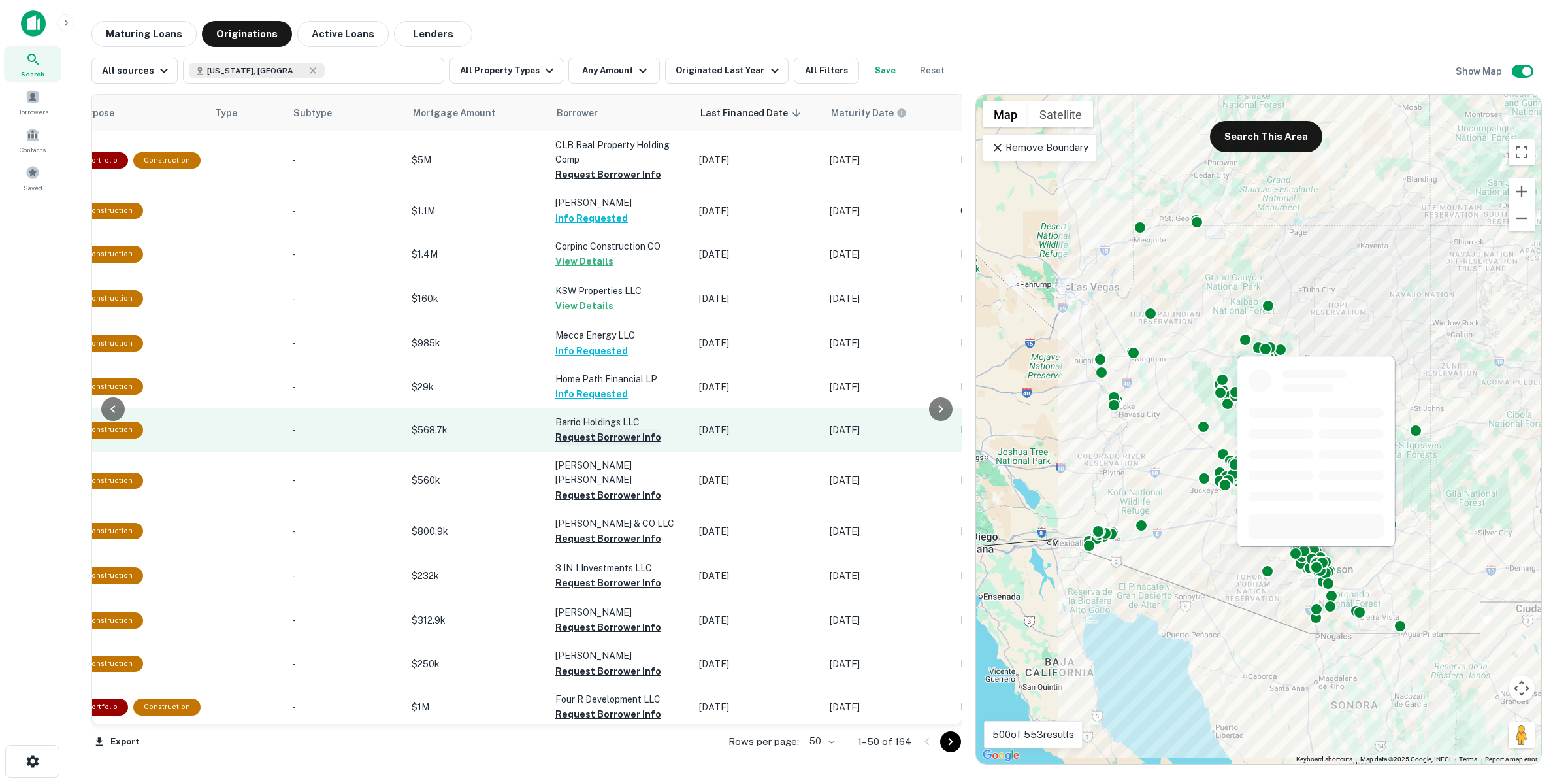
click at [583, 433] on button "Request Borrower Info" at bounding box center [608, 437] width 106 height 16
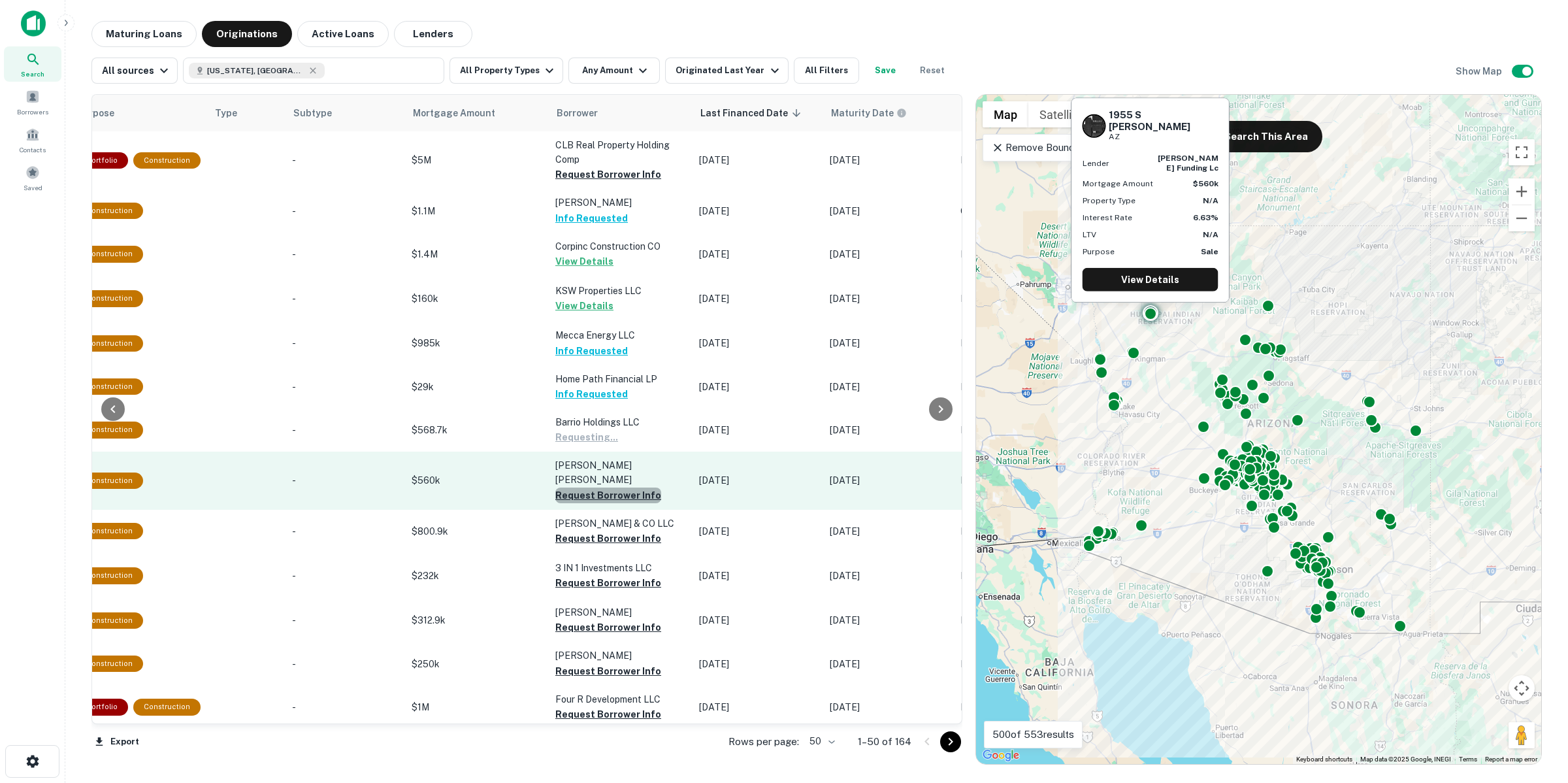
click at [583, 488] on button "Request Borrower Info" at bounding box center [608, 495] width 106 height 16
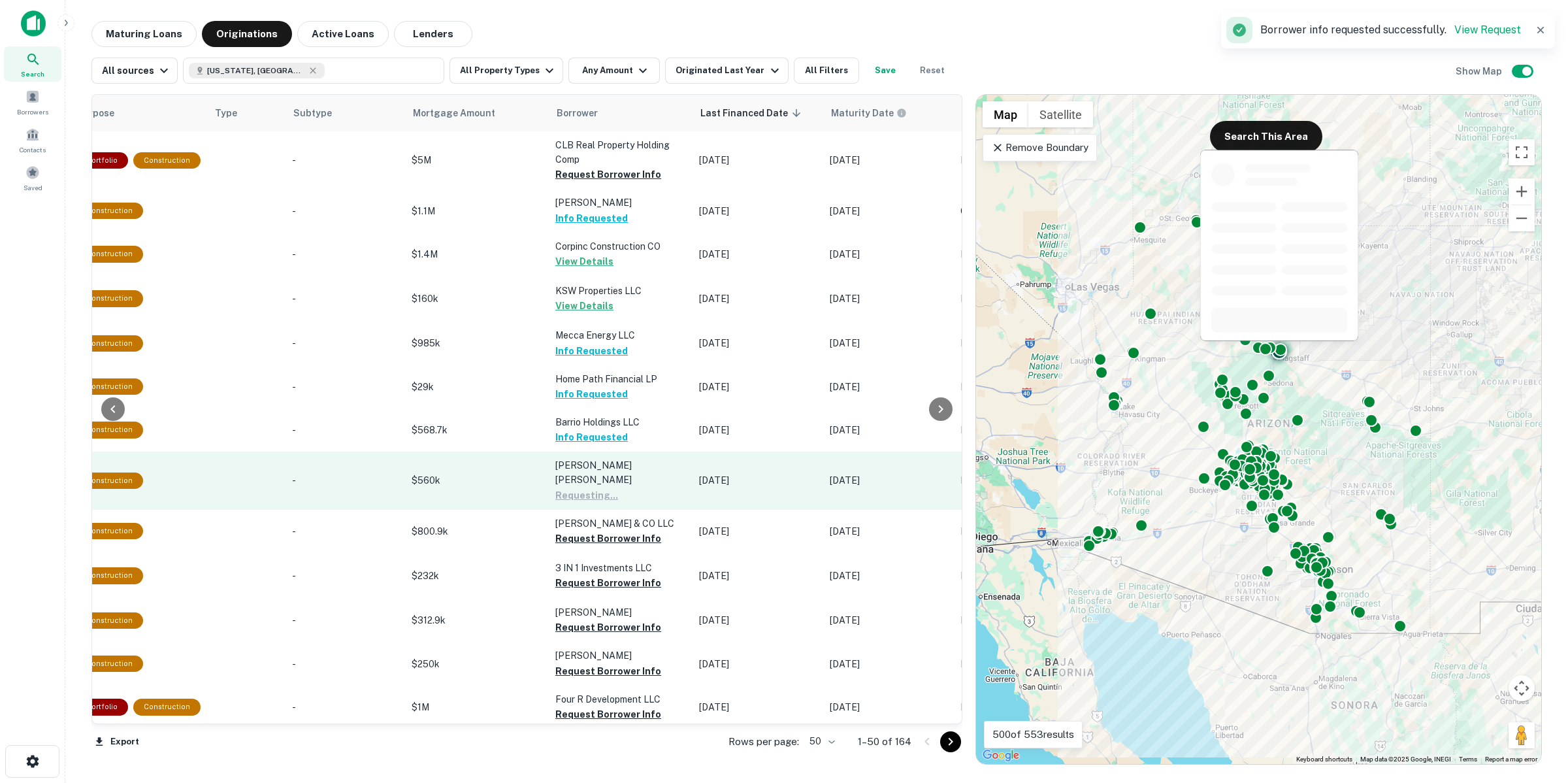
click at [586, 530] on button "Request Borrower Info" at bounding box center [608, 538] width 106 height 16
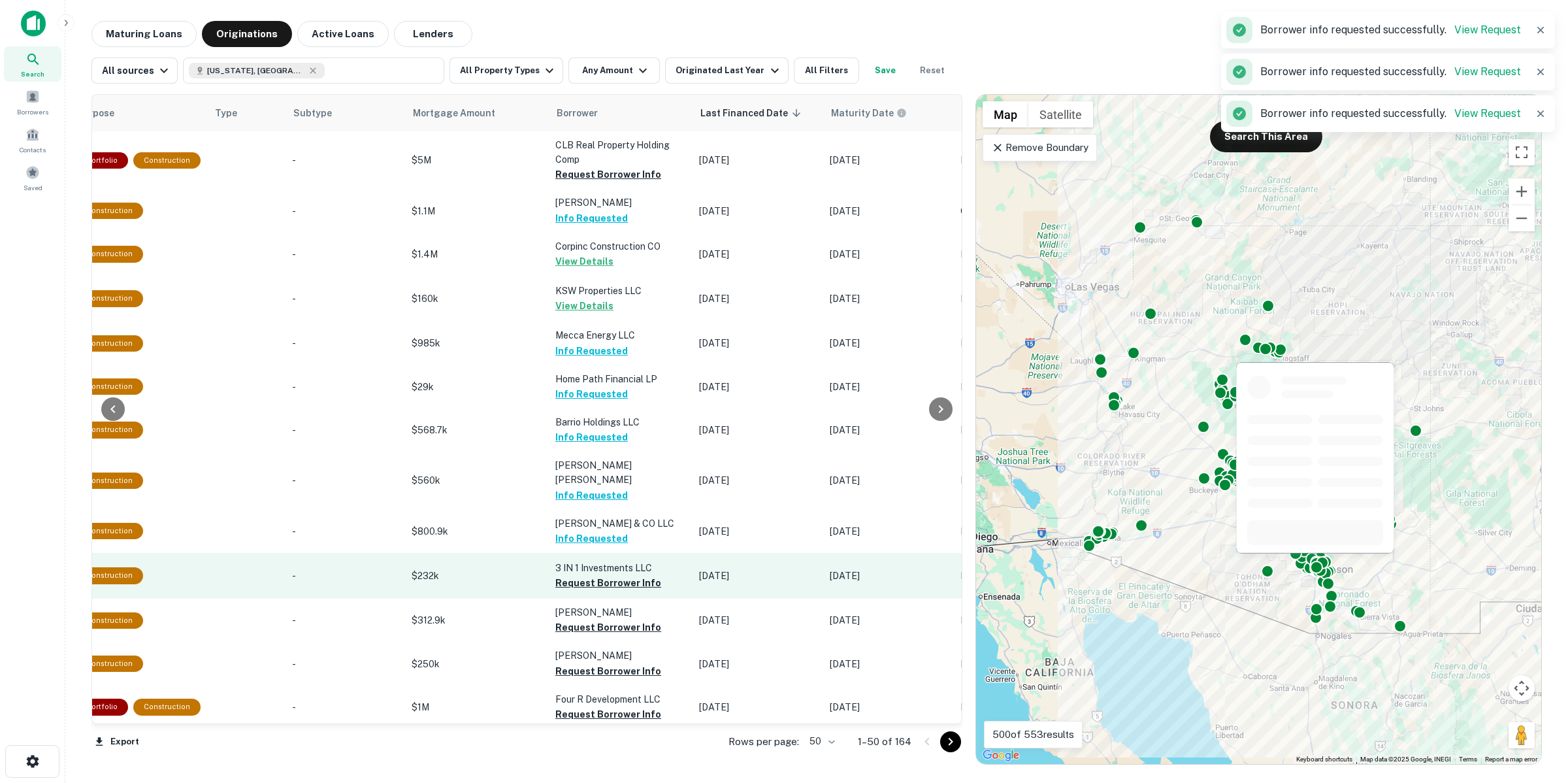
click at [603, 577] on td "3 IN 1 Investments LLC Request Borrower Info" at bounding box center [620, 576] width 143 height 46
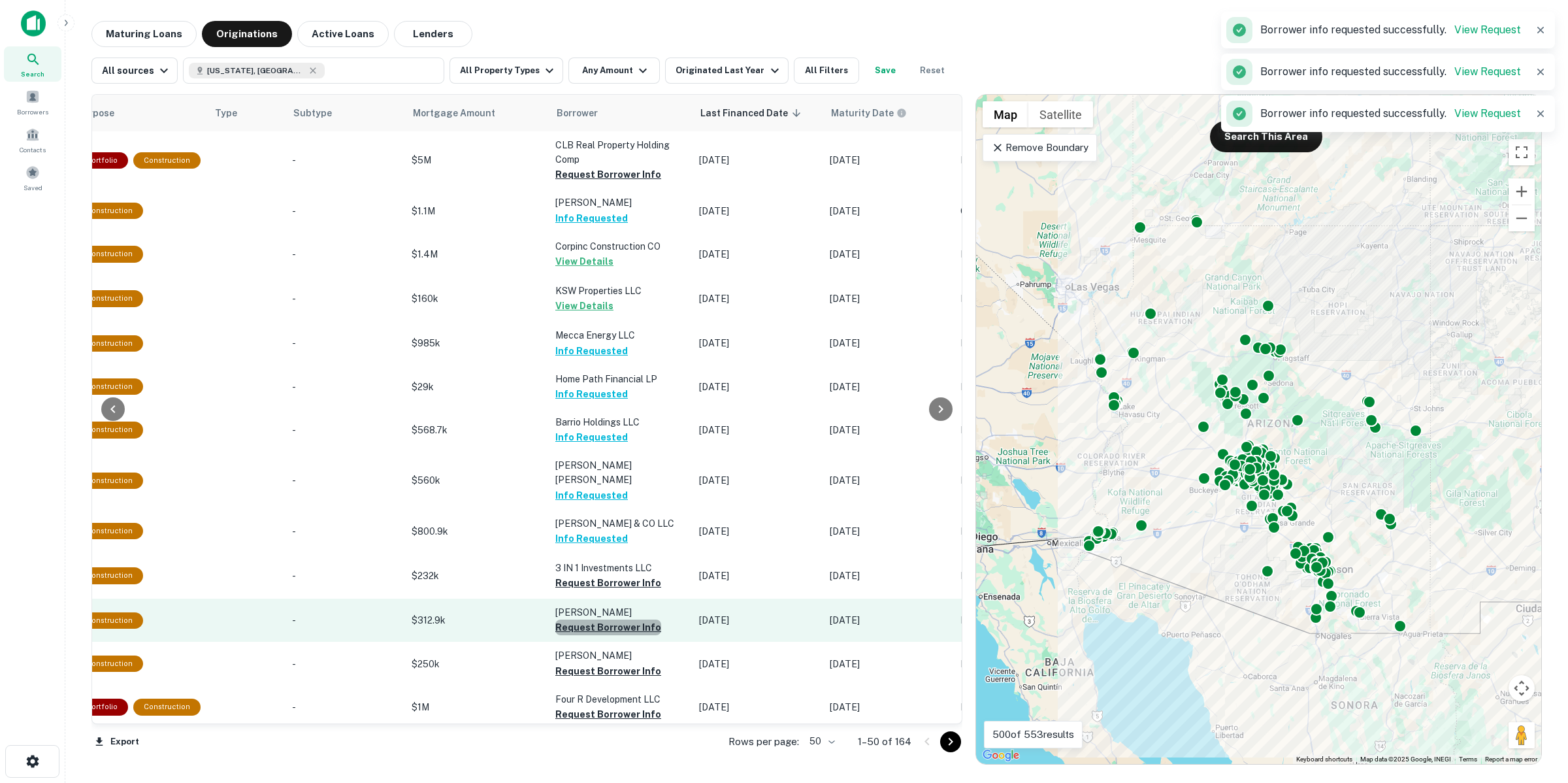
drag, startPoint x: 597, startPoint y: 612, endPoint x: 595, endPoint y: 582, distance: 30.1
click at [597, 619] on button "Request Borrower Info" at bounding box center [608, 627] width 106 height 16
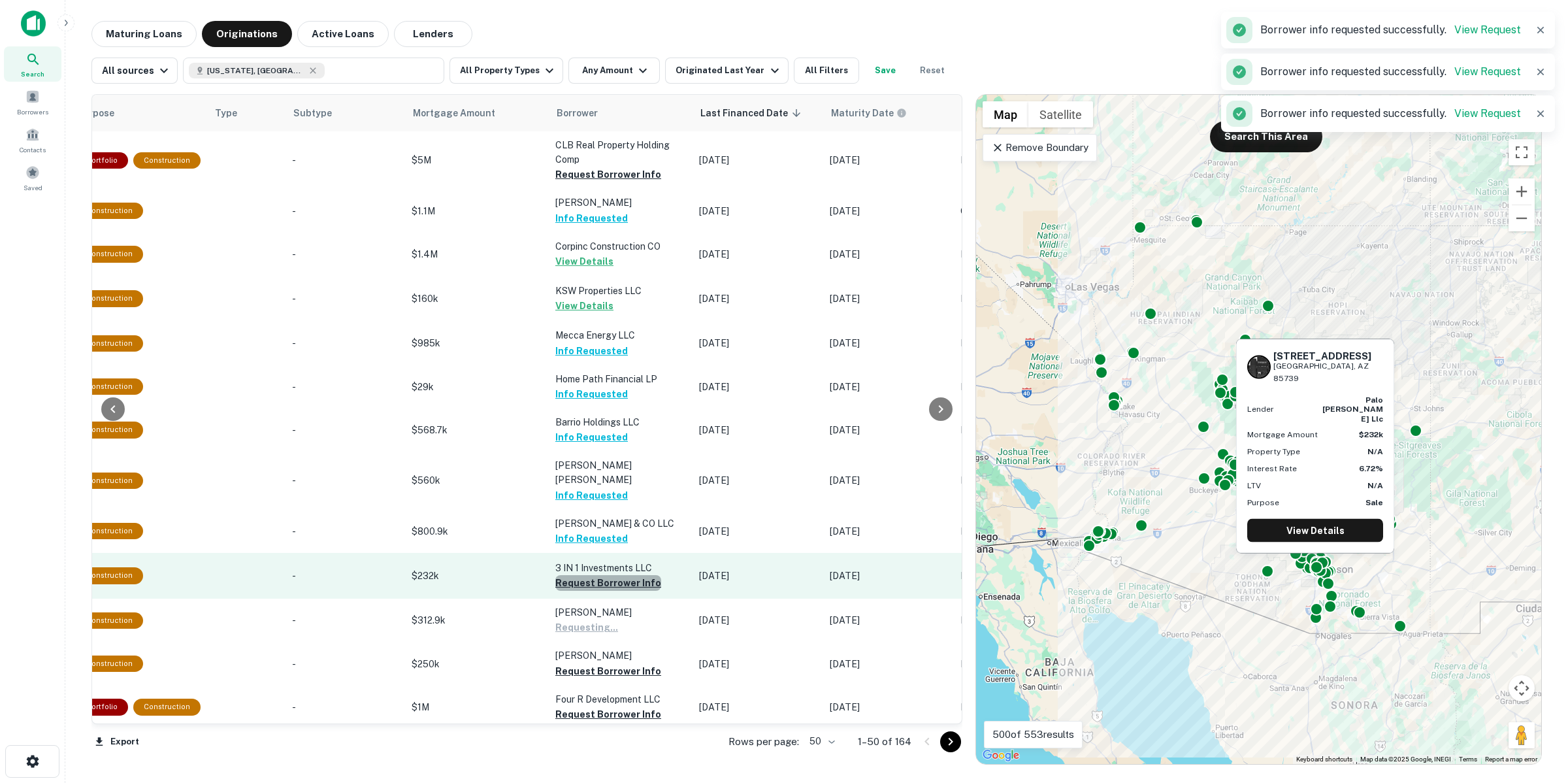
click at [592, 575] on button "Request Borrower Info" at bounding box center [608, 582] width 106 height 16
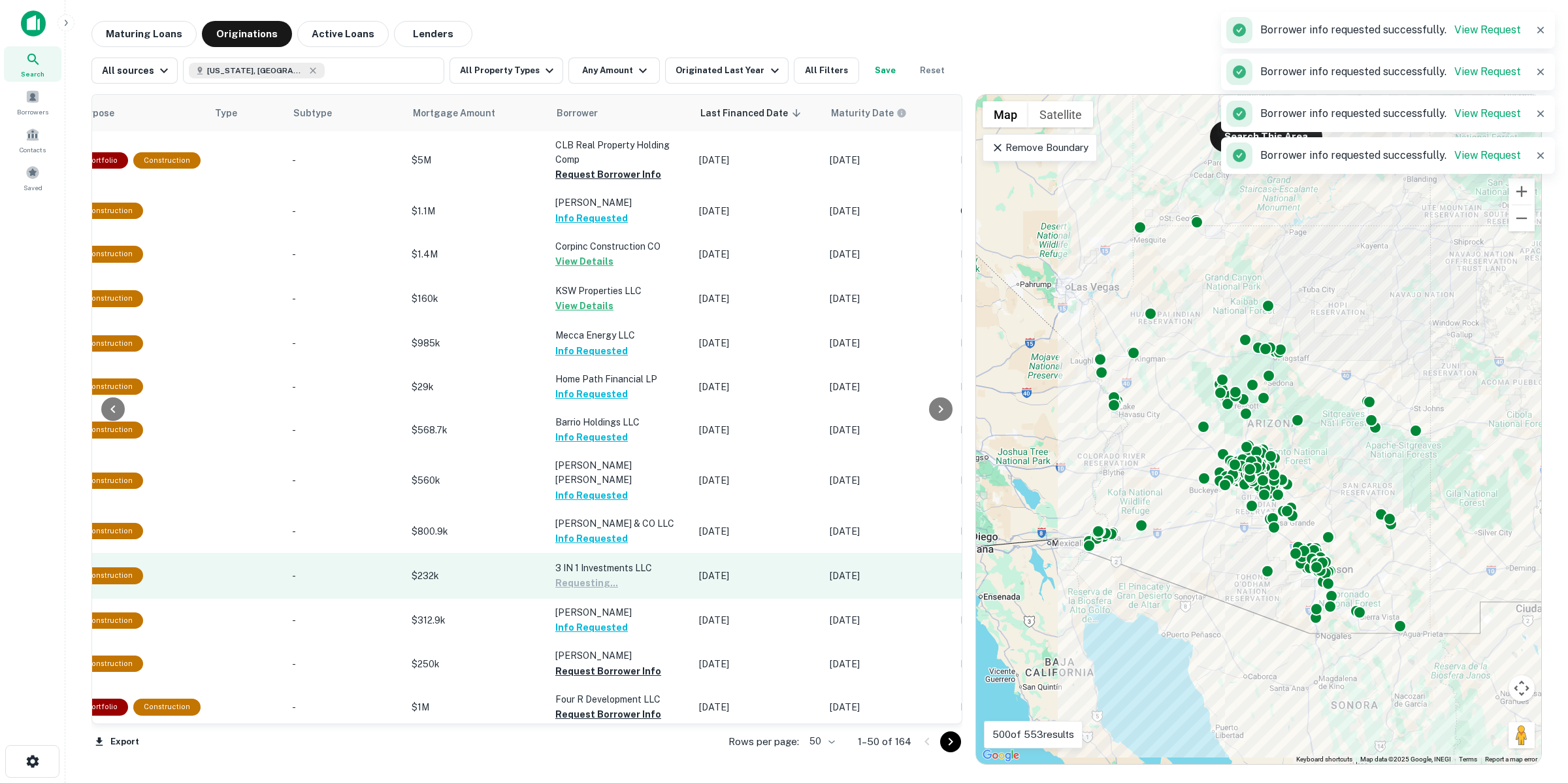
scroll to position [81, 453]
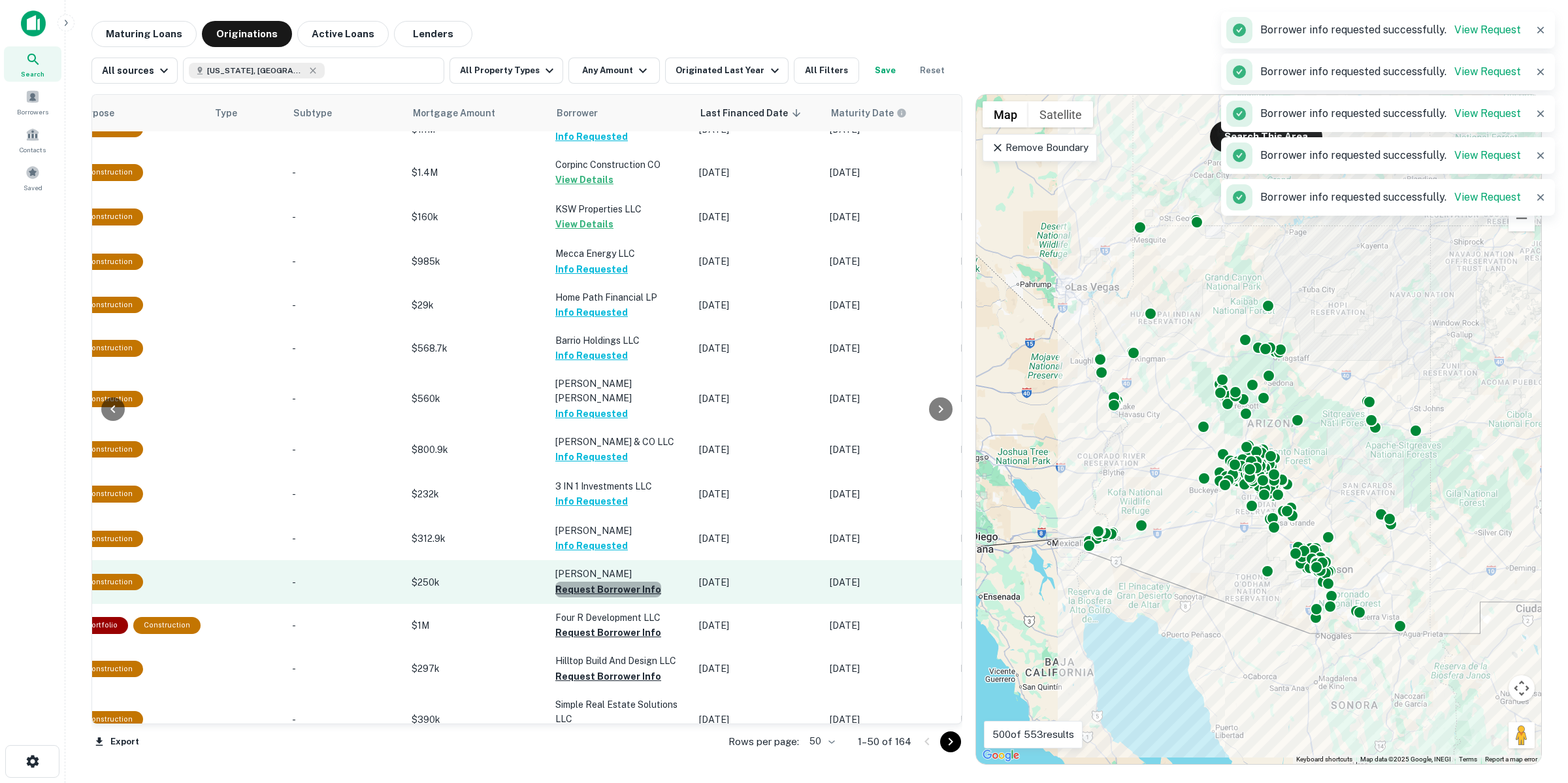
click at [588, 582] on button "Request Borrower Info" at bounding box center [608, 589] width 106 height 16
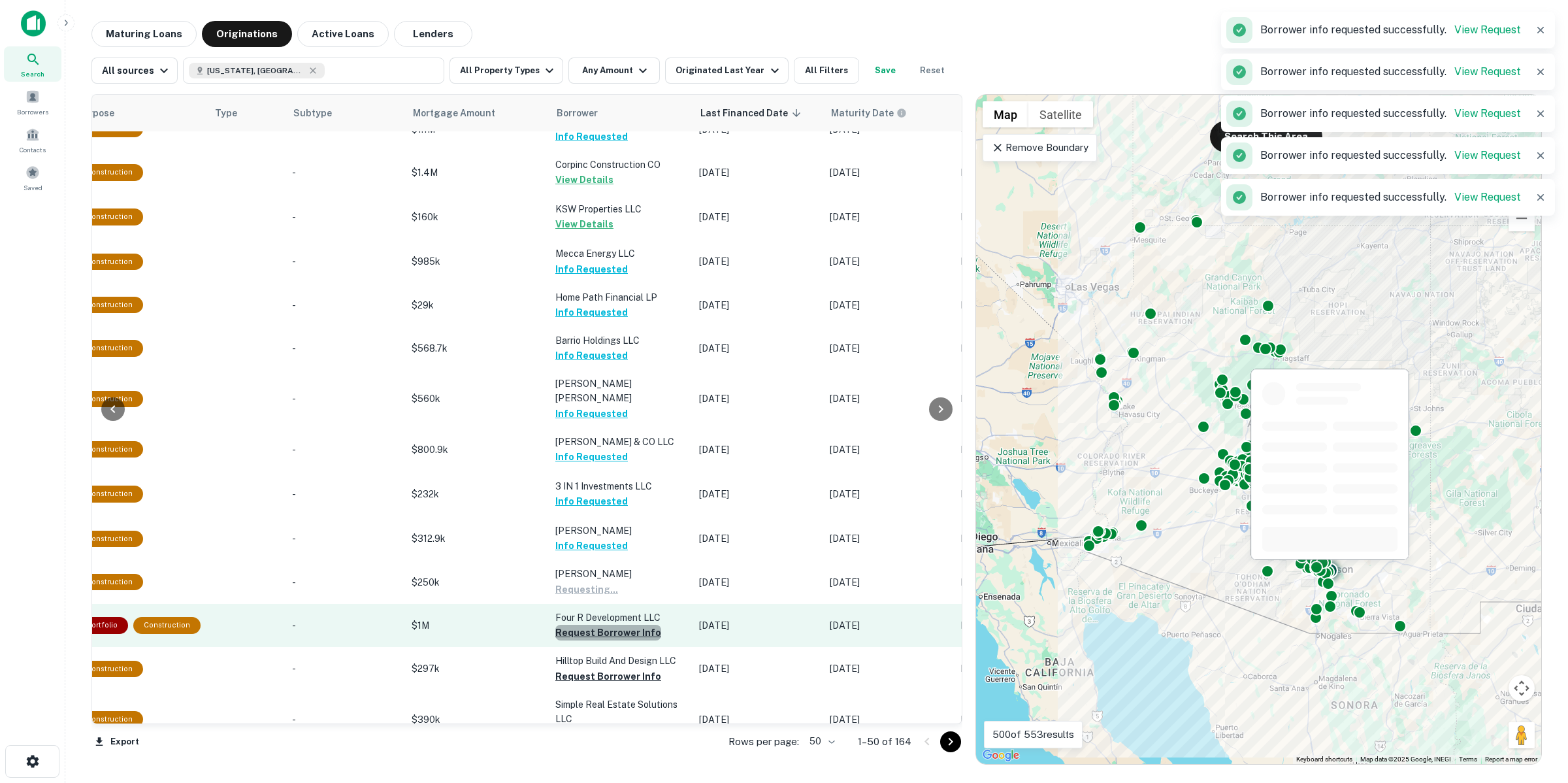
click at [586, 624] on button "Request Borrower Info" at bounding box center [608, 632] width 106 height 16
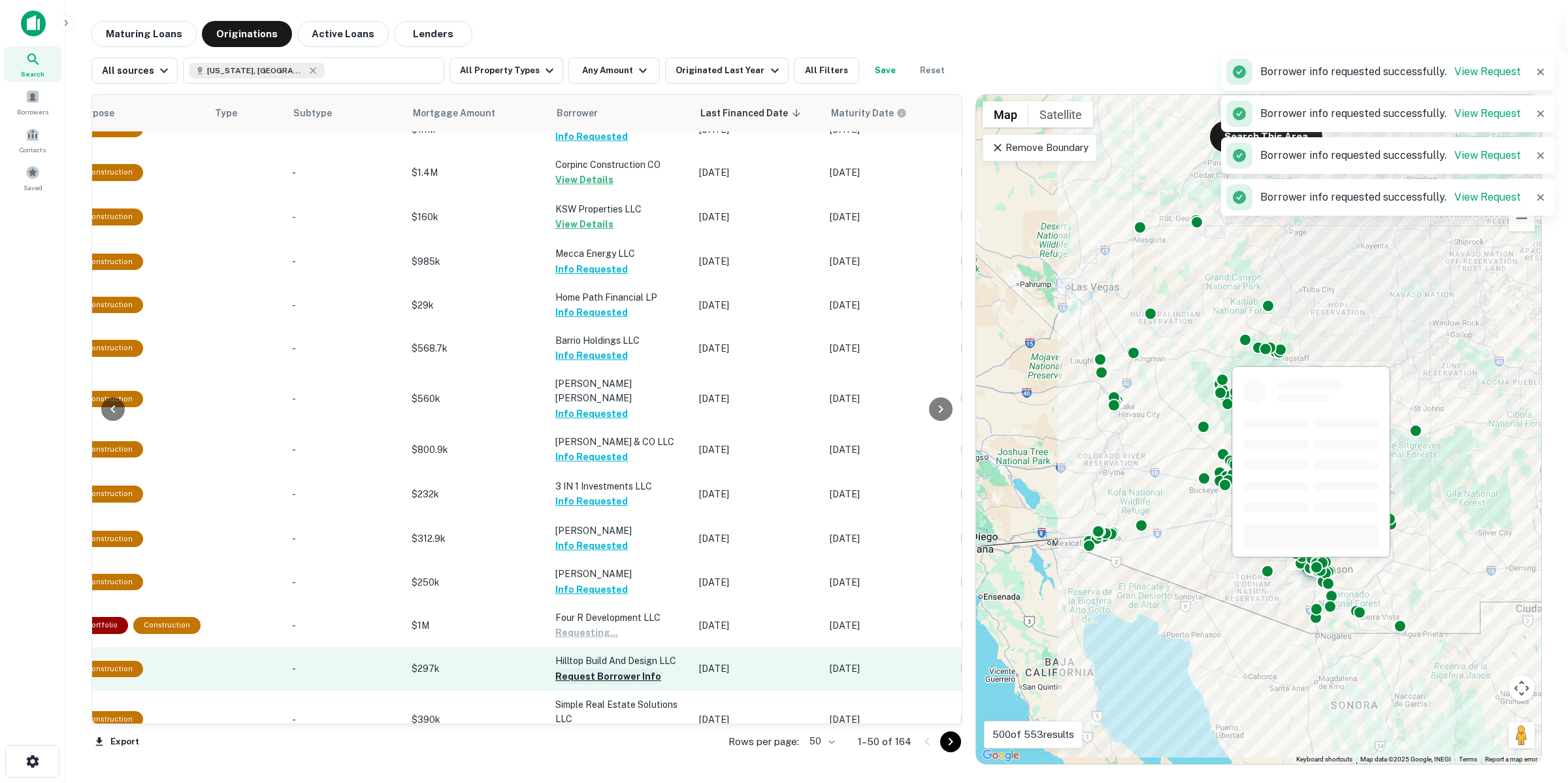
click at [586, 669] on button "Request Borrower Info" at bounding box center [608, 676] width 106 height 16
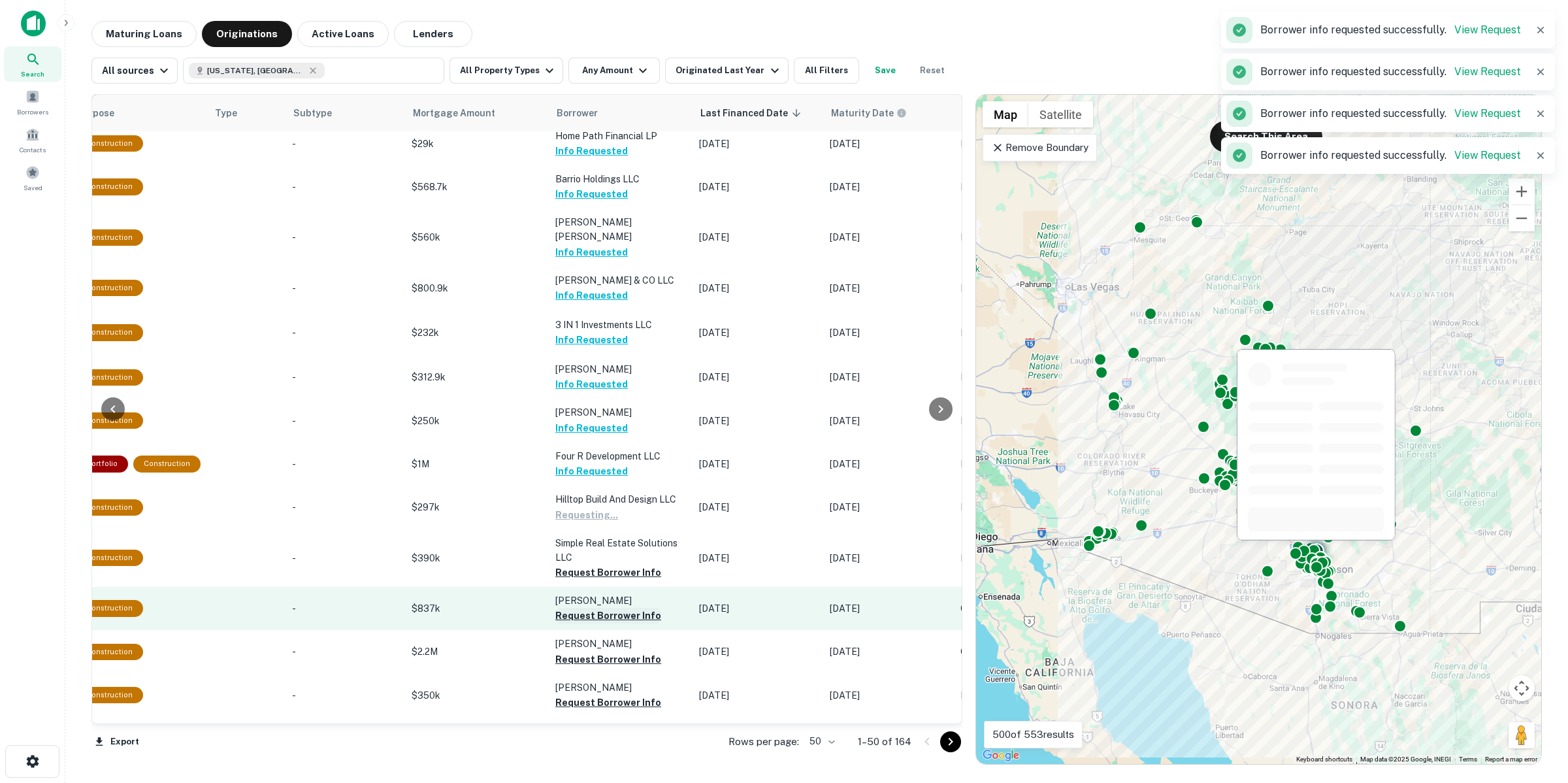
scroll to position [245, 453]
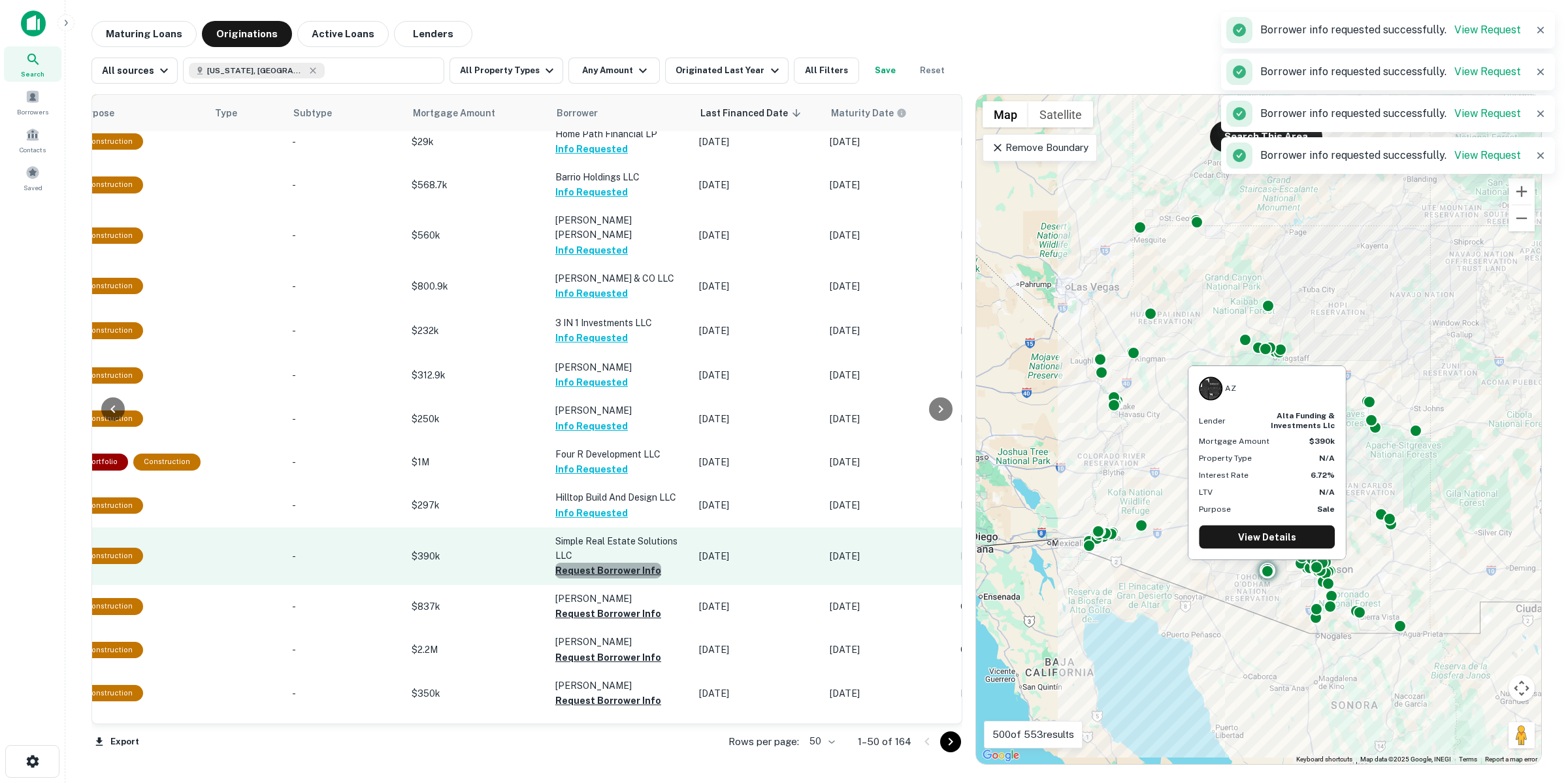
click at [586, 563] on button "Request Borrower Info" at bounding box center [608, 570] width 106 height 16
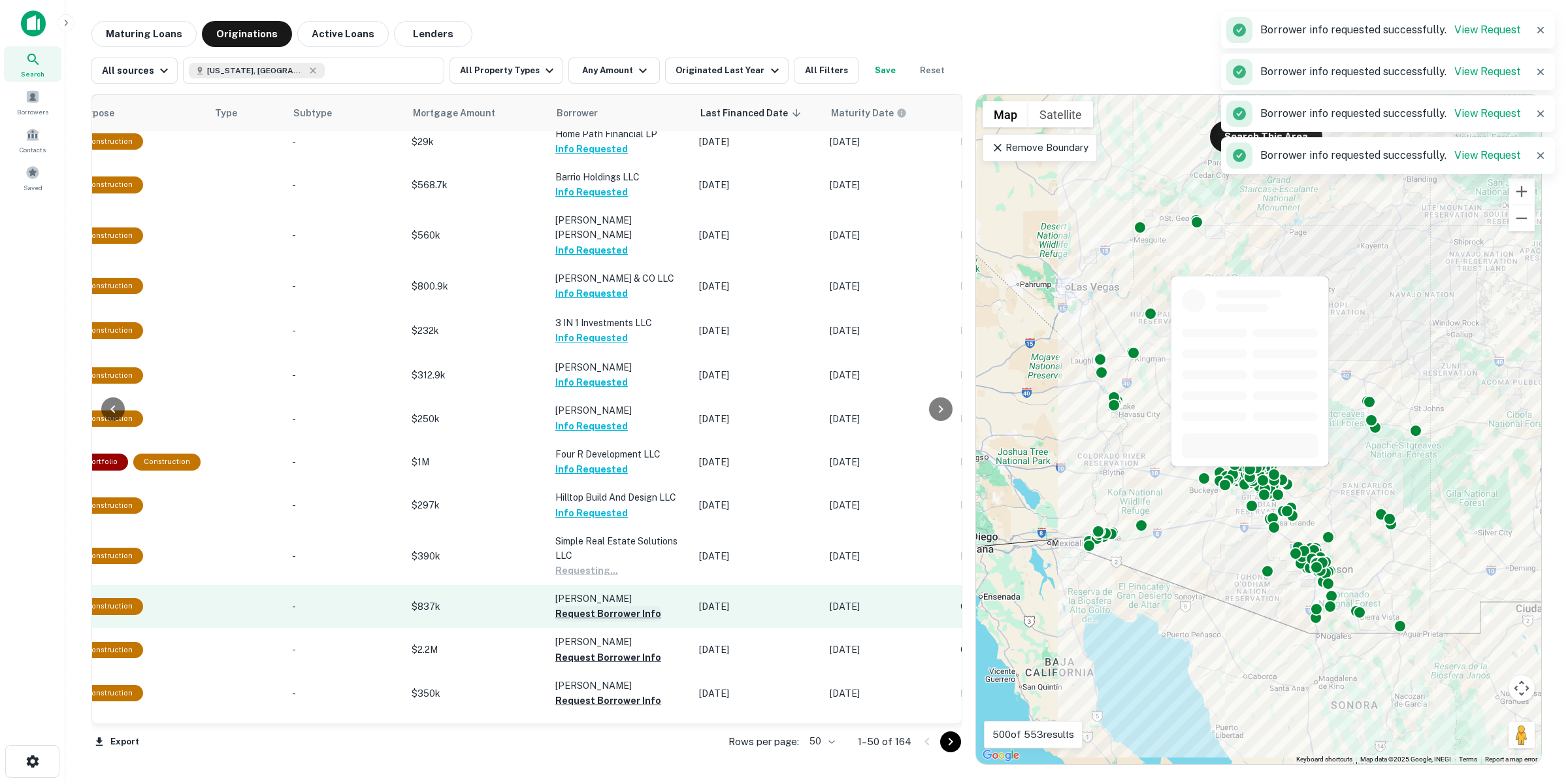
click at [589, 606] on button "Request Borrower Info" at bounding box center [608, 613] width 106 height 16
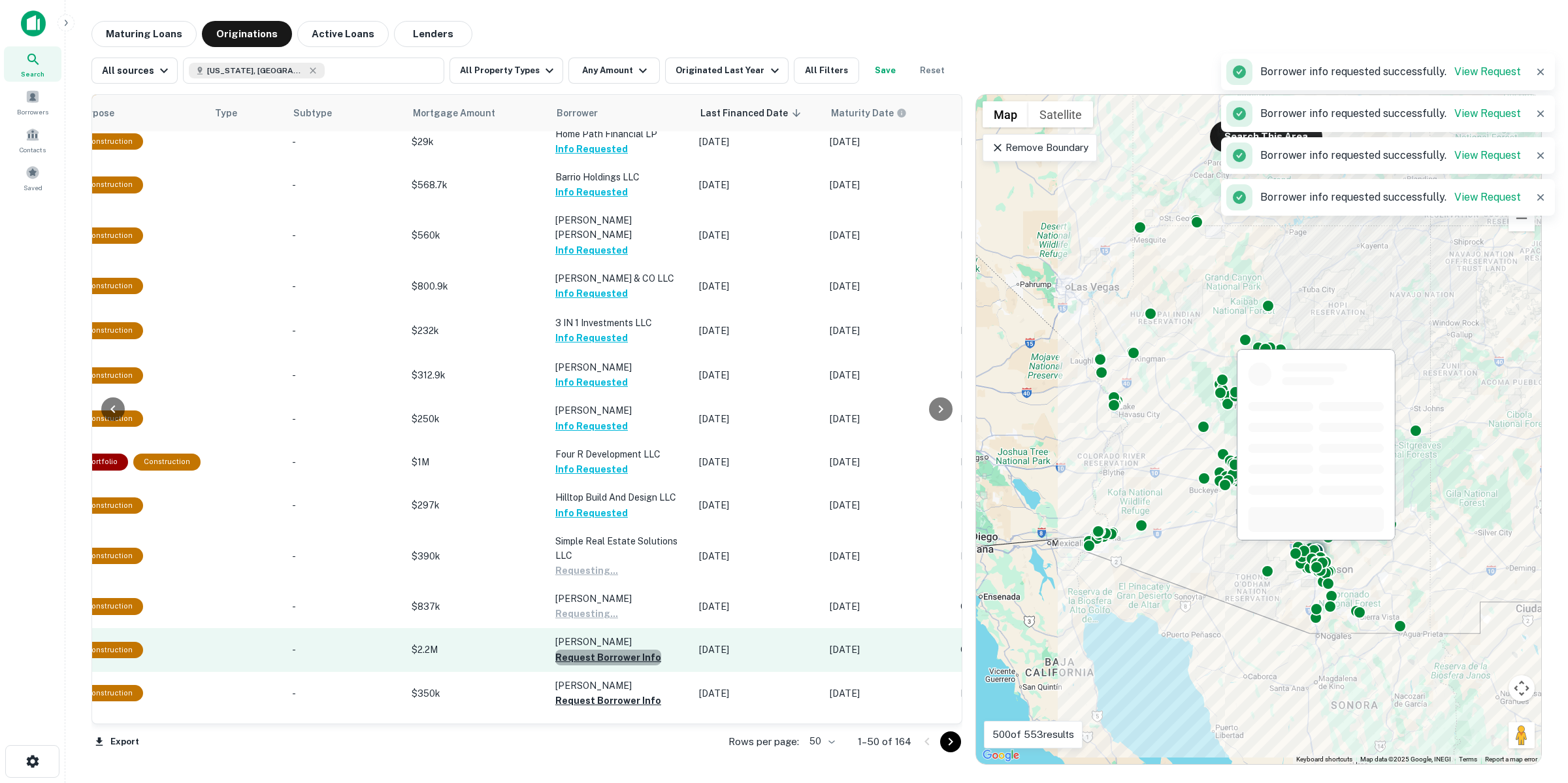
click at [596, 650] on button "Request Borrower Info" at bounding box center [608, 657] width 106 height 16
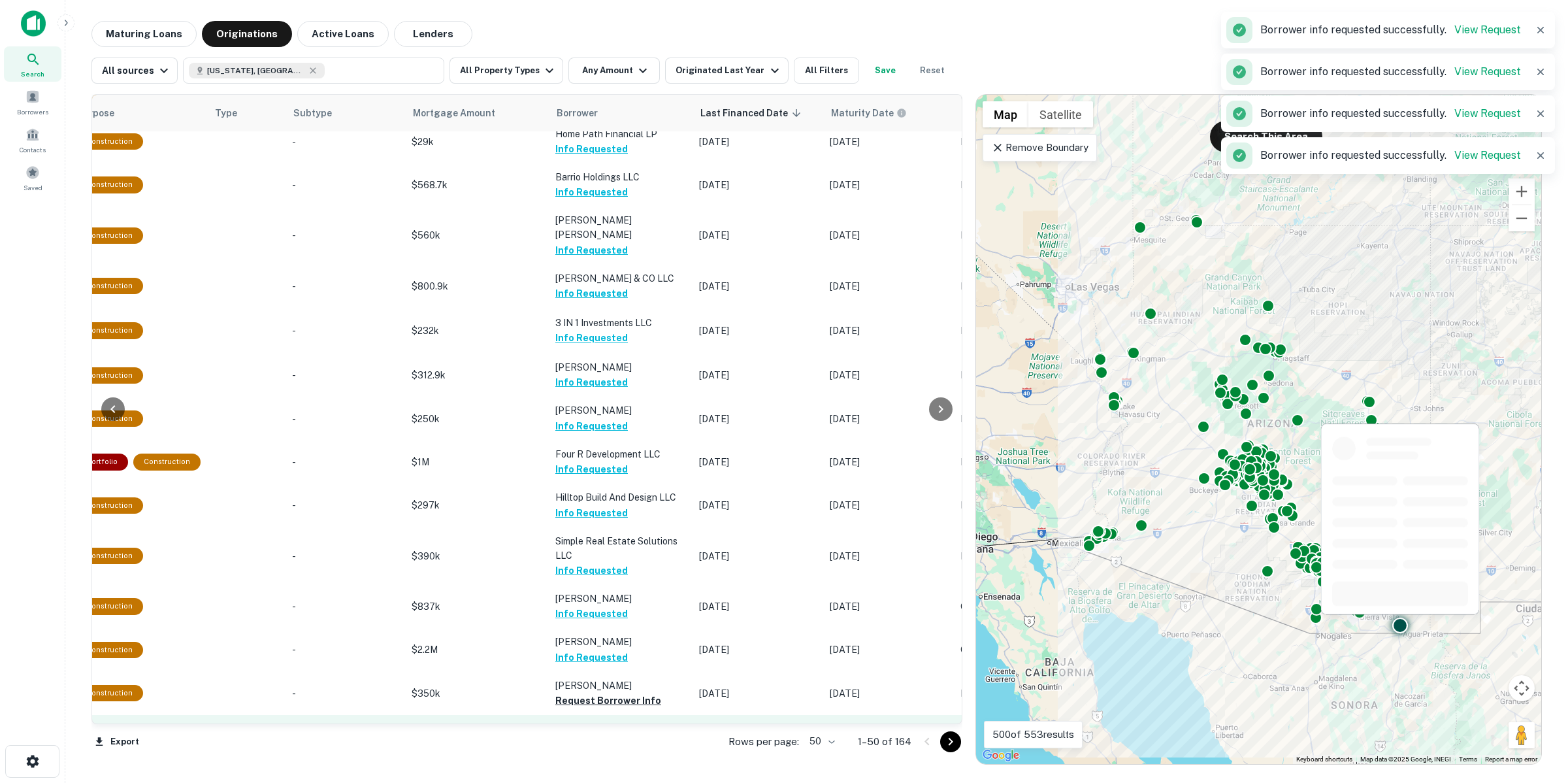
scroll to position [326, 453]
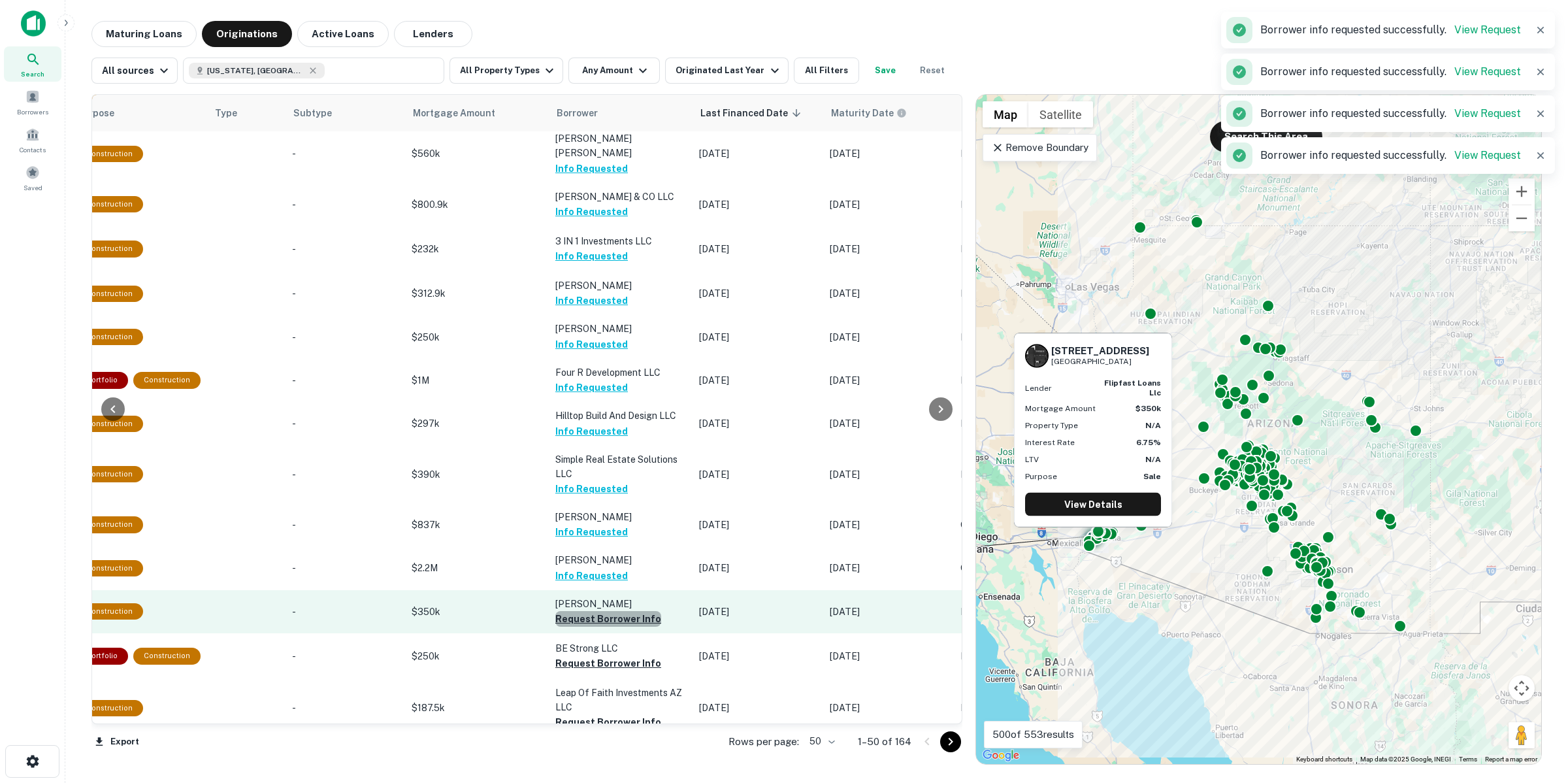
click at [592, 611] on button "Request Borrower Info" at bounding box center [608, 619] width 106 height 16
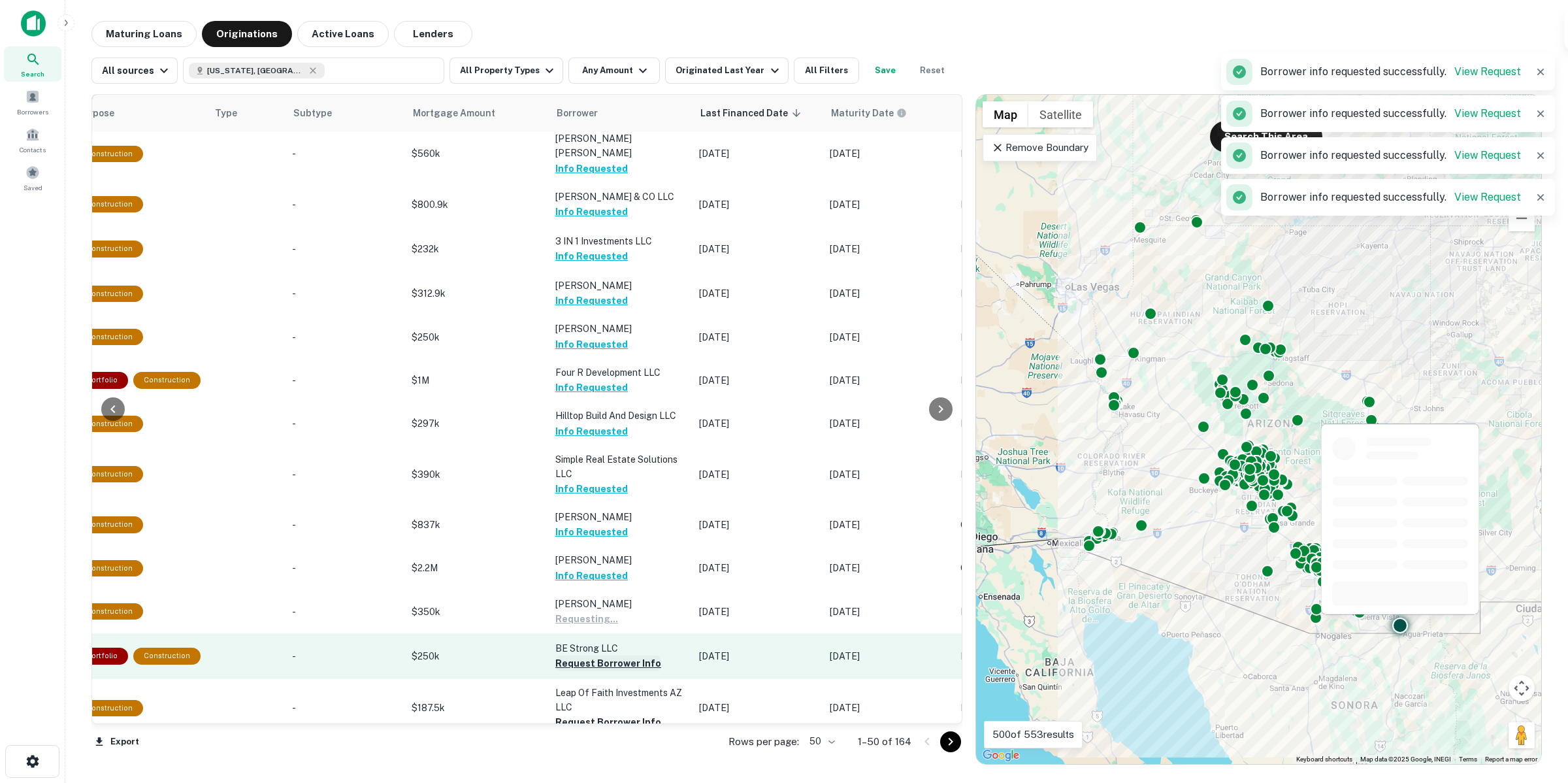
click at [591, 655] on button "Request Borrower Info" at bounding box center [608, 663] width 106 height 16
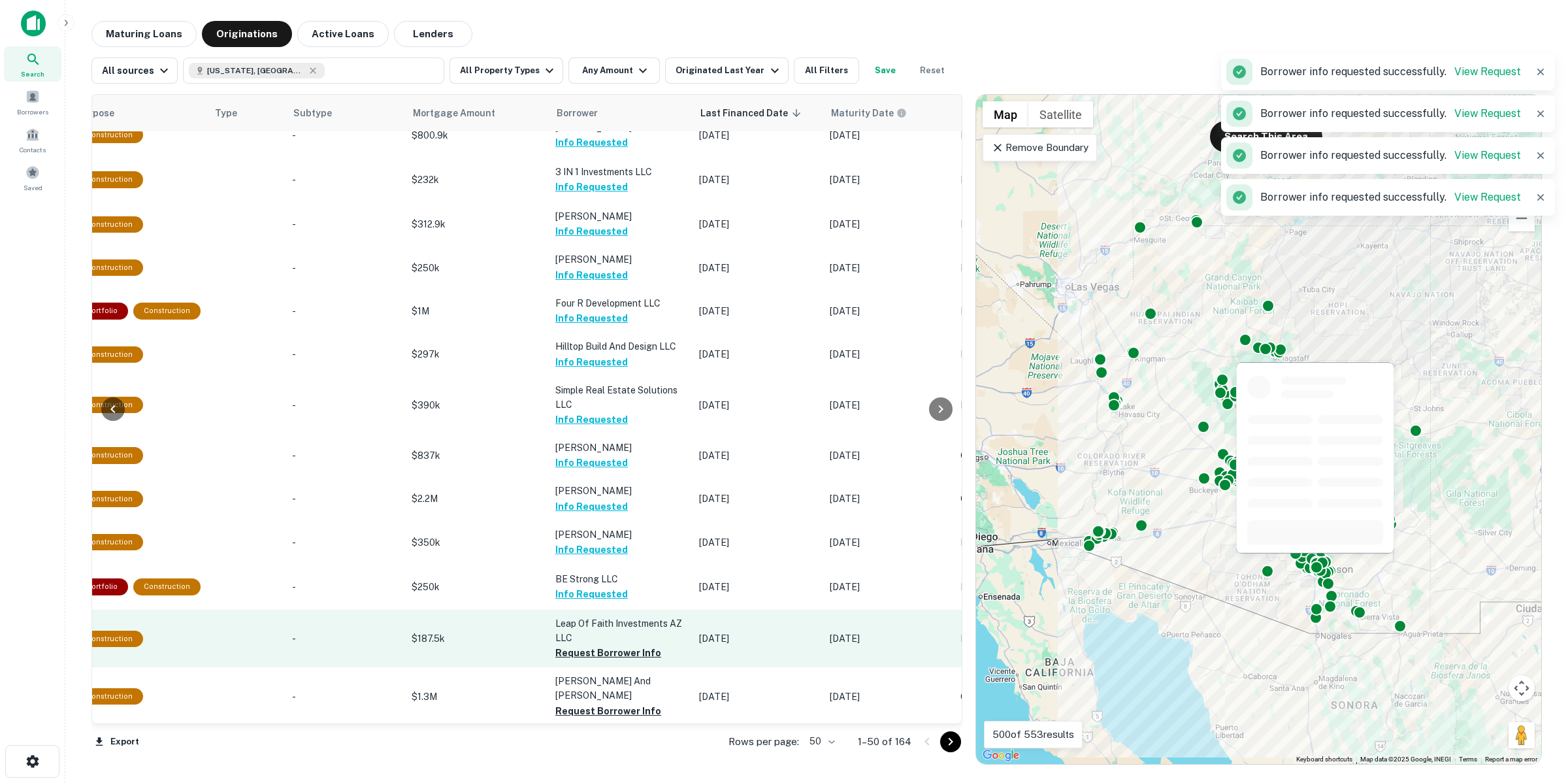
scroll to position [409, 453]
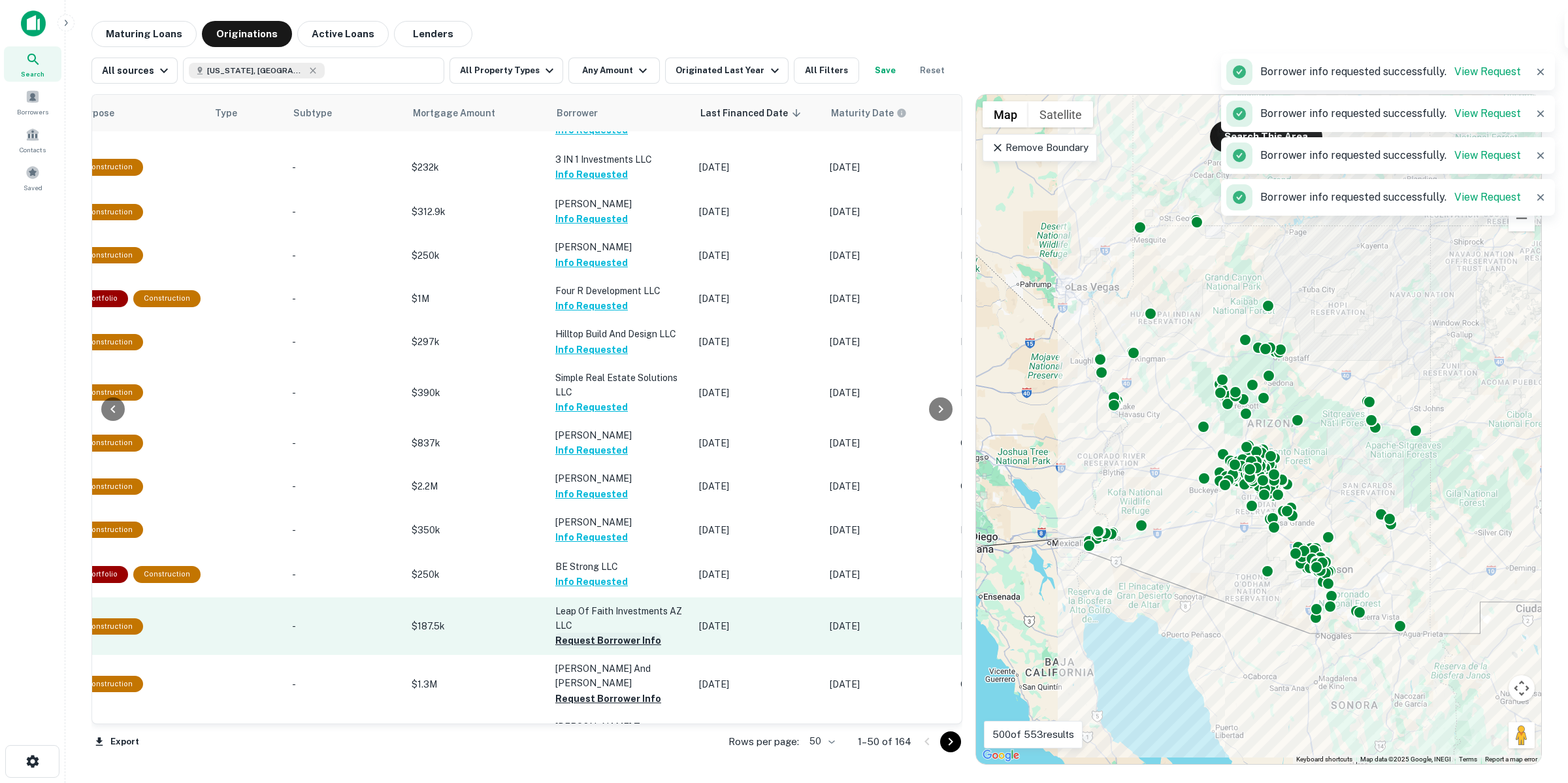
click at [591, 633] on button "Request Borrower Info" at bounding box center [608, 640] width 106 height 16
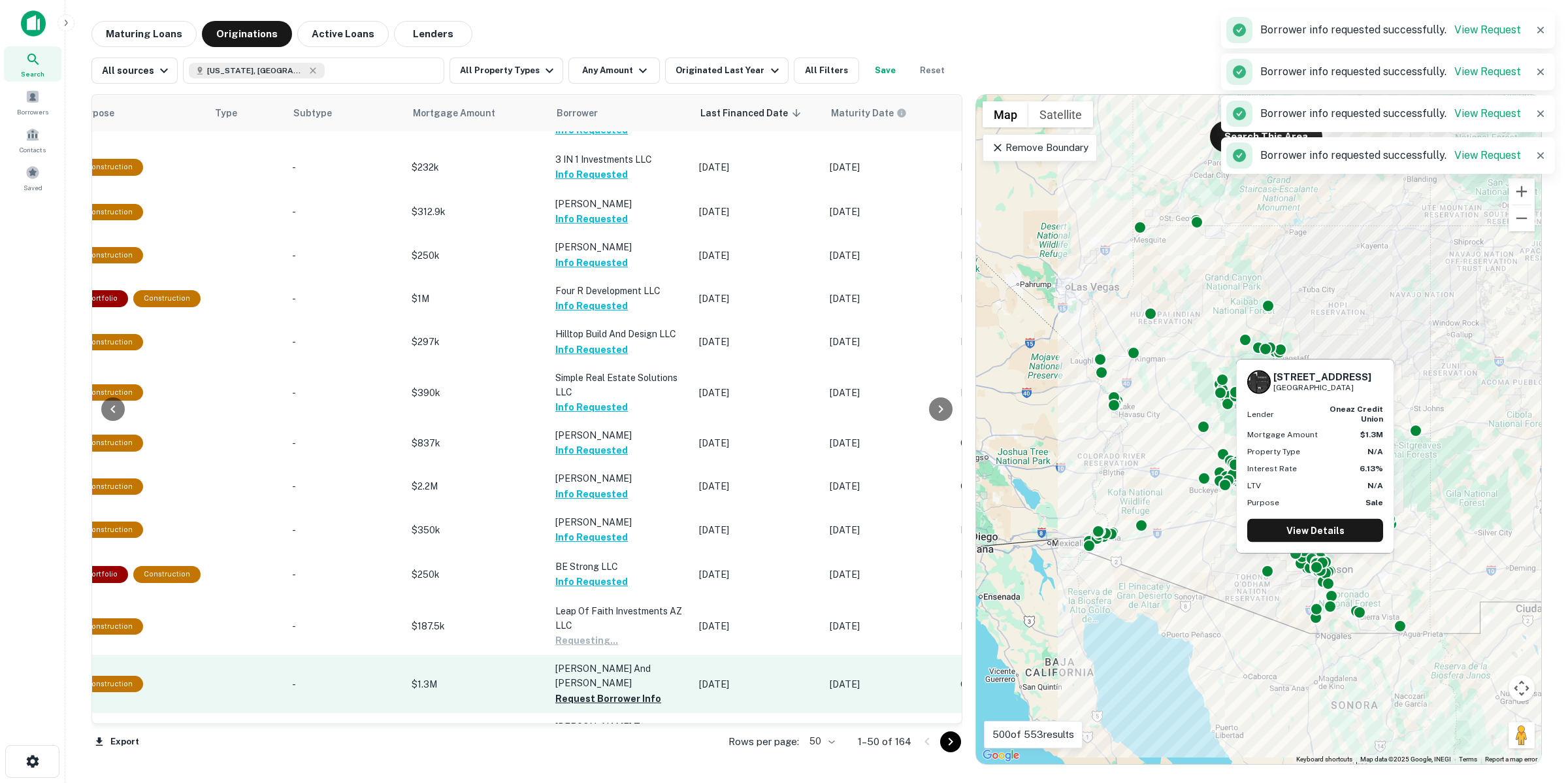
click at [595, 677] on p "[PERSON_NAME] And [PERSON_NAME]" at bounding box center [621, 676] width 131 height 29
click at [601, 691] on button "Request Borrower Info" at bounding box center [608, 698] width 106 height 16
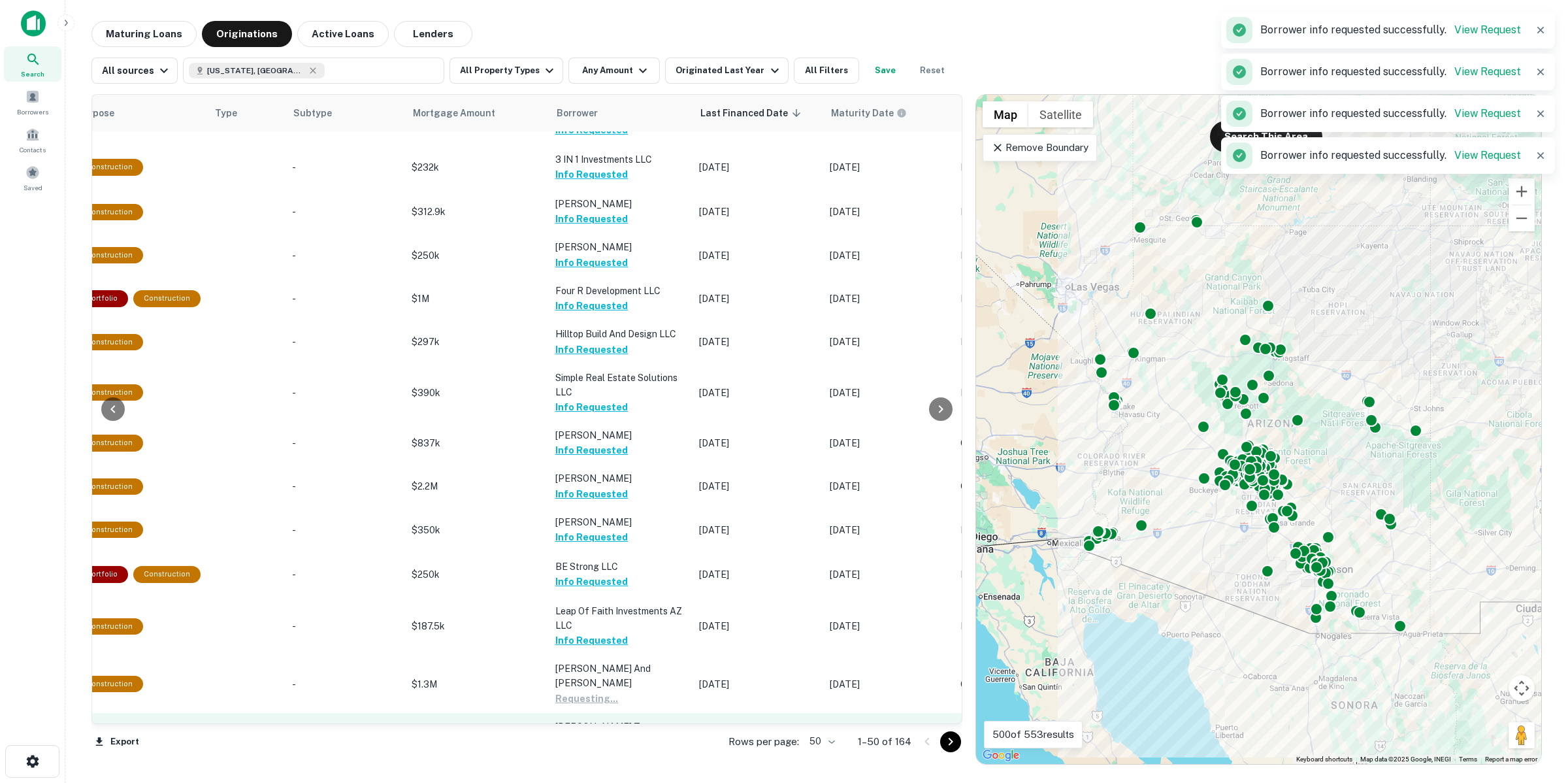
scroll to position [490, 453]
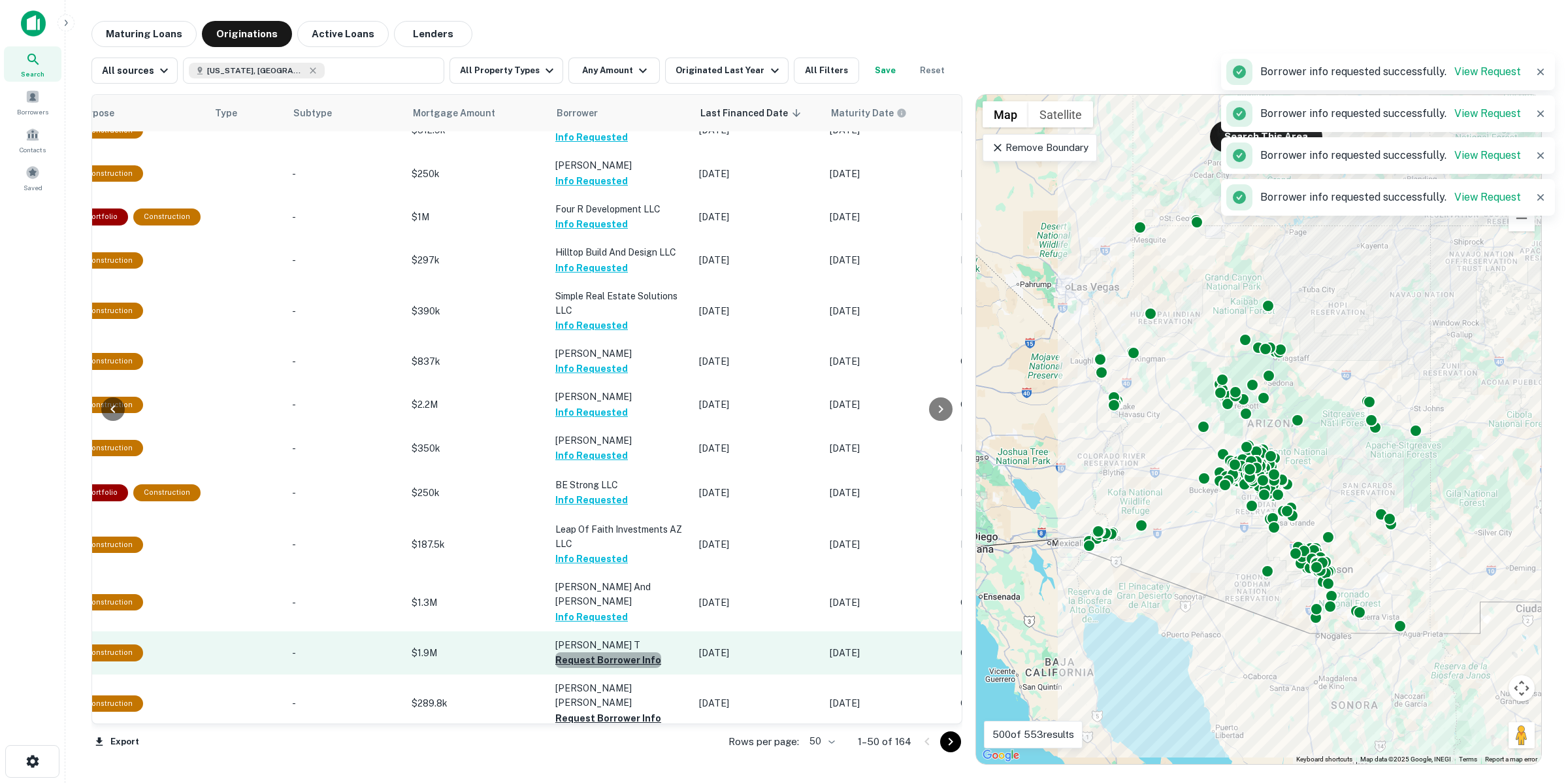
click at [602, 652] on button "Request Borrower Info" at bounding box center [608, 660] width 106 height 16
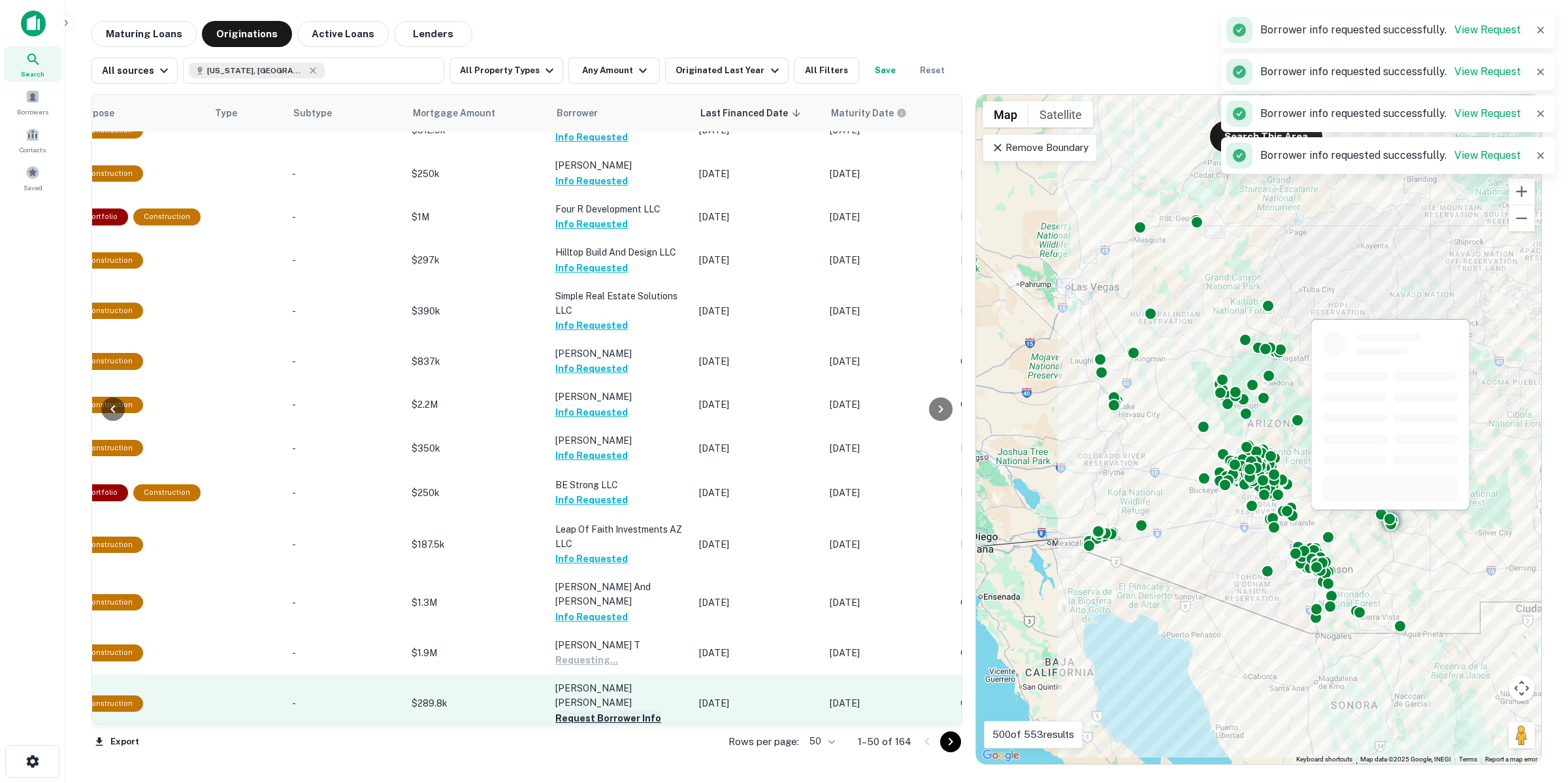
click at [604, 710] on button "Request Borrower Info" at bounding box center [608, 718] width 106 height 16
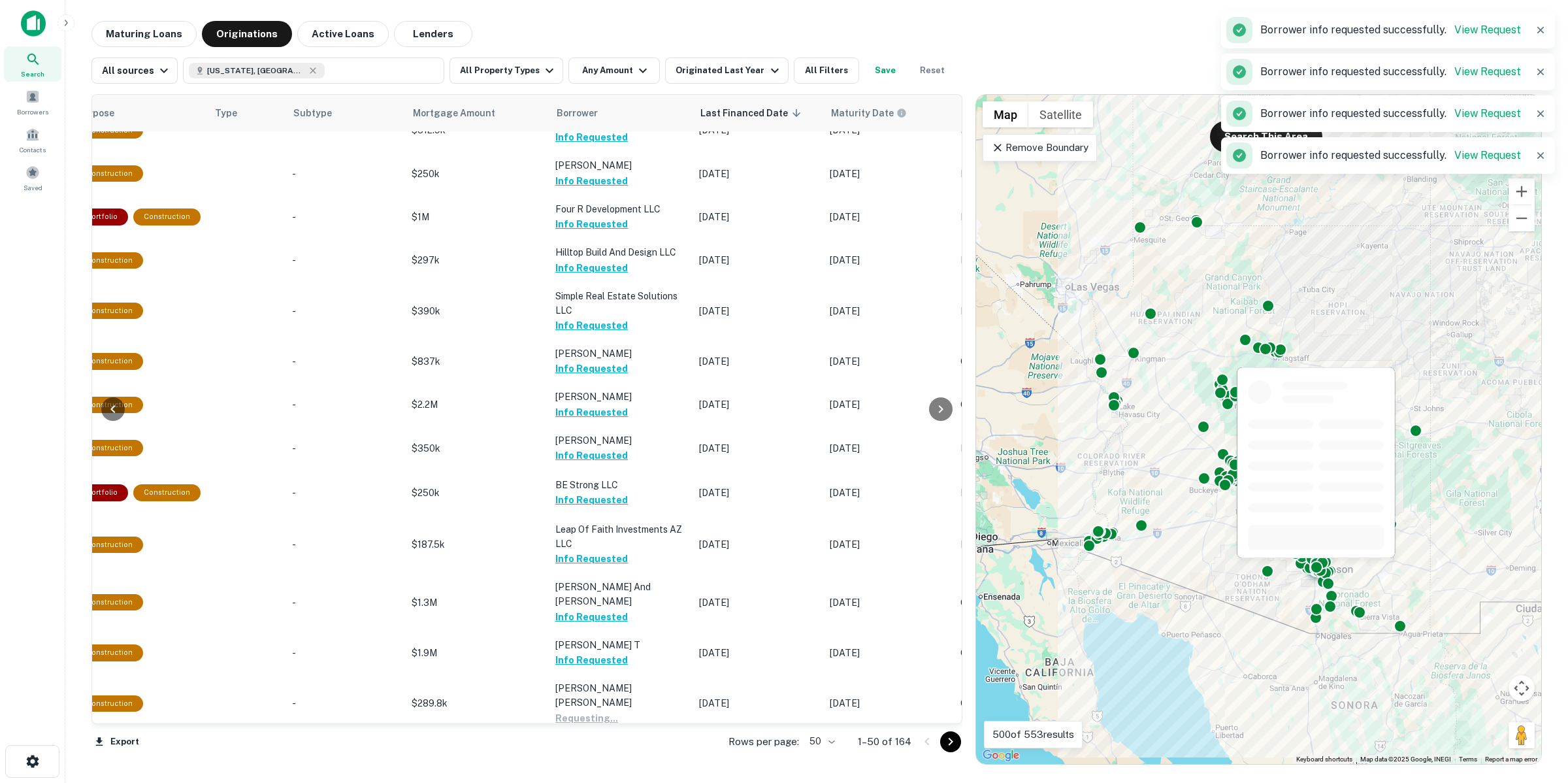
scroll to position [654, 453]
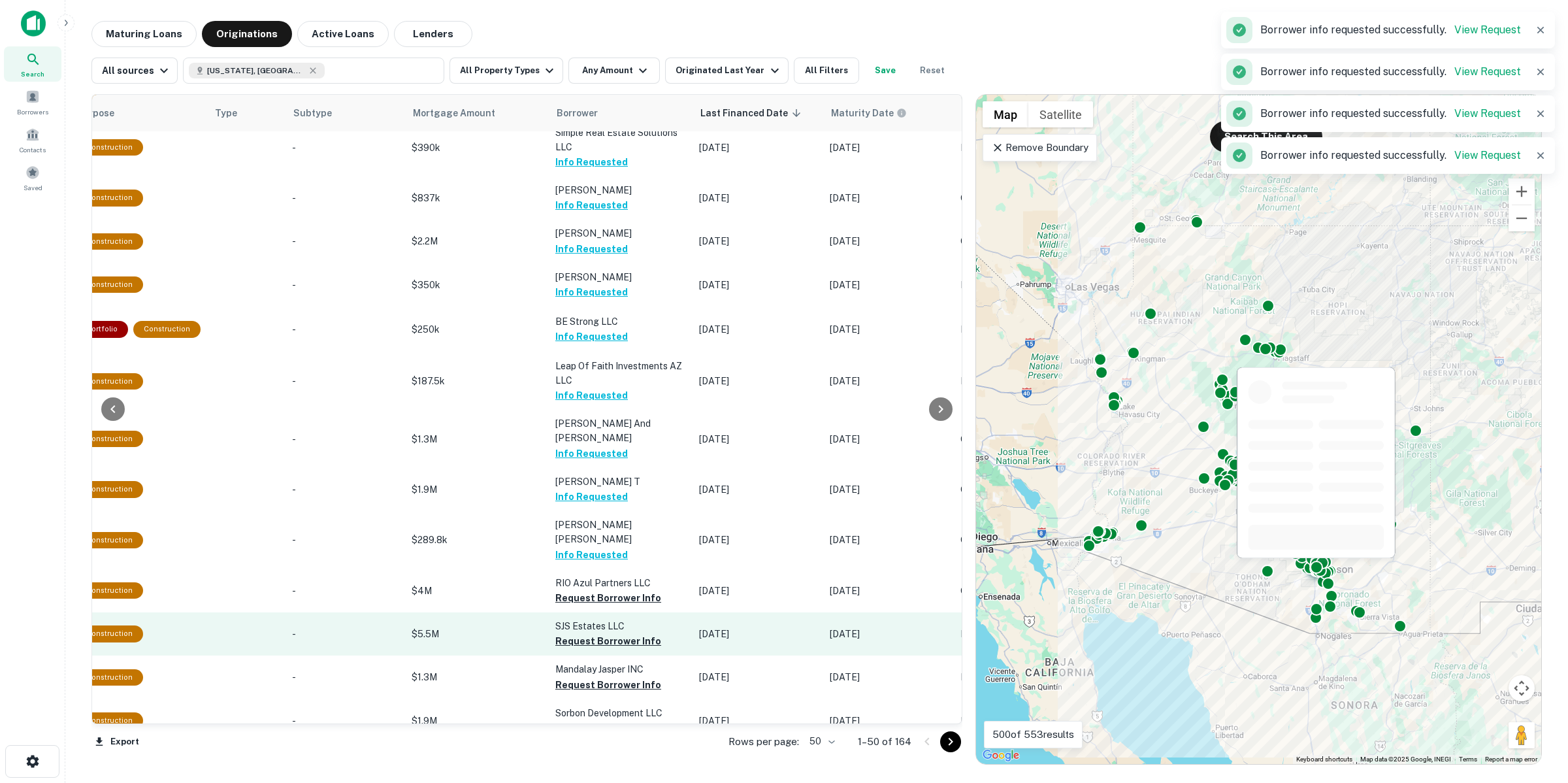
drag, startPoint x: 597, startPoint y: 574, endPoint x: 600, endPoint y: 589, distance: 15.3
click at [597, 590] on button "Request Borrower Info" at bounding box center [608, 598] width 106 height 16
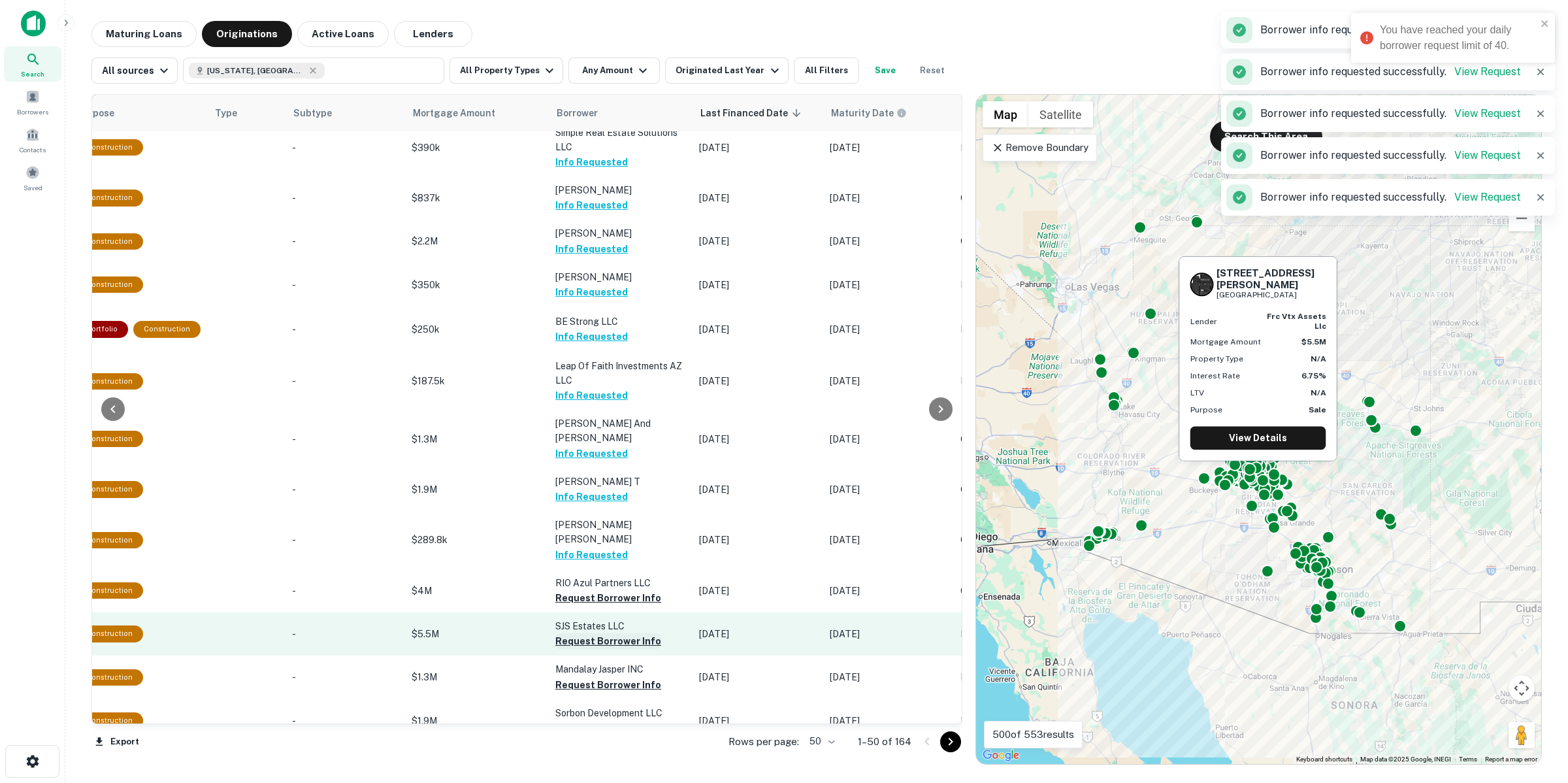
click at [606, 633] on button "Request Borrower Info" at bounding box center [608, 640] width 106 height 16
